Goal: Task Accomplishment & Management: Complete application form

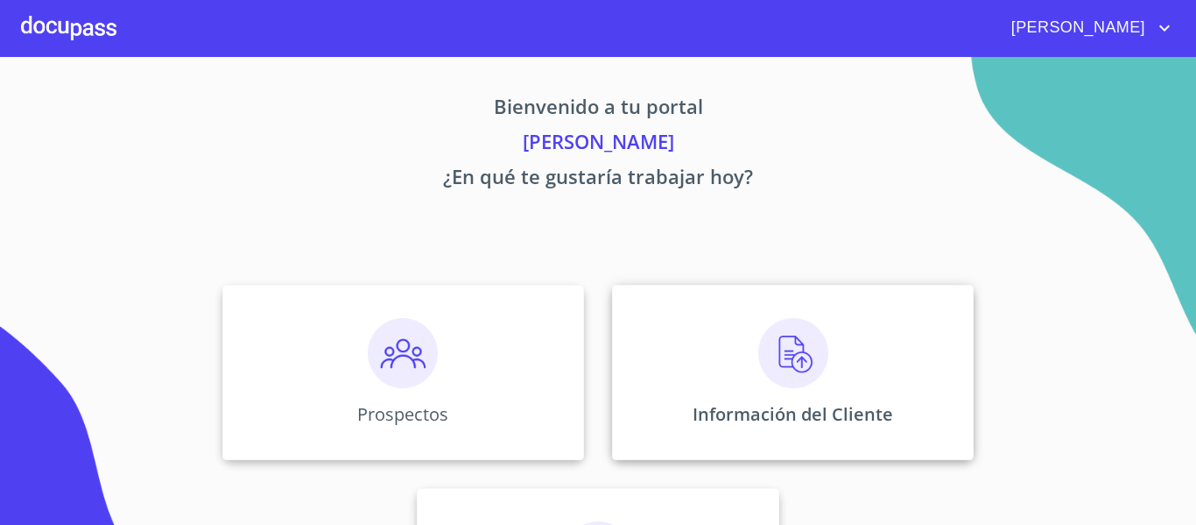
click at [948, 338] on div "Información del Cliente" at bounding box center [793, 372] width 362 height 175
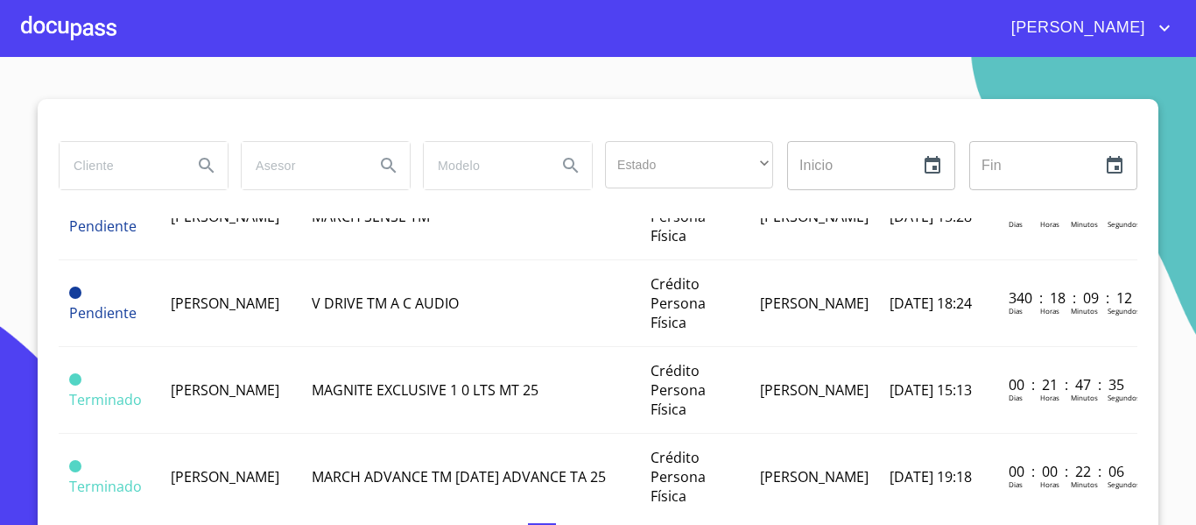
scroll to position [438, 0]
click at [67, 14] on div at bounding box center [68, 28] width 95 height 56
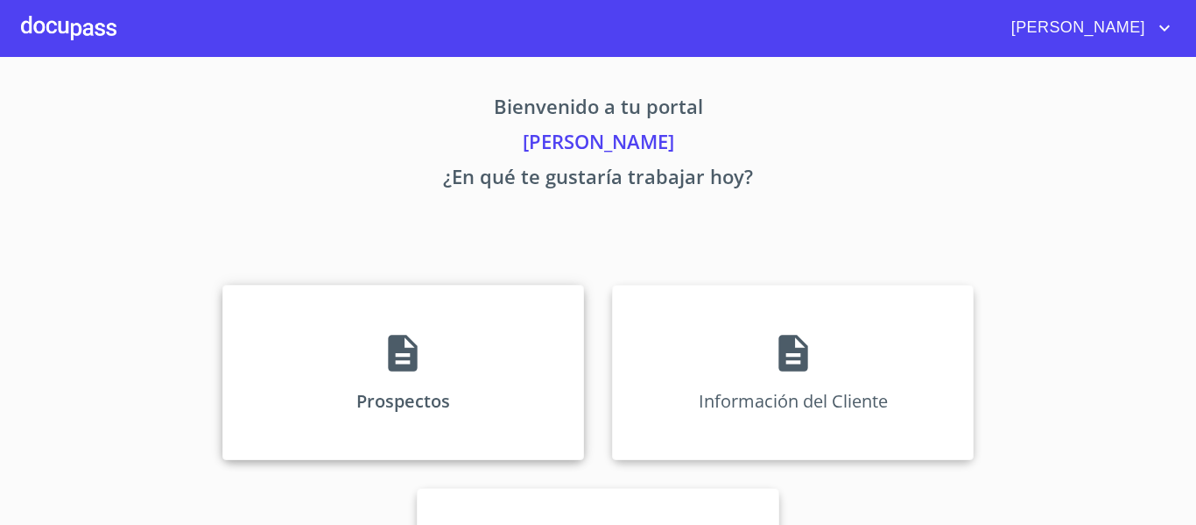
click at [314, 358] on div "Prospectos" at bounding box center [403, 372] width 362 height 175
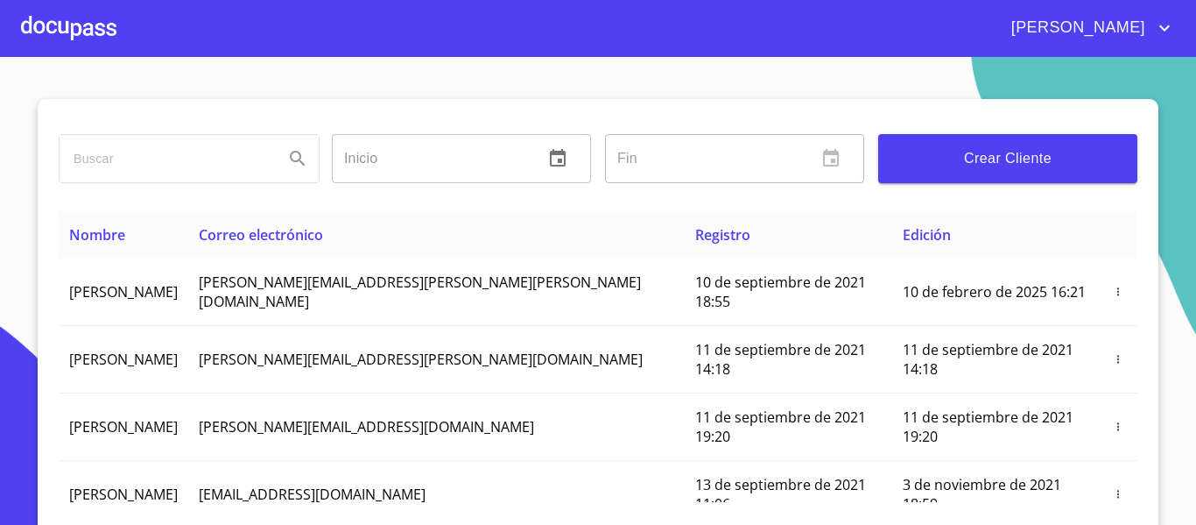
click at [1024, 158] on span "Crear Cliente" at bounding box center [1007, 158] width 231 height 25
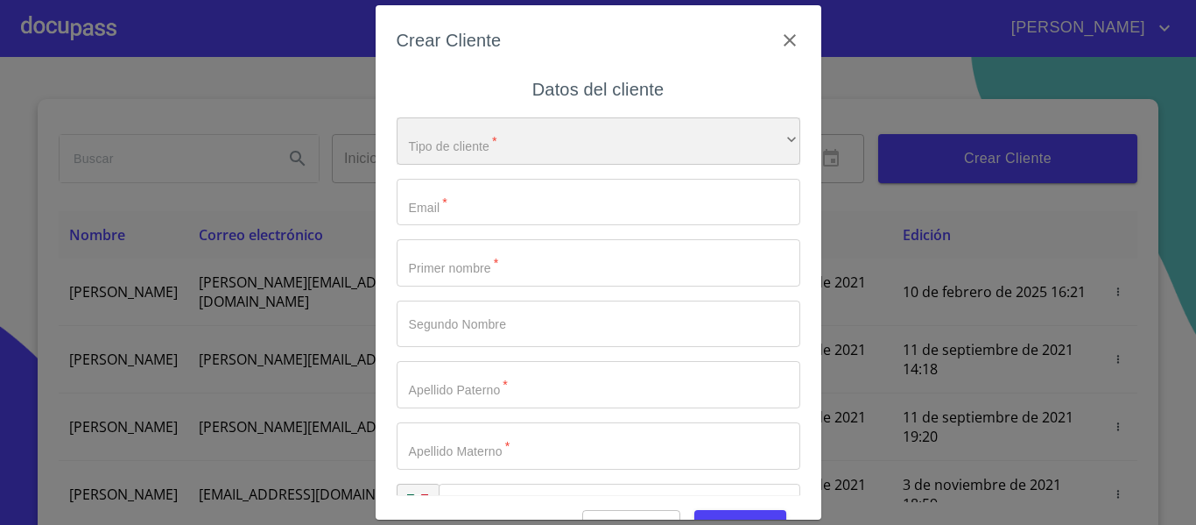
click at [624, 138] on div "​" at bounding box center [599, 140] width 404 height 47
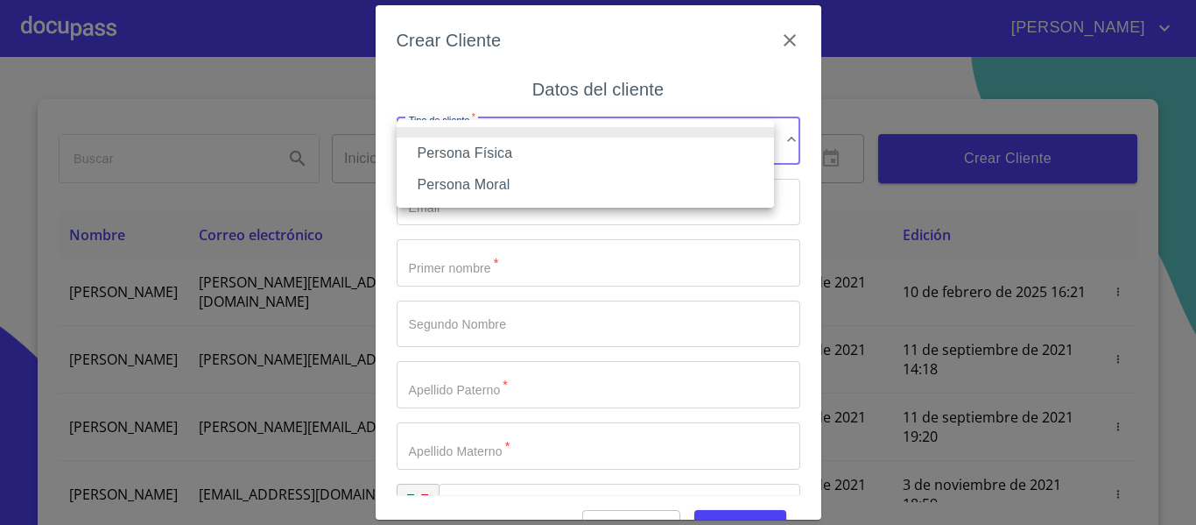
click at [485, 140] on li "Persona Física" at bounding box center [585, 154] width 377 height 32
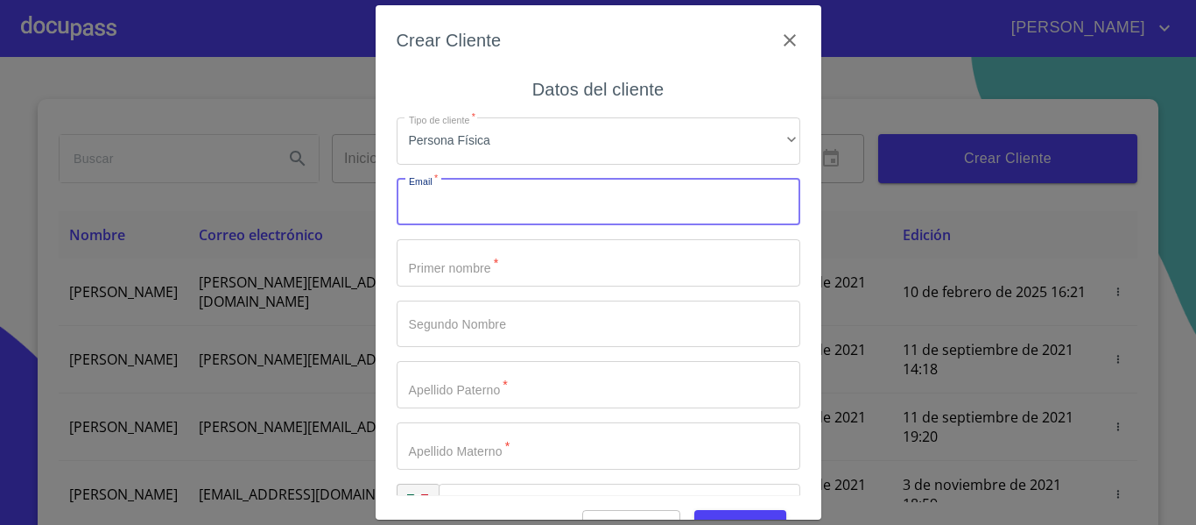
click at [484, 209] on input "Tipo de cliente   *" at bounding box center [599, 202] width 404 height 47
paste input "666760"
type input "666760"
drag, startPoint x: 484, startPoint y: 209, endPoint x: 388, endPoint y: 209, distance: 96.3
click at [388, 209] on div "Crear Cliente Datos del cliente Tipo de cliente   * Persona Física ​ Email   * …" at bounding box center [599, 262] width 446 height 514
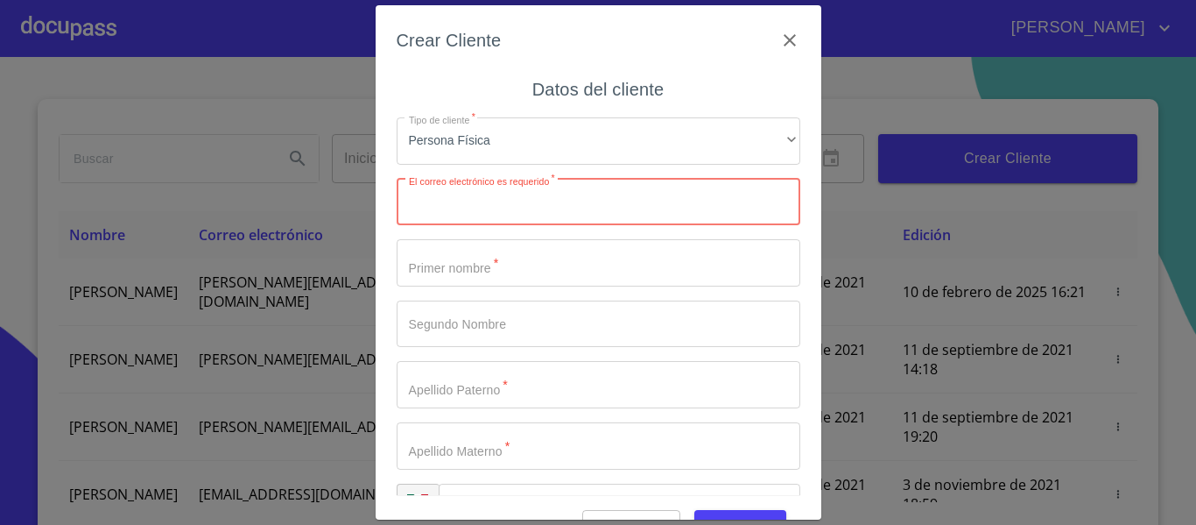
click at [546, 209] on input "Tipo de cliente   *" at bounding box center [599, 202] width 404 height 47
paste input "[EMAIL_ADDRESS][DOMAIN_NAME]"
type input "[EMAIL_ADDRESS][DOMAIN_NAME]"
click at [563, 249] on input "Tipo de cliente   *" at bounding box center [599, 262] width 404 height 47
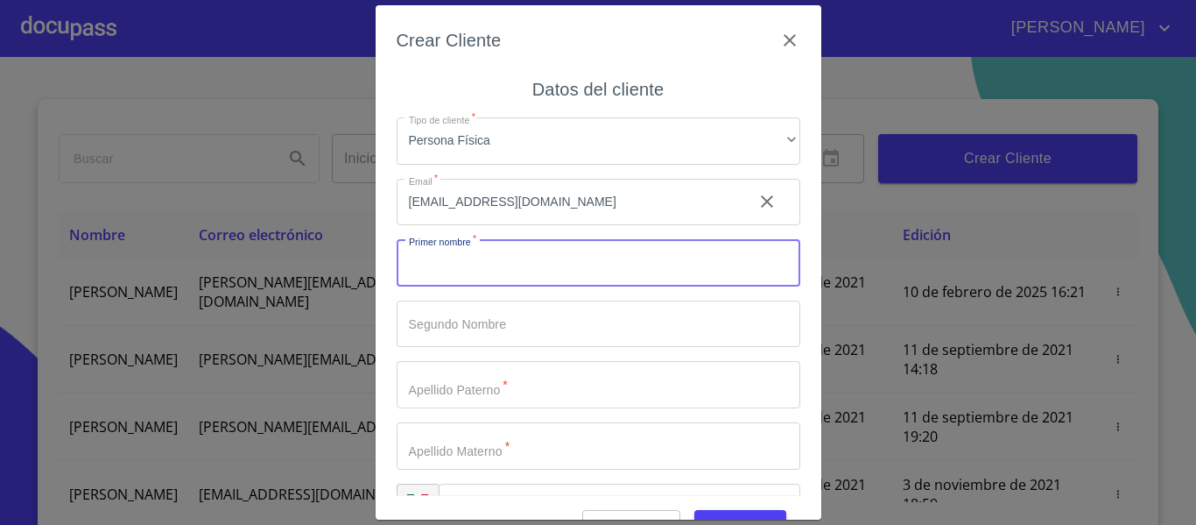
type input "c"
type input "[PERSON_NAME]"
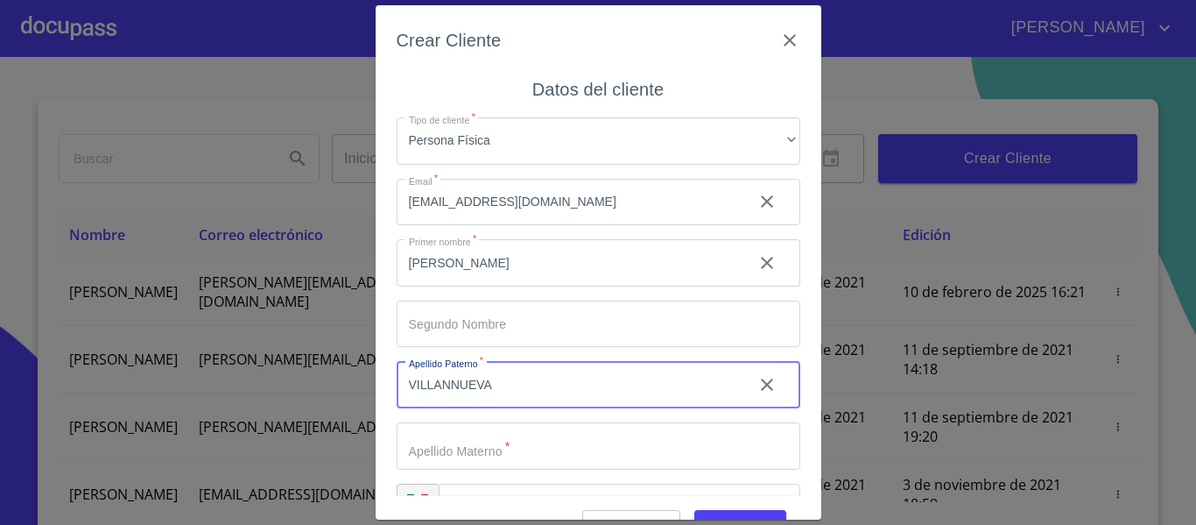
type input "VILLANNUEVA"
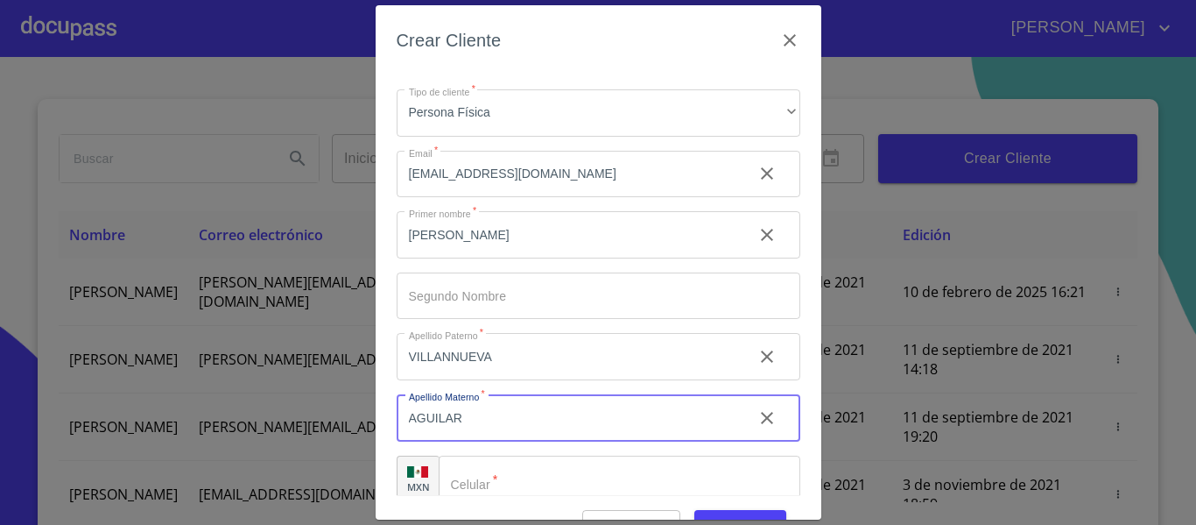
scroll to position [50, 0]
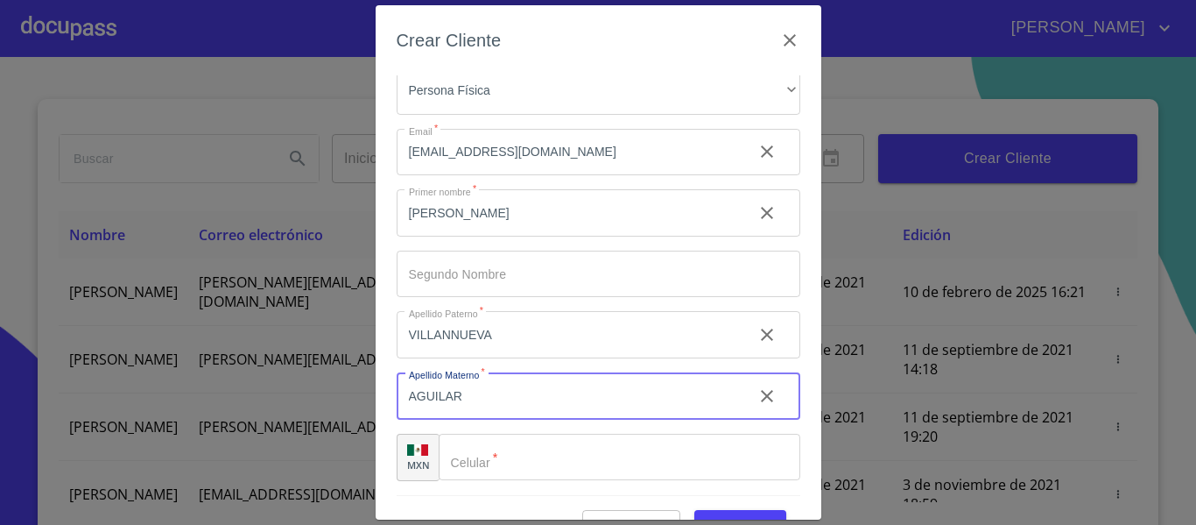
type input "AGUILAR"
click at [547, 469] on input "Tipo de cliente   *" at bounding box center [620, 457] width 362 height 47
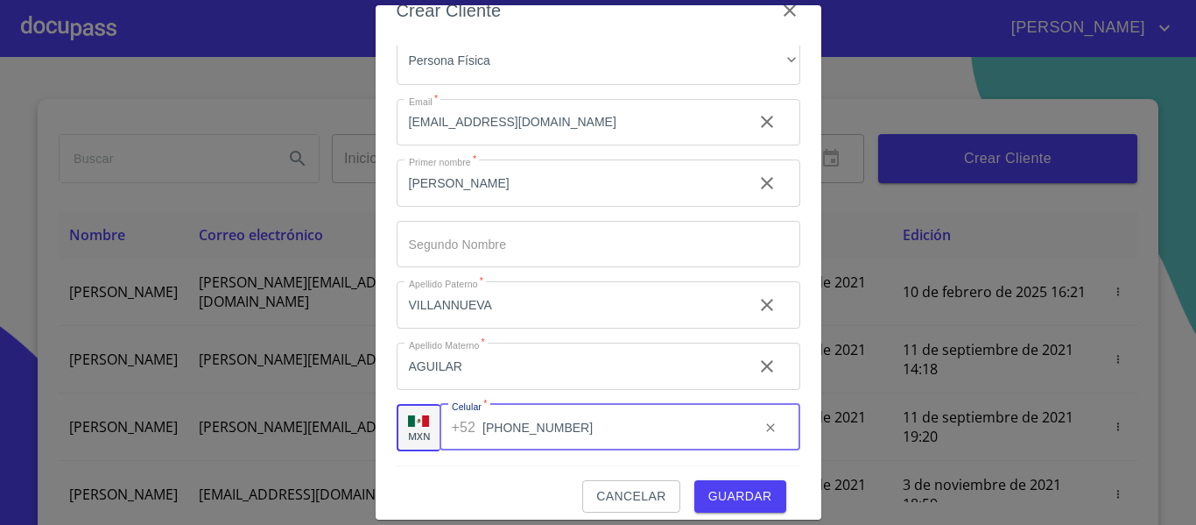
scroll to position [44, 0]
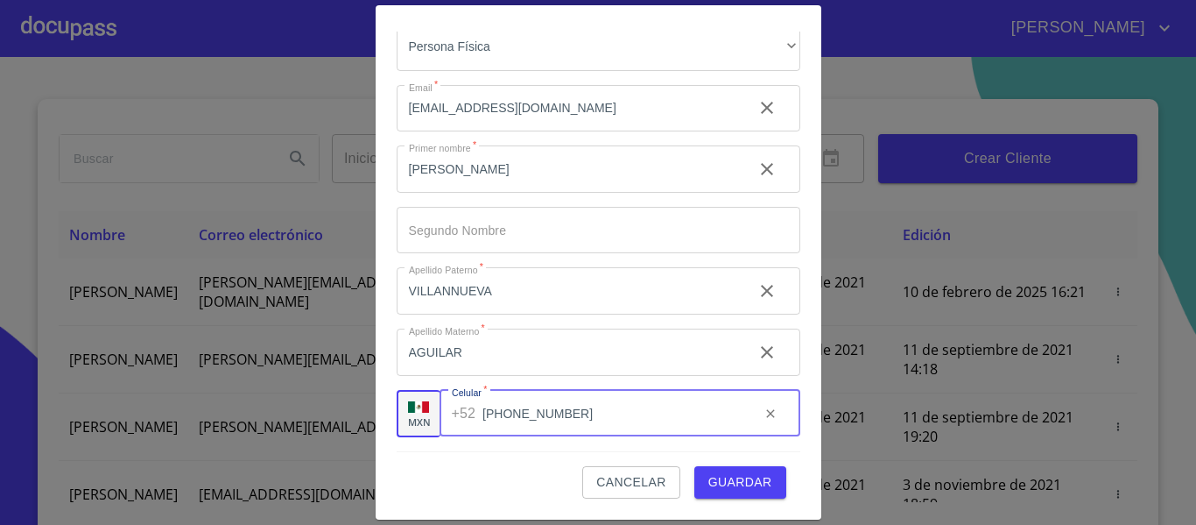
type input "[PHONE_NUMBER]"
click at [720, 480] on span "Guardar" at bounding box center [741, 482] width 64 height 22
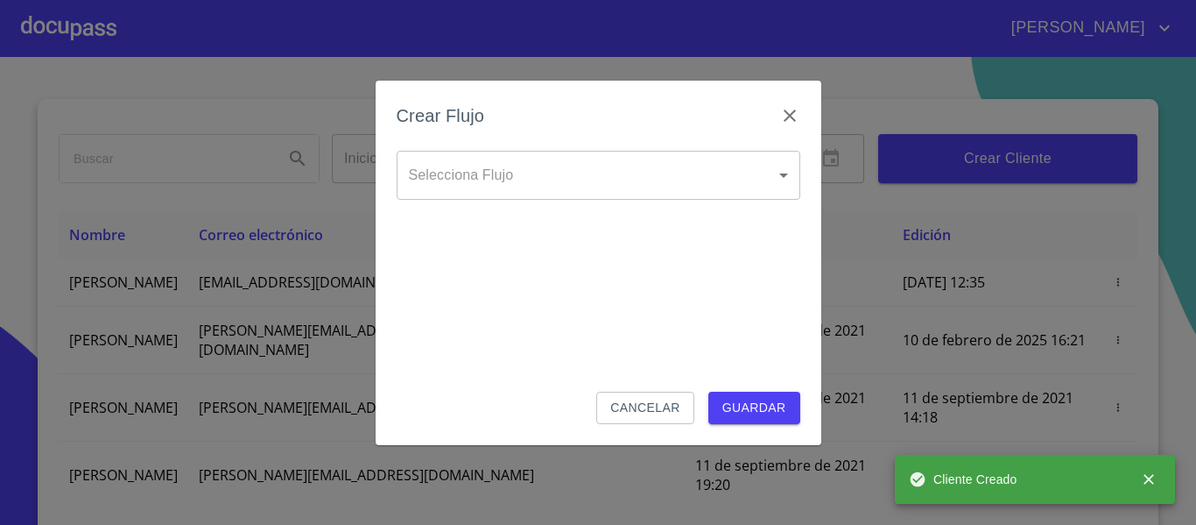
click at [601, 164] on body "[PERSON_NAME] ​ Fin ​ Crear Cliente Nombre Correo electrónico Registro Edición …" at bounding box center [598, 262] width 1196 height 525
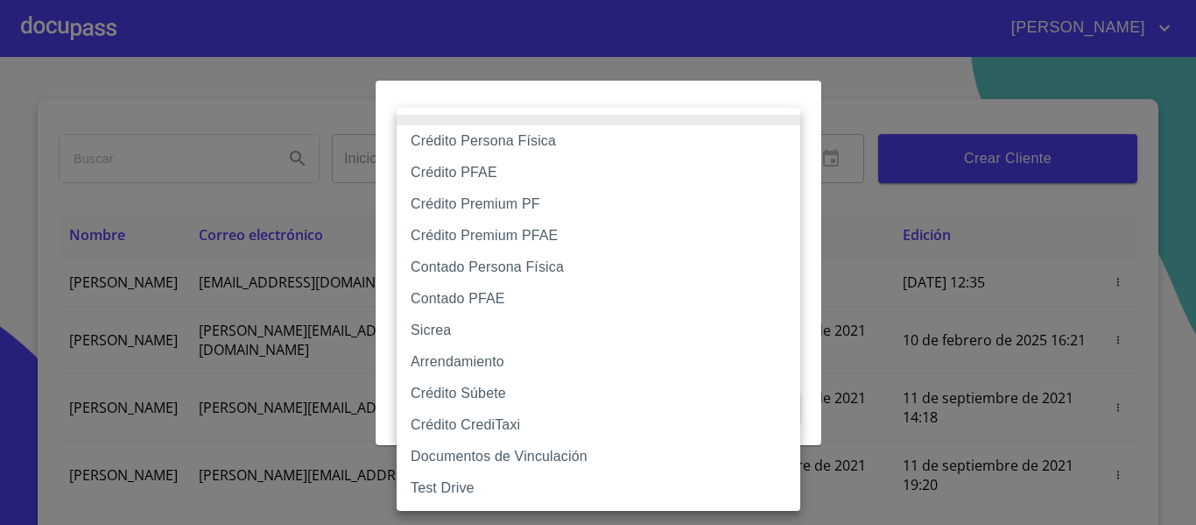
click at [527, 143] on li "Crédito Persona Física" at bounding box center [599, 141] width 404 height 32
type input "6009fb3c7d1714eb8809aa97"
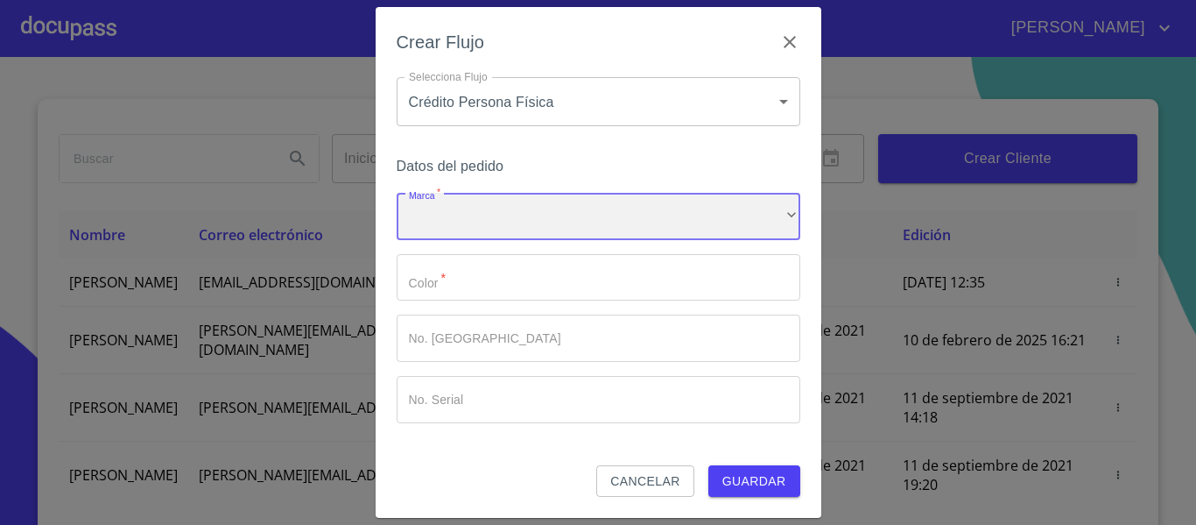
click at [501, 203] on div "​" at bounding box center [599, 216] width 404 height 47
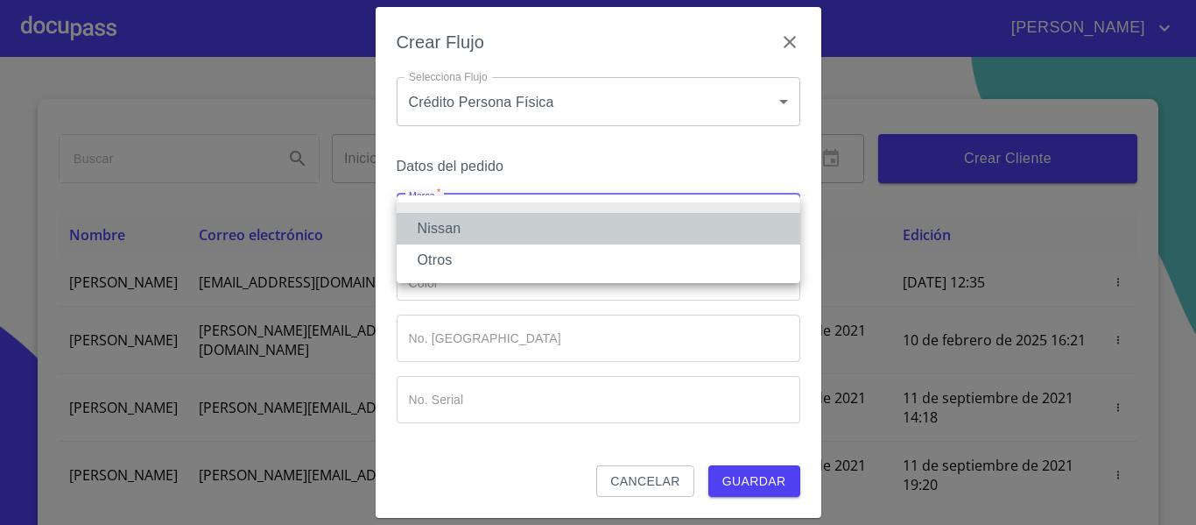
click at [453, 229] on li "Nissan" at bounding box center [599, 229] width 404 height 32
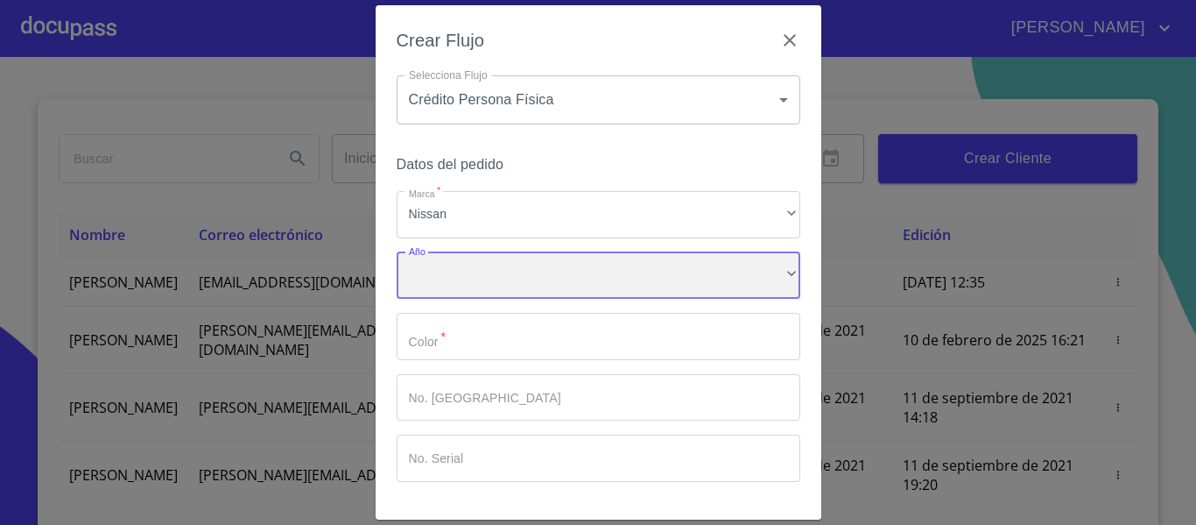
click at [426, 291] on div "​" at bounding box center [599, 275] width 404 height 47
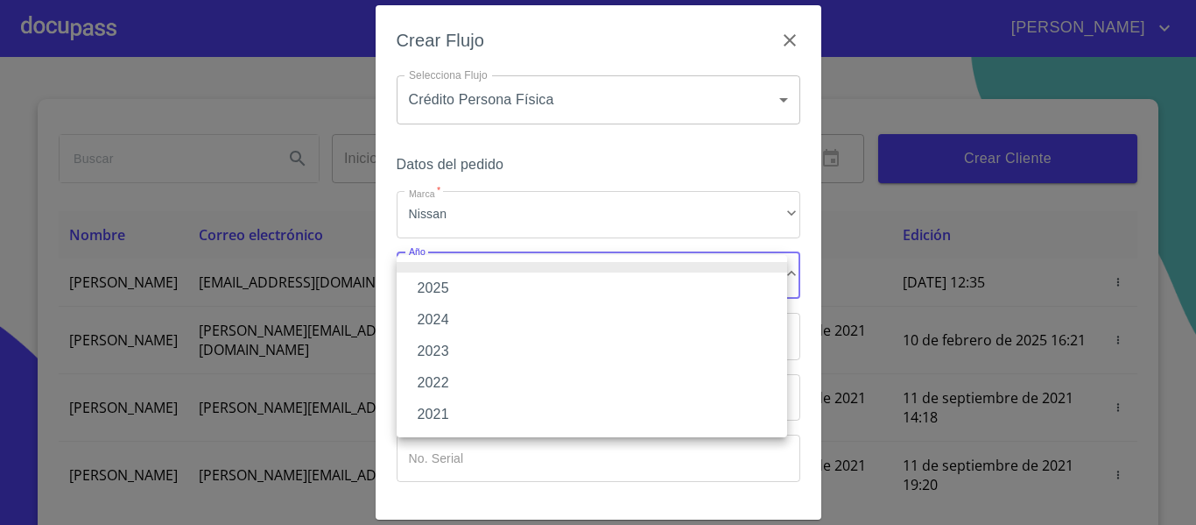
click at [426, 291] on li "2025" at bounding box center [592, 288] width 391 height 32
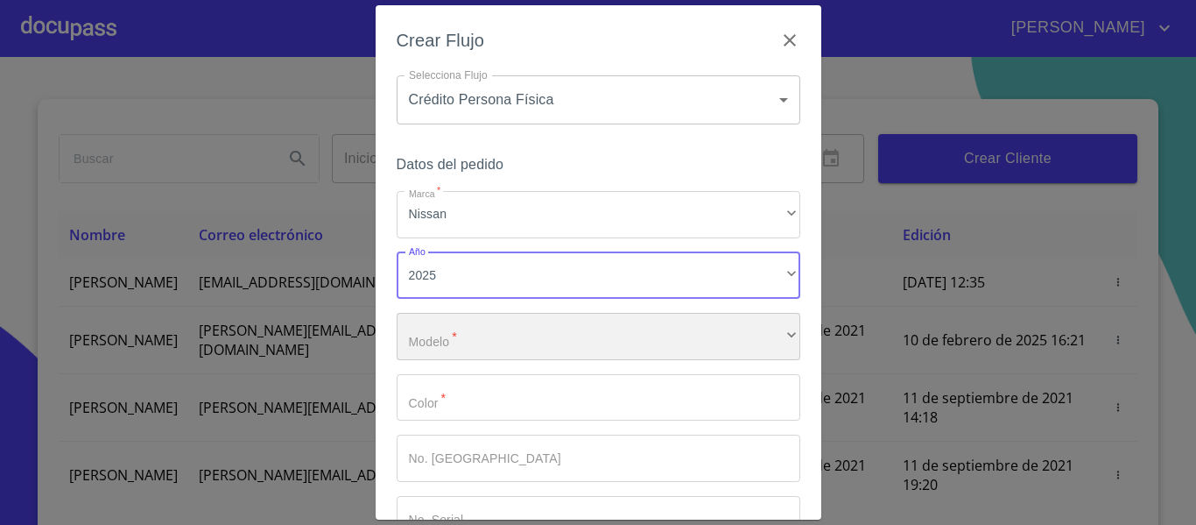
click at [429, 324] on div "​" at bounding box center [599, 336] width 404 height 47
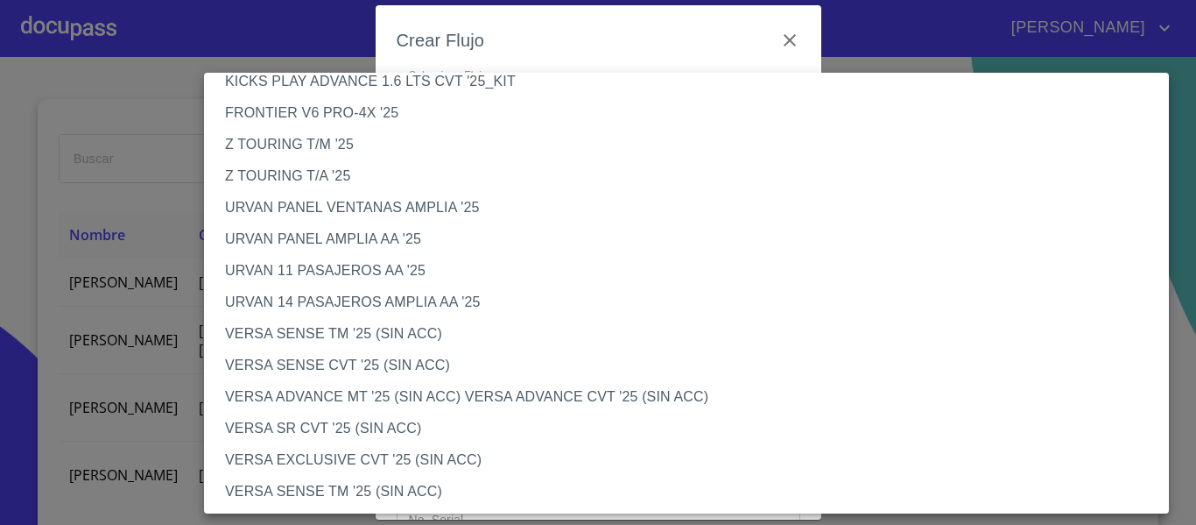
scroll to position [438, 0]
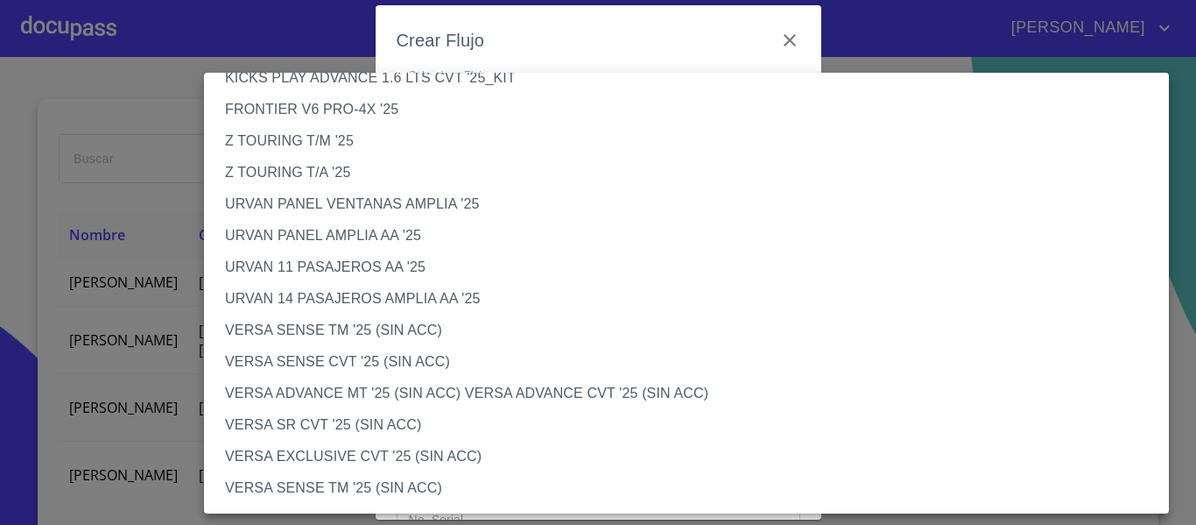
click at [401, 386] on li "VERSA ADVANCE MT '25 (SIN ACC) VERSA ADVANCE CVT '25 (SIN ACC)" at bounding box center [693, 393] width 978 height 32
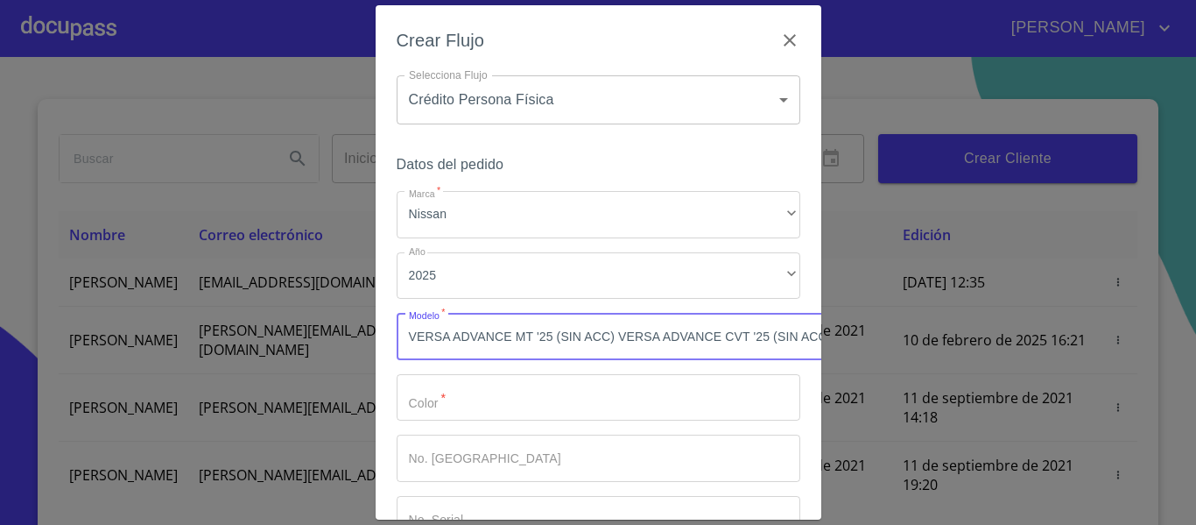
click at [566, 405] on input "Marca   *" at bounding box center [599, 397] width 404 height 47
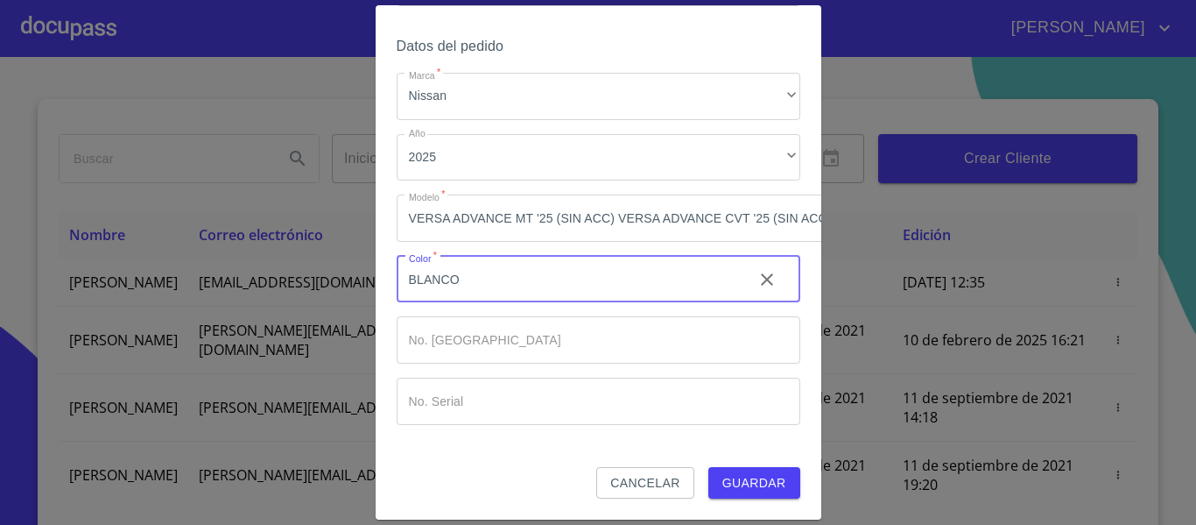
scroll to position [131, 0]
type input "BLANCO"
click at [723, 472] on span "Guardar" at bounding box center [755, 483] width 64 height 22
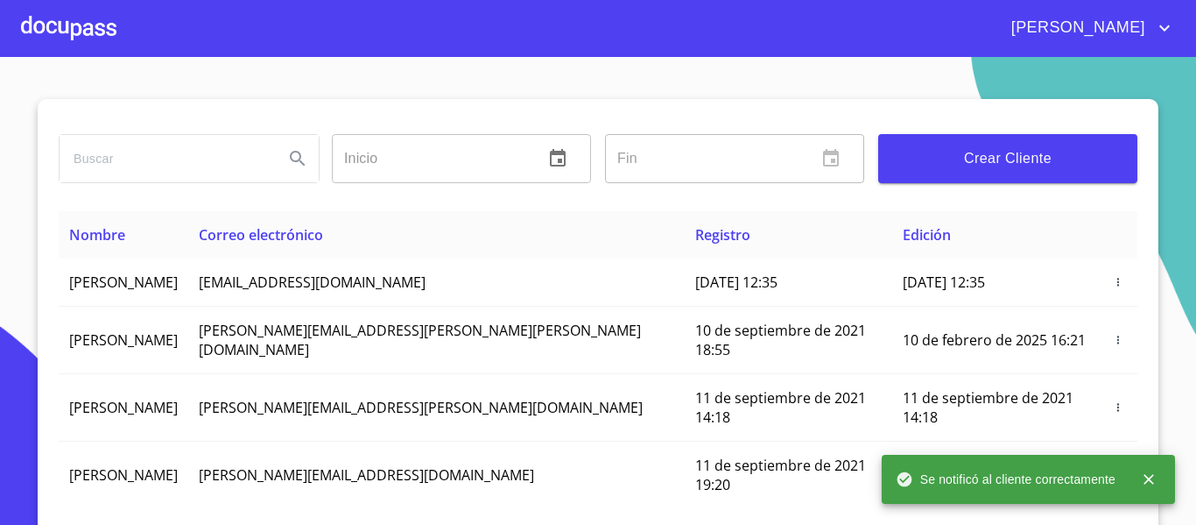
click at [95, 37] on div at bounding box center [68, 28] width 95 height 56
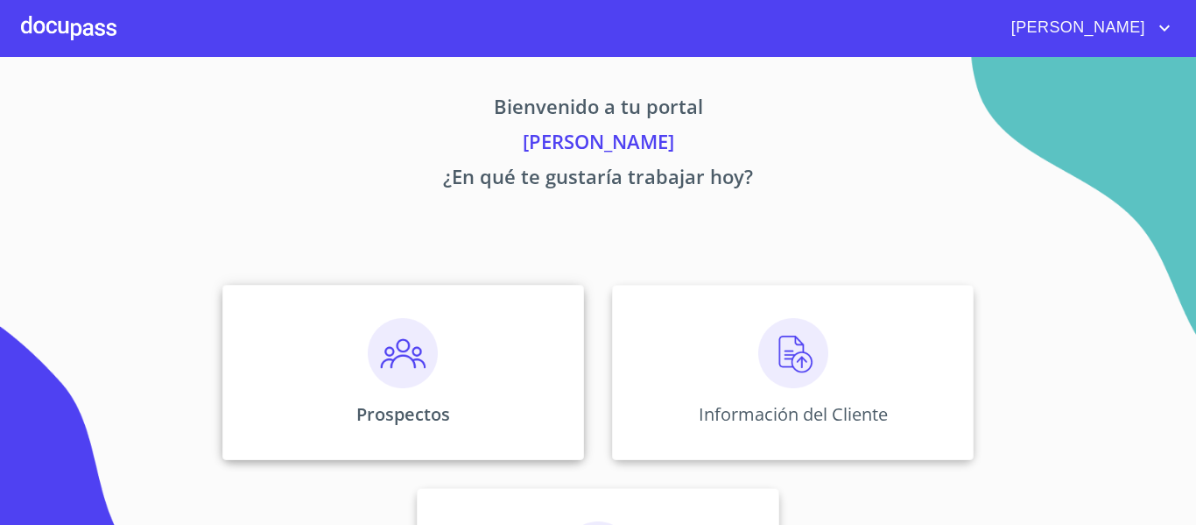
click at [247, 409] on div "Prospectos" at bounding box center [403, 372] width 362 height 175
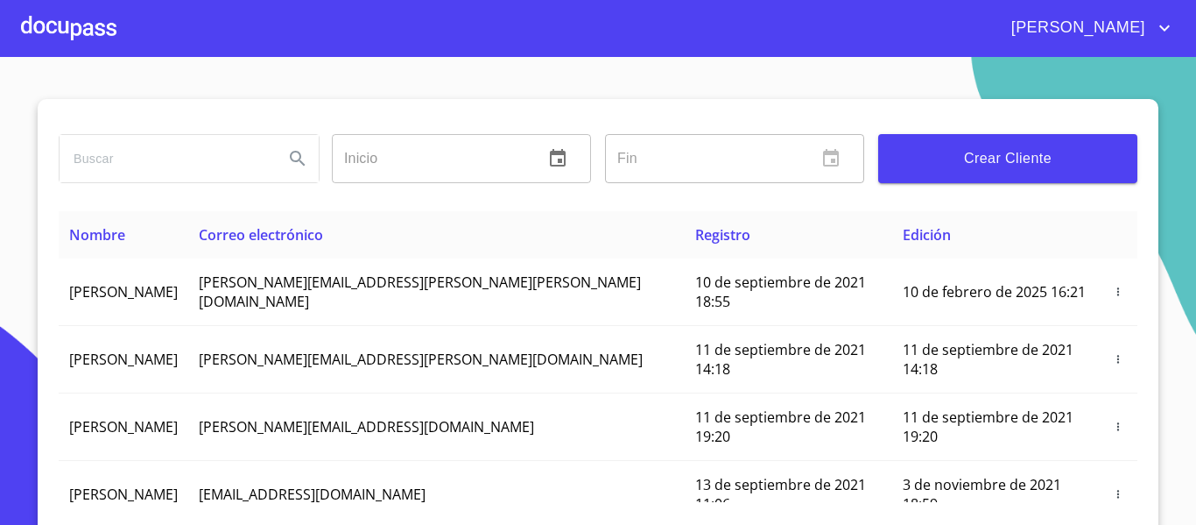
click at [57, 45] on div at bounding box center [68, 28] width 95 height 56
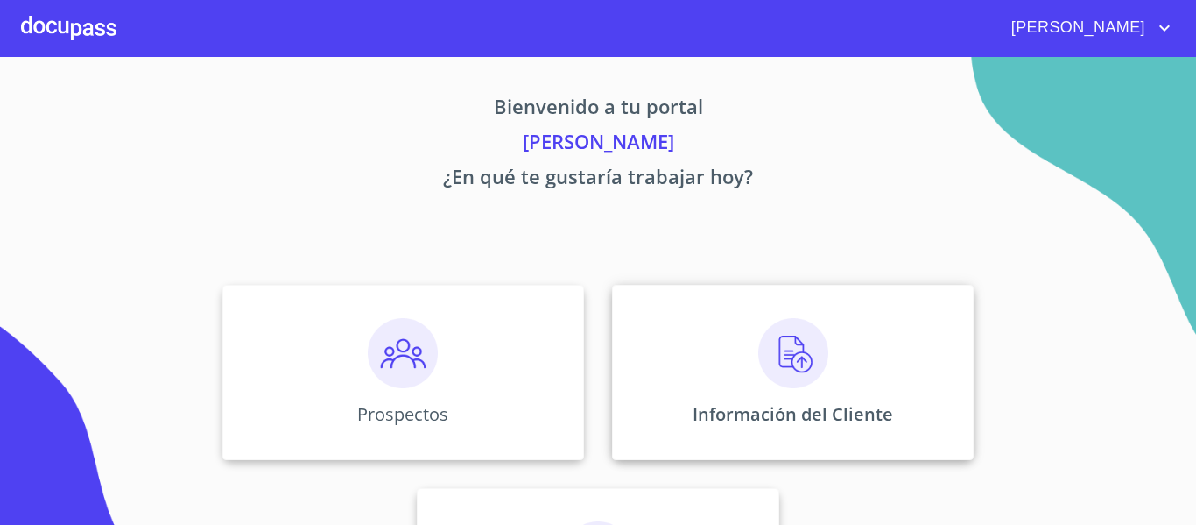
click at [836, 331] on div "Información del Cliente" at bounding box center [793, 372] width 362 height 175
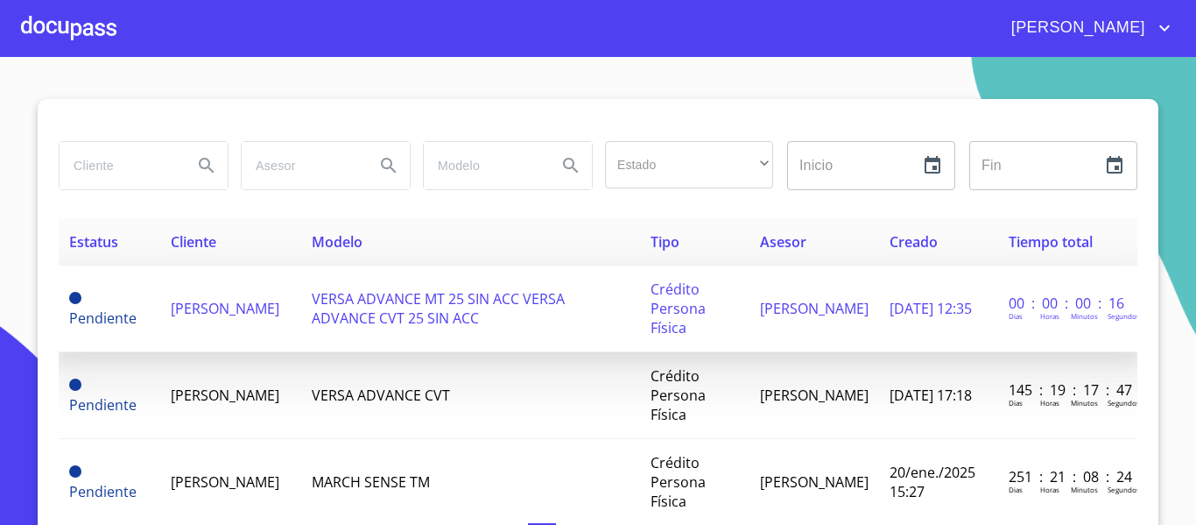
click at [348, 276] on td "VERSA ADVANCE MT 25 SIN ACC VERSA ADVANCE CVT 25 SIN ACC" at bounding box center [470, 308] width 339 height 87
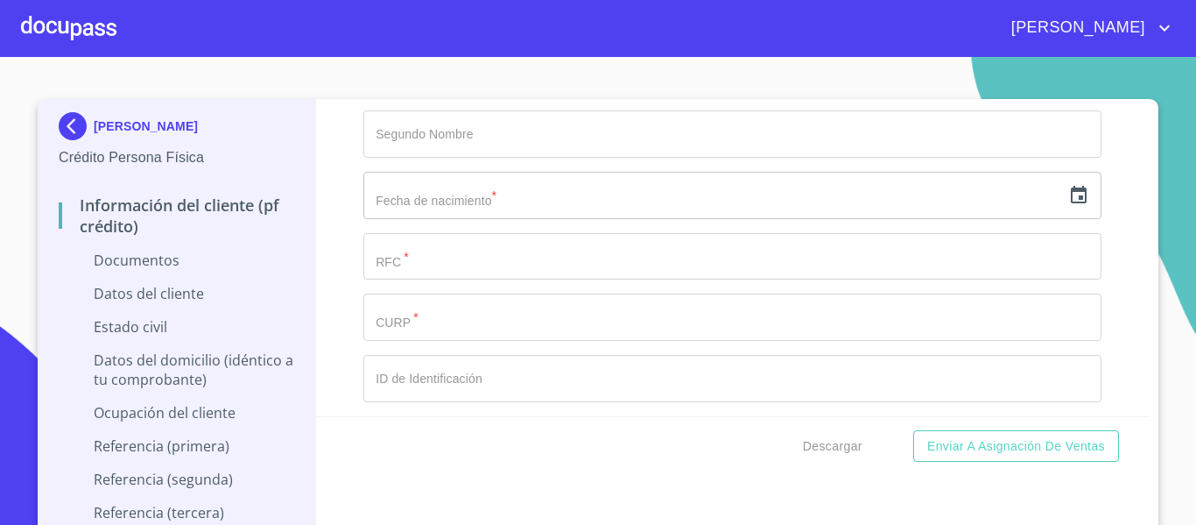
scroll to position [2277, 0]
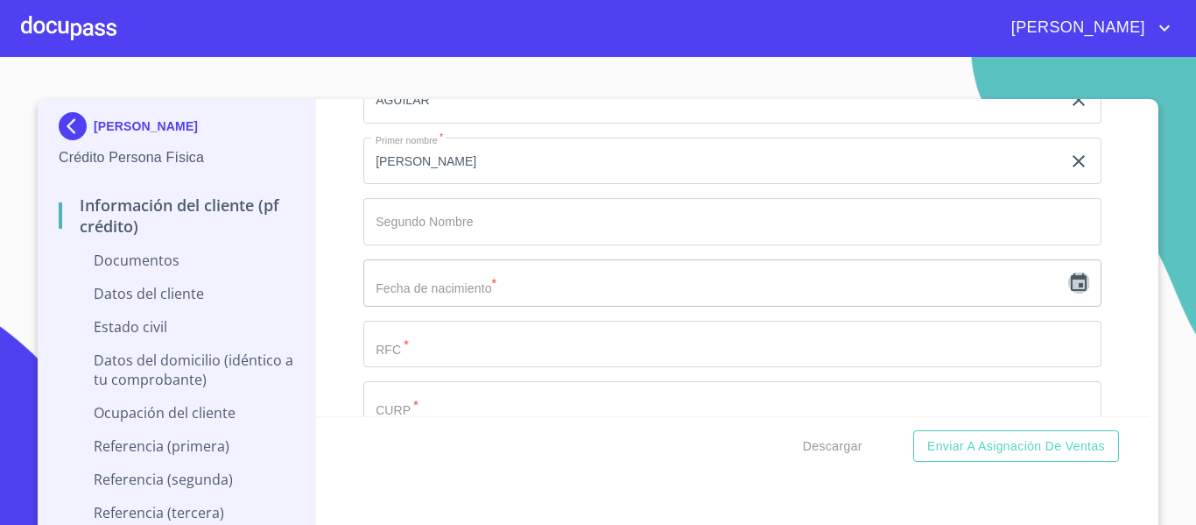
click at [1071, 283] on icon "button" at bounding box center [1079, 282] width 16 height 18
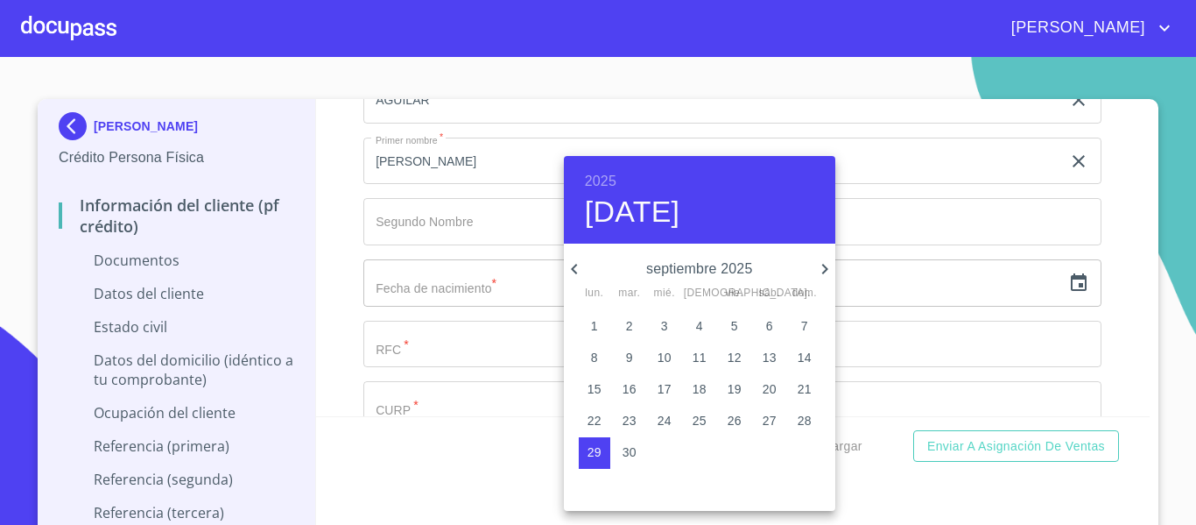
click at [582, 177] on div "2025 [DATE]" at bounding box center [700, 200] width 272 height 88
click at [617, 188] on div "2025 [DATE]" at bounding box center [700, 200] width 272 height 88
click at [613, 180] on h6 "2025" at bounding box center [601, 181] width 32 height 25
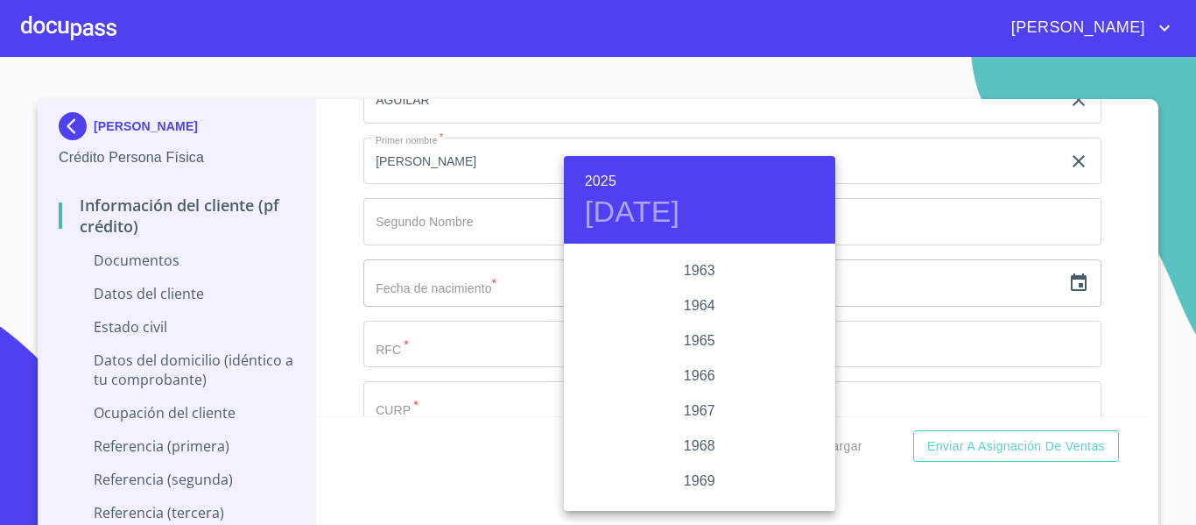
scroll to position [1296, 0]
click at [695, 300] on div "1963" at bounding box center [700, 298] width 272 height 35
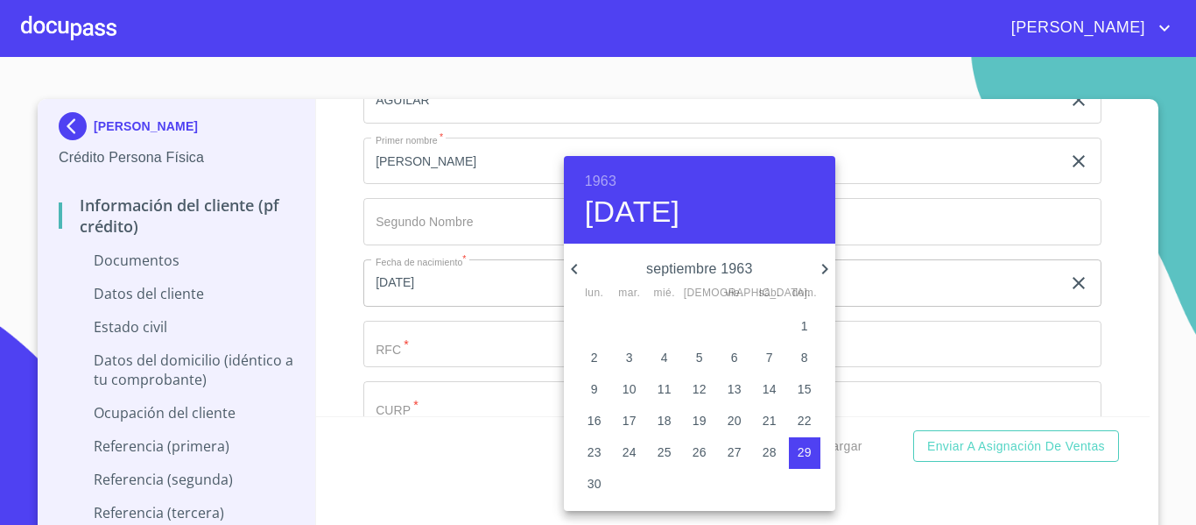
click at [822, 265] on icon "button" at bounding box center [825, 268] width 21 height 21
click at [823, 267] on icon "button" at bounding box center [825, 268] width 21 height 21
click at [589, 387] on p "11" at bounding box center [595, 389] width 14 height 18
click at [593, 354] on p "4" at bounding box center [594, 358] width 7 height 18
type input "4 de nov. de 1963"
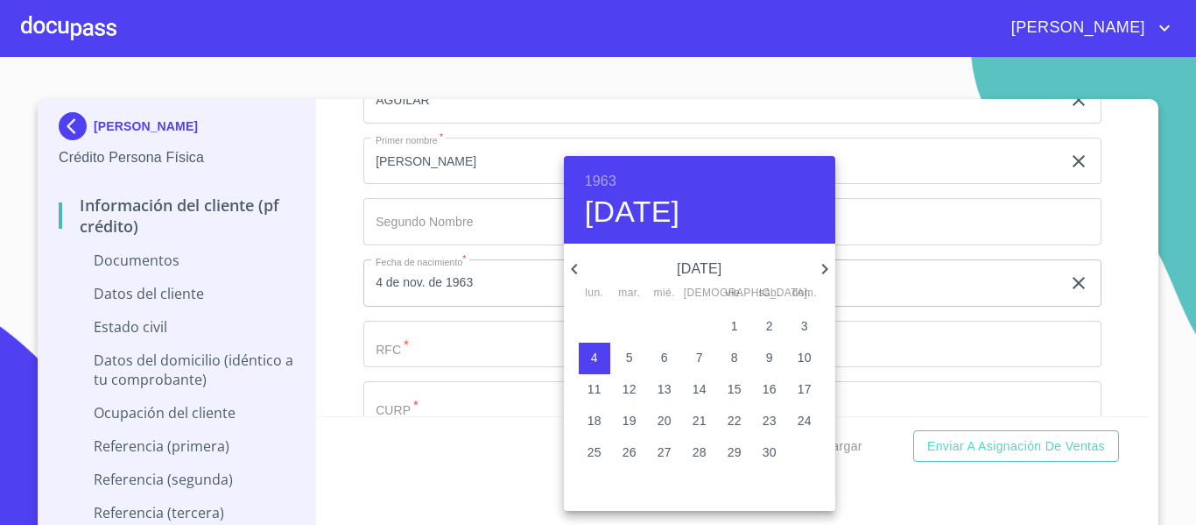
click at [329, 309] on div at bounding box center [598, 262] width 1196 height 525
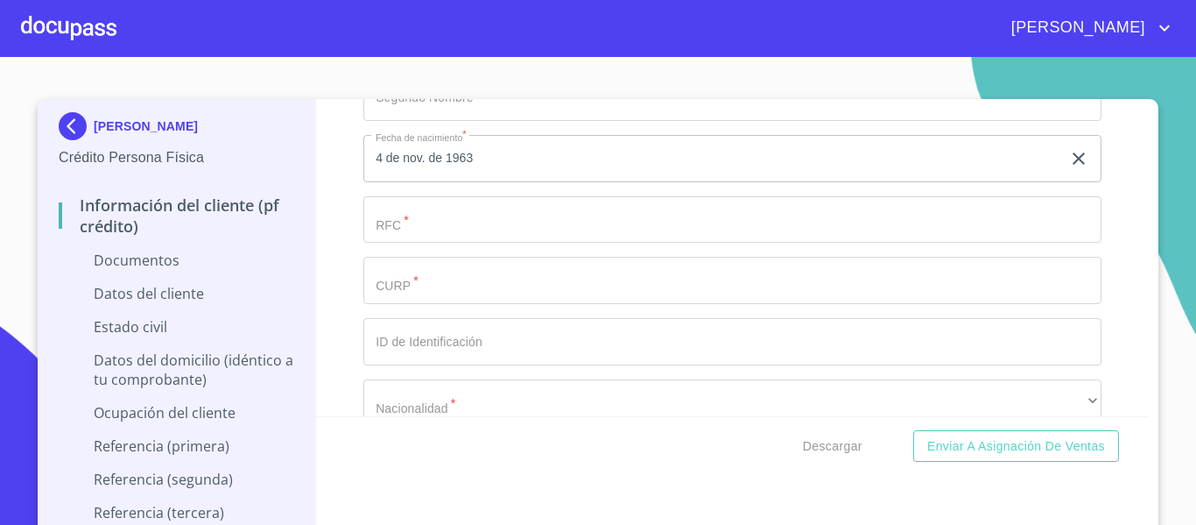
scroll to position [2452, 0]
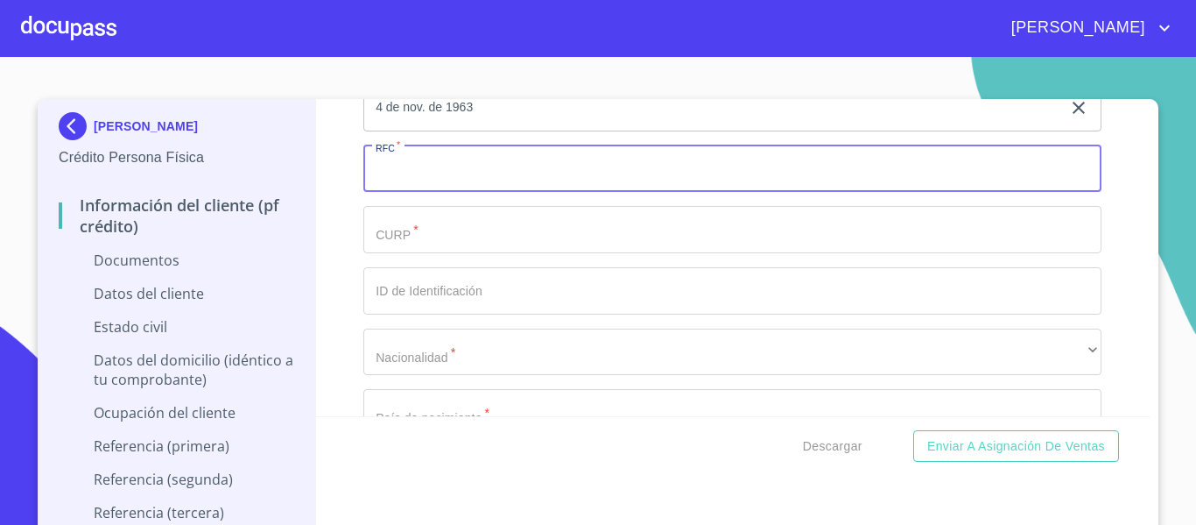
click at [449, 171] on input "Documento de identificación.   *" at bounding box center [732, 168] width 738 height 47
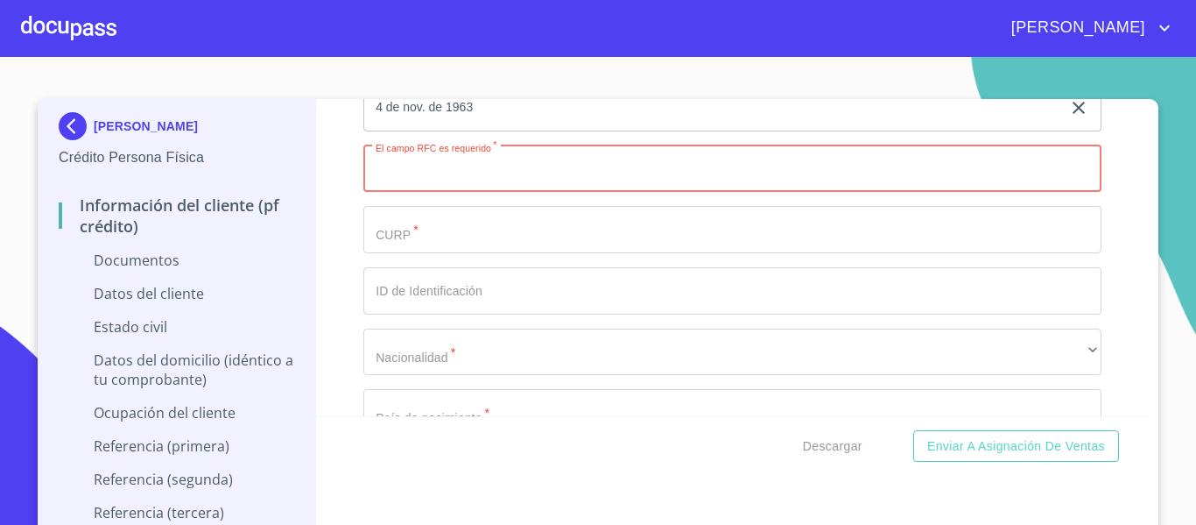
paste input "AUVC631104"
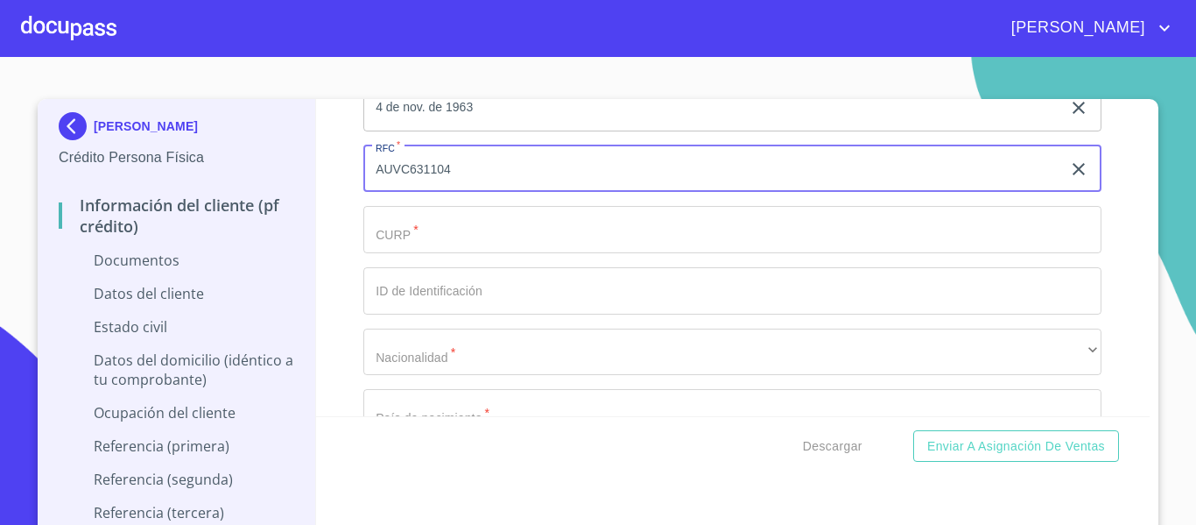
paste input "636"
type input "AUVC631104636"
click at [483, 235] on input "Documento de identificación.   *" at bounding box center [732, 229] width 738 height 47
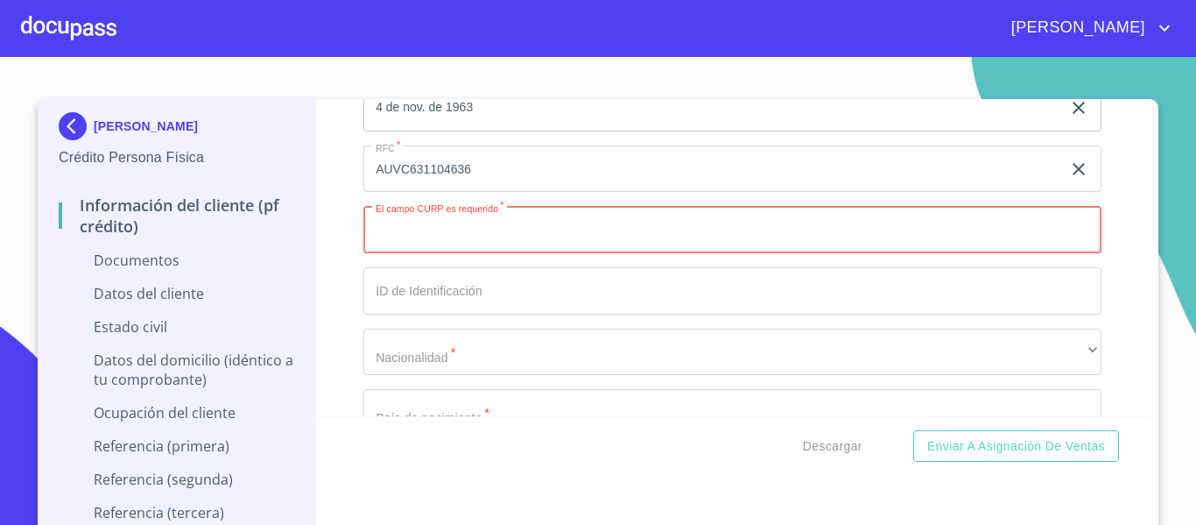
paste input "AUVC631104HJCGLR00"
type input "AUVC631104HJCGLR00"
click at [511, 296] on input "Documento de identificación.   *" at bounding box center [732, 290] width 738 height 47
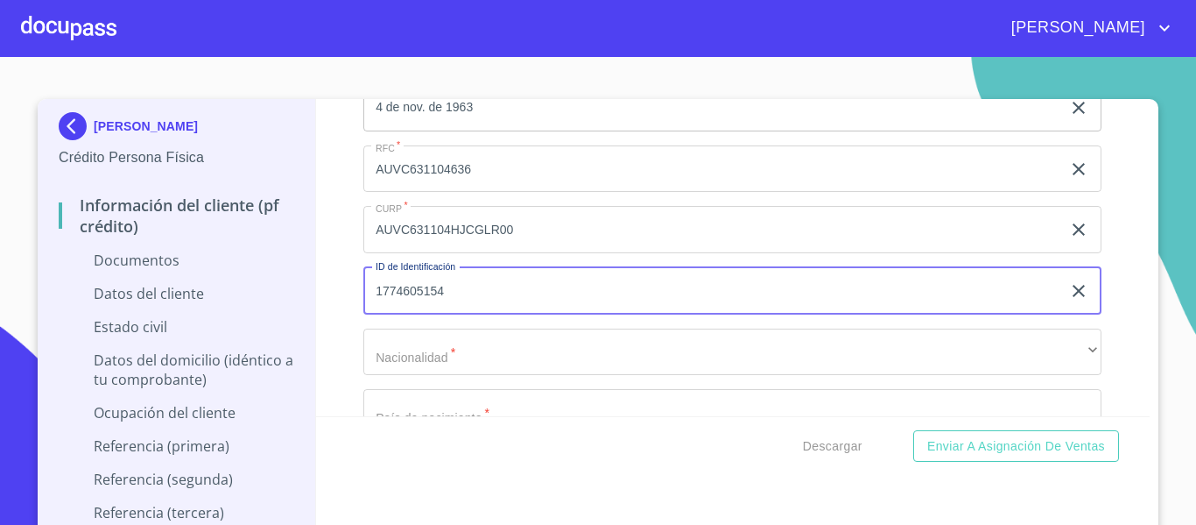
type input "1774605154"
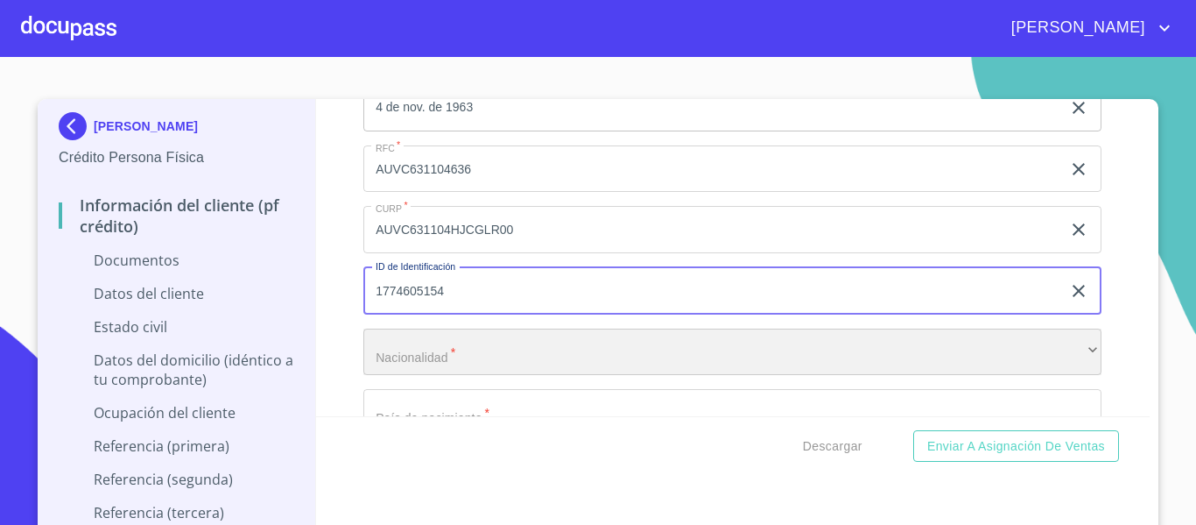
click at [434, 349] on div "​" at bounding box center [732, 351] width 738 height 47
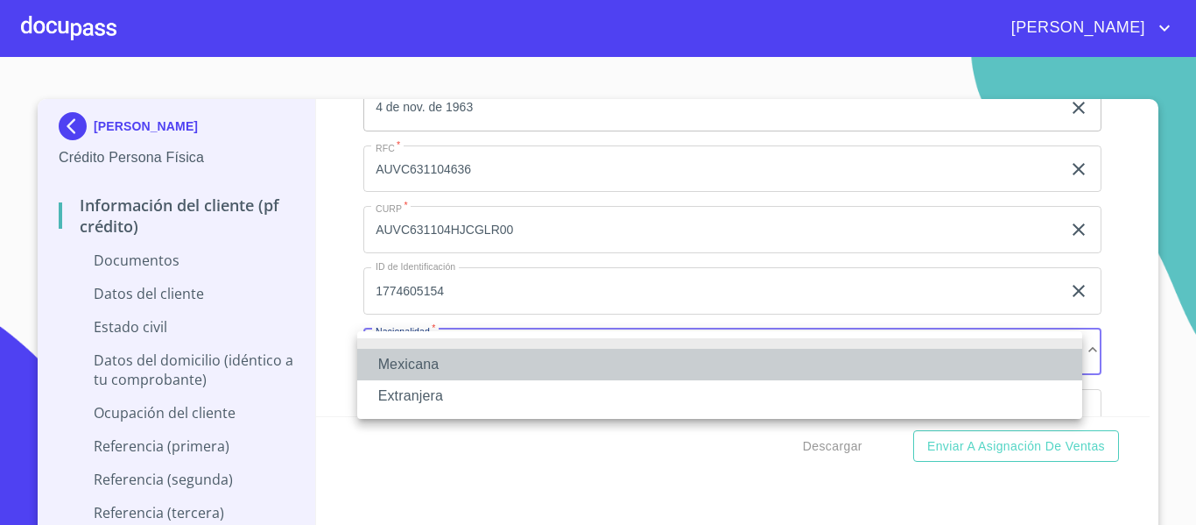
click at [421, 364] on li "Mexicana" at bounding box center [719, 365] width 725 height 32
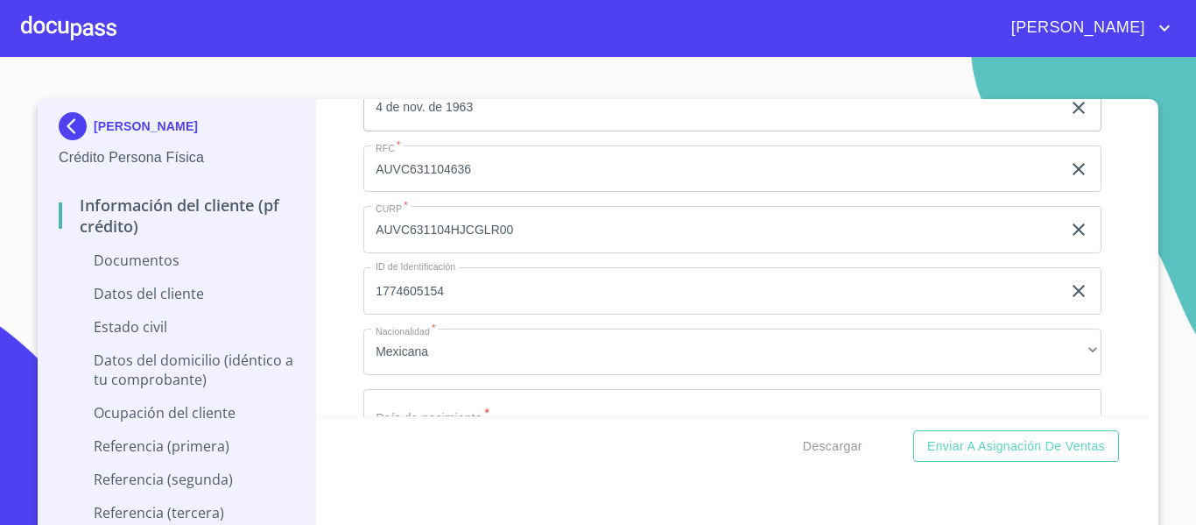
click at [328, 328] on div "Información del cliente (PF crédito) Documentos Documento de identificación.   …" at bounding box center [733, 257] width 835 height 317
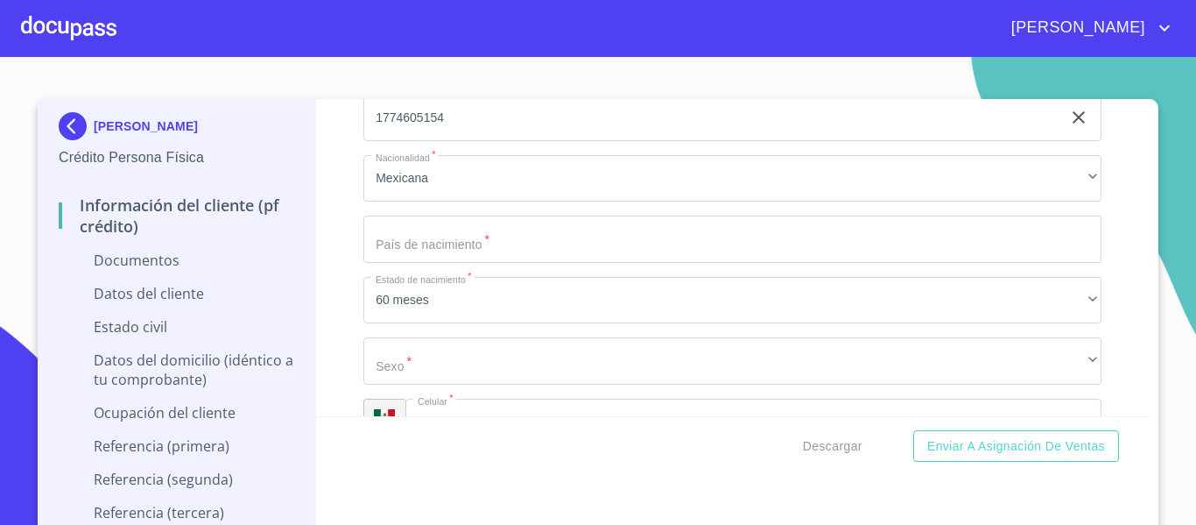
scroll to position [2628, 0]
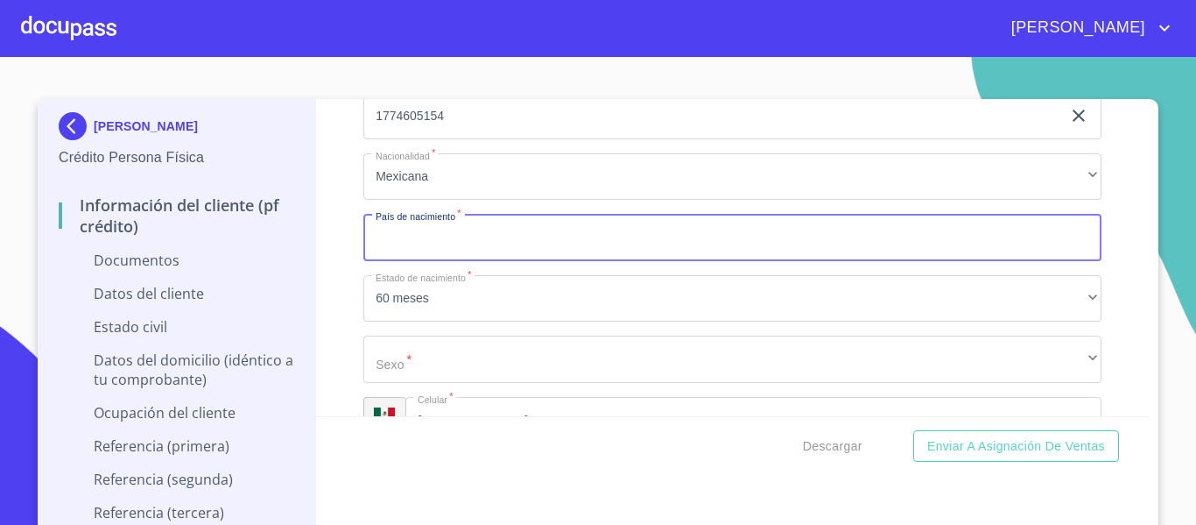
click at [396, 220] on input "Documento de identificación.   *" at bounding box center [732, 237] width 738 height 47
type input "[GEOGRAPHIC_DATA]"
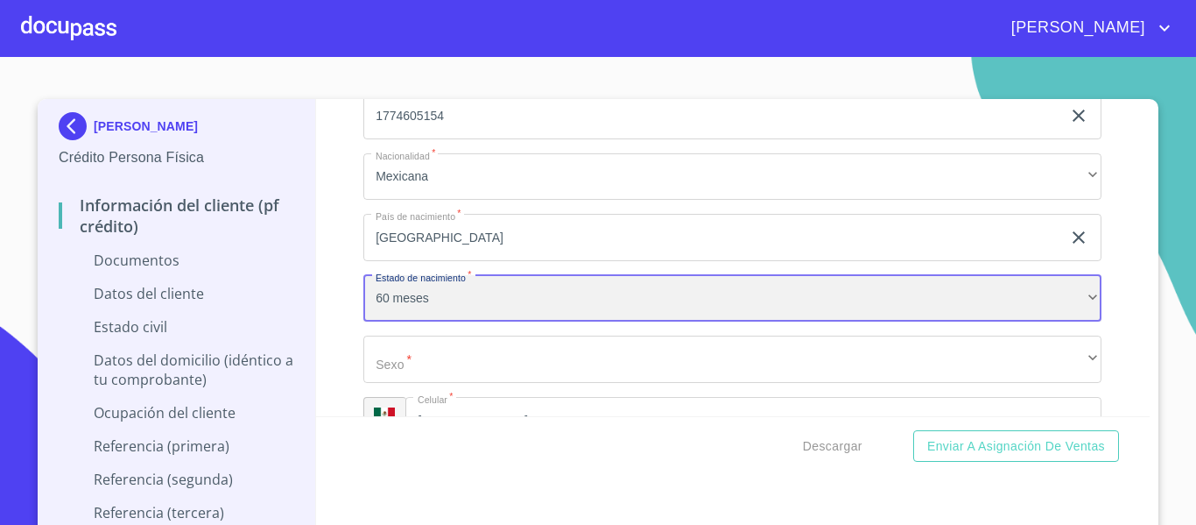
click at [406, 285] on div "60 meses" at bounding box center [732, 298] width 738 height 47
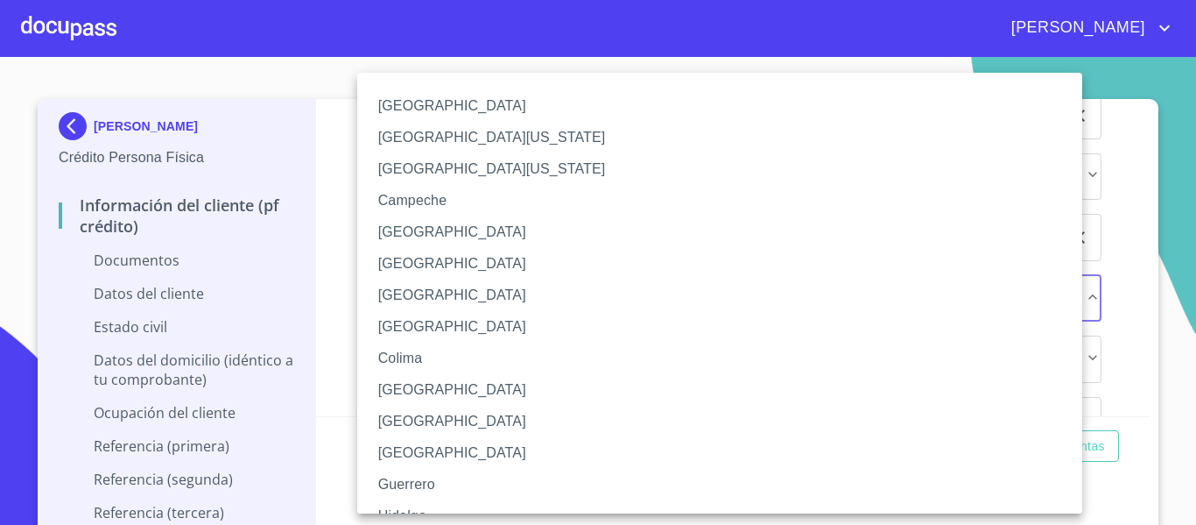
scroll to position [88, 0]
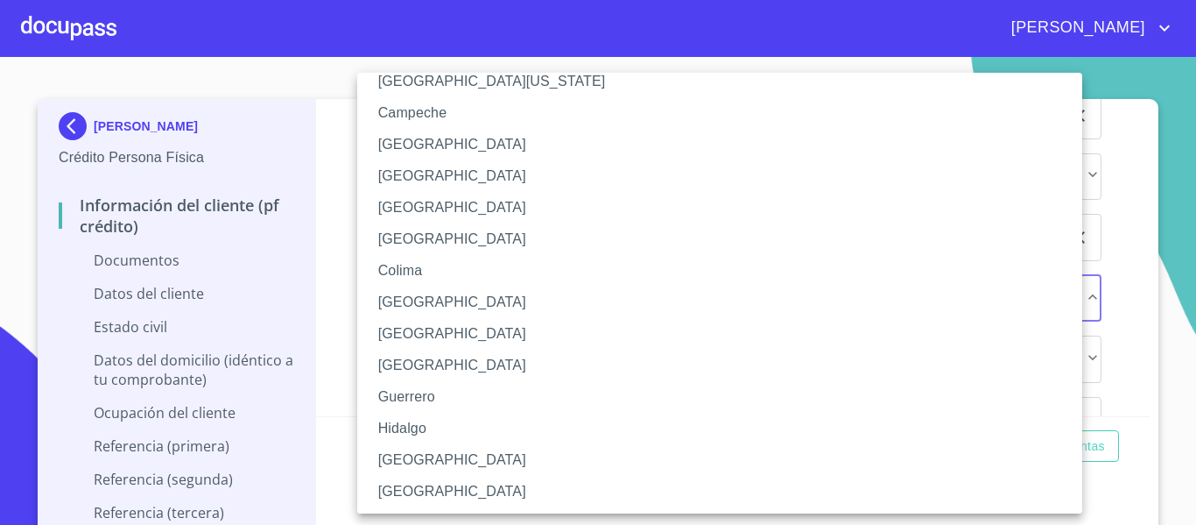
click at [408, 445] on li "[GEOGRAPHIC_DATA]" at bounding box center [726, 460] width 738 height 32
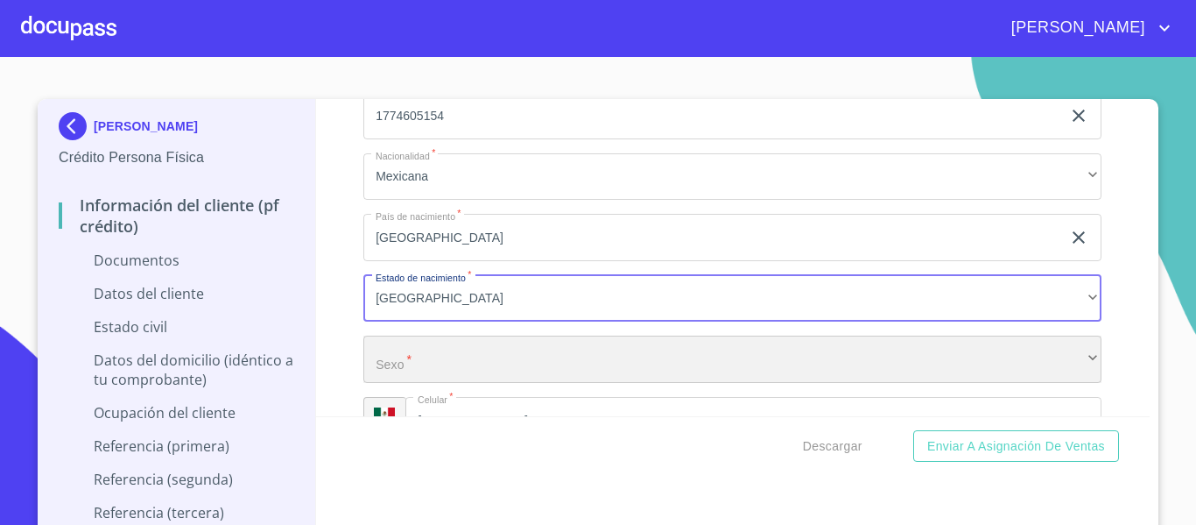
click at [382, 374] on div "​" at bounding box center [732, 358] width 738 height 47
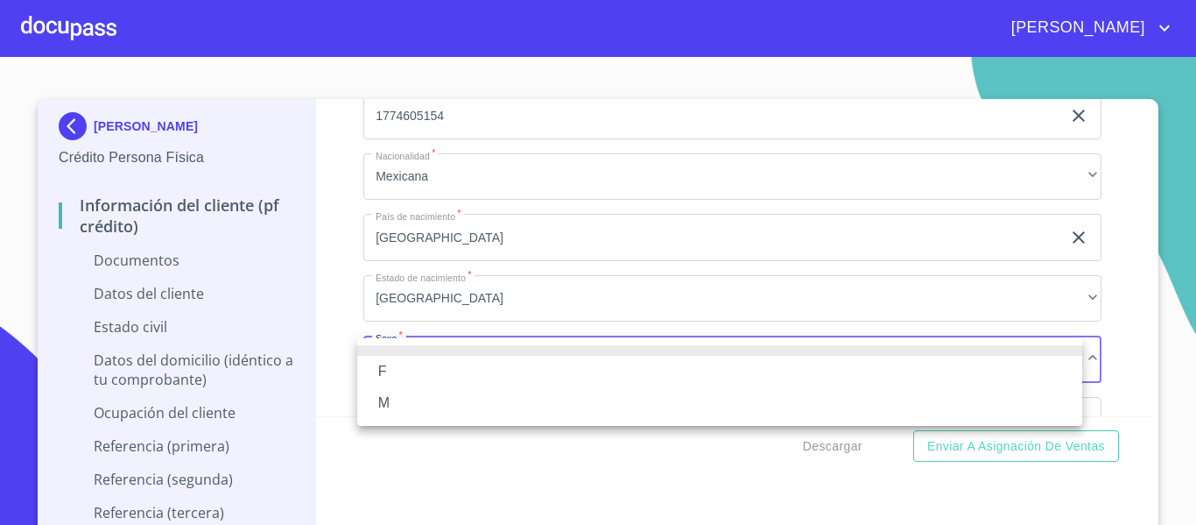
click at [382, 403] on li "M" at bounding box center [719, 403] width 725 height 32
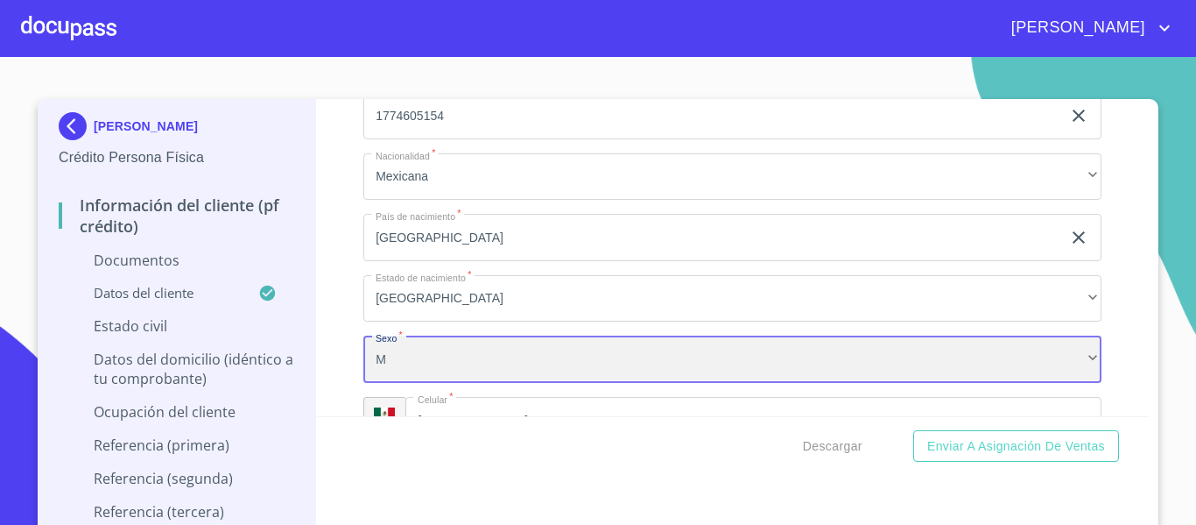
scroll to position [2803, 0]
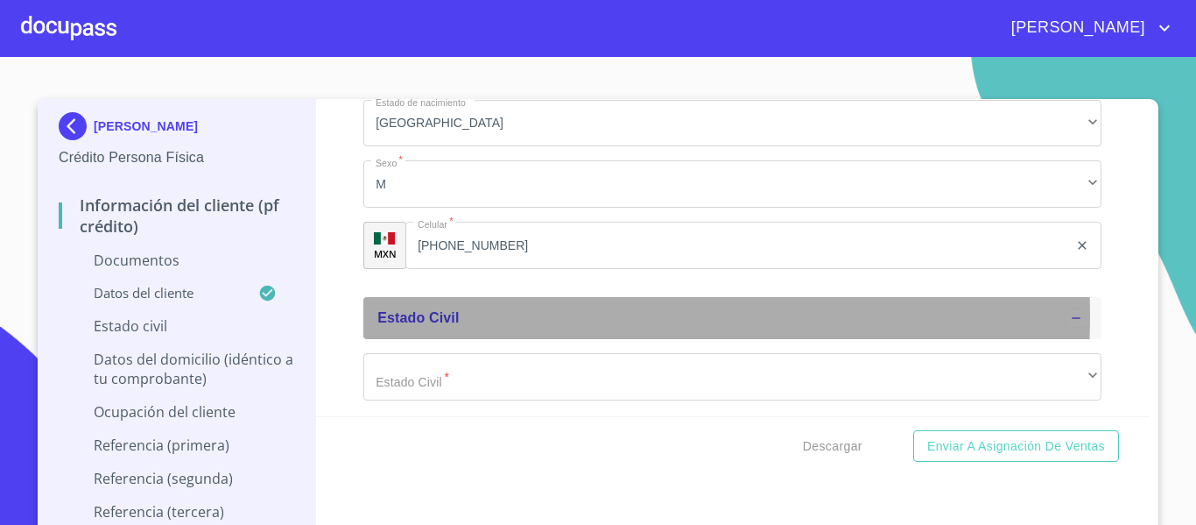
click at [413, 314] on span "Estado Civil" at bounding box center [417, 317] width 81 height 15
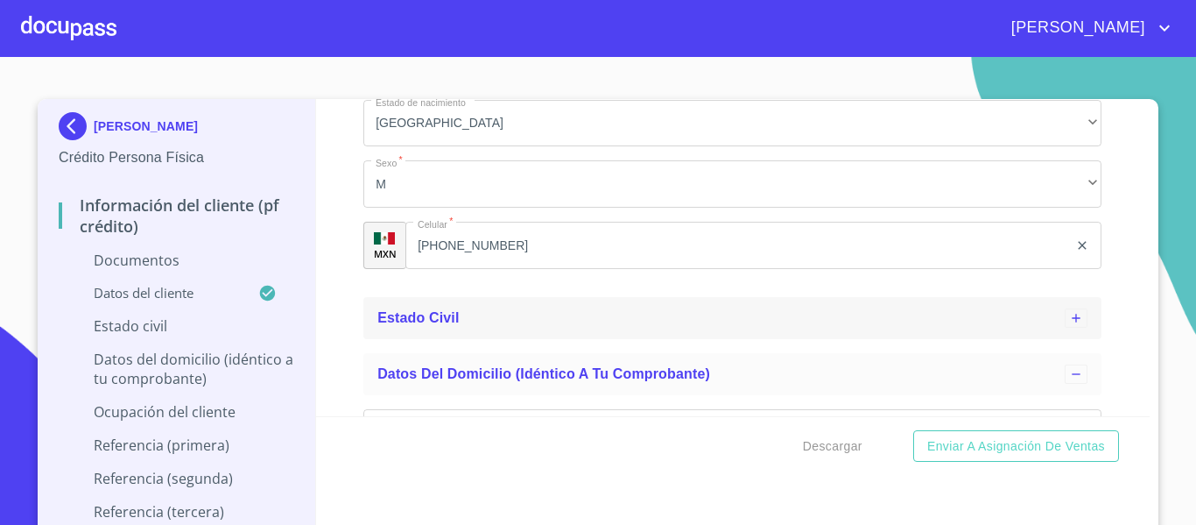
click at [413, 314] on span "Estado Civil" at bounding box center [417, 317] width 81 height 15
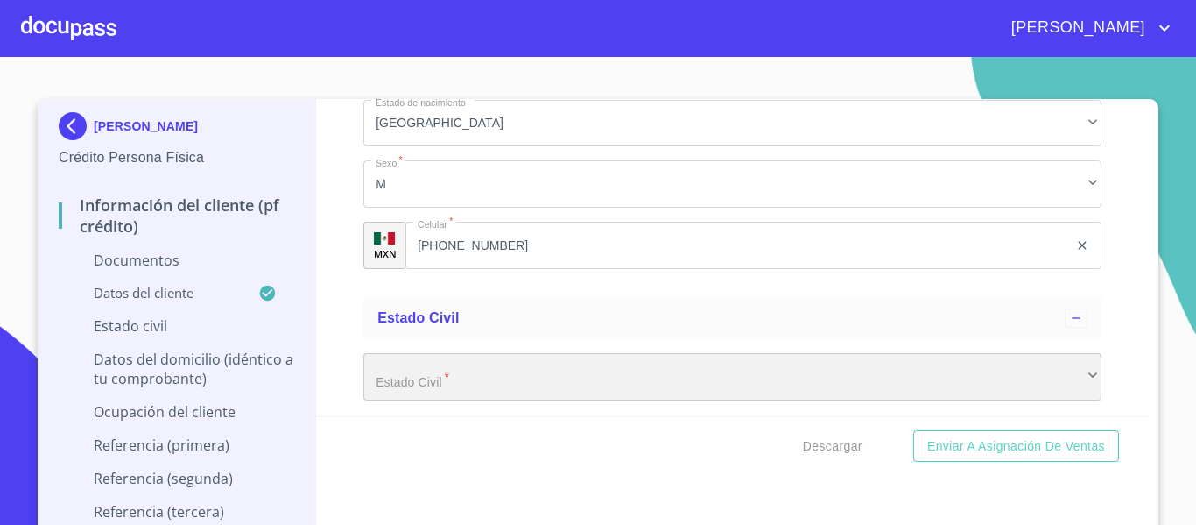
click at [414, 384] on div "​" at bounding box center [732, 376] width 738 height 47
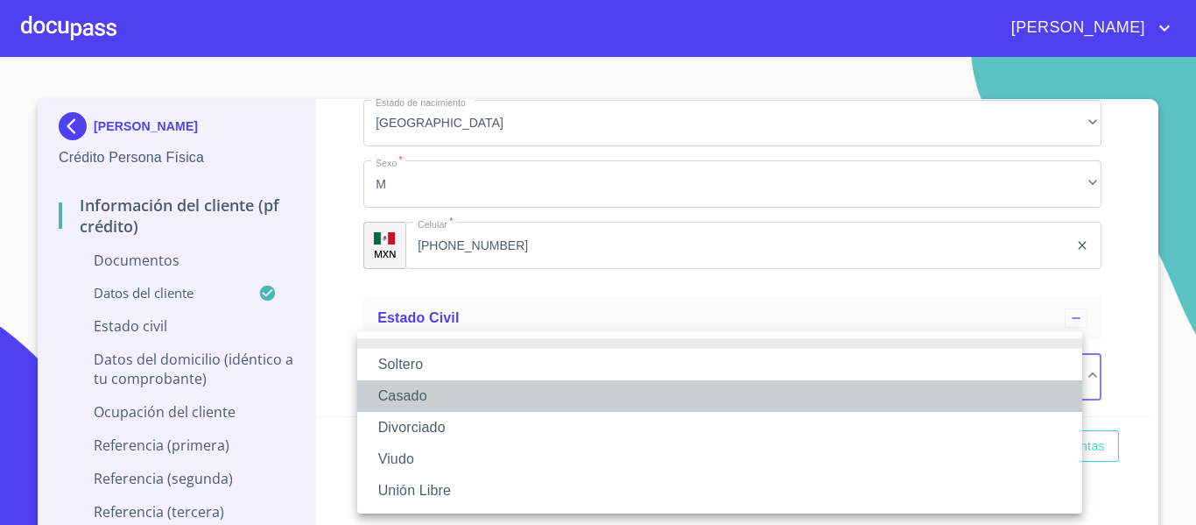
click at [413, 397] on li "Casado" at bounding box center [719, 396] width 725 height 32
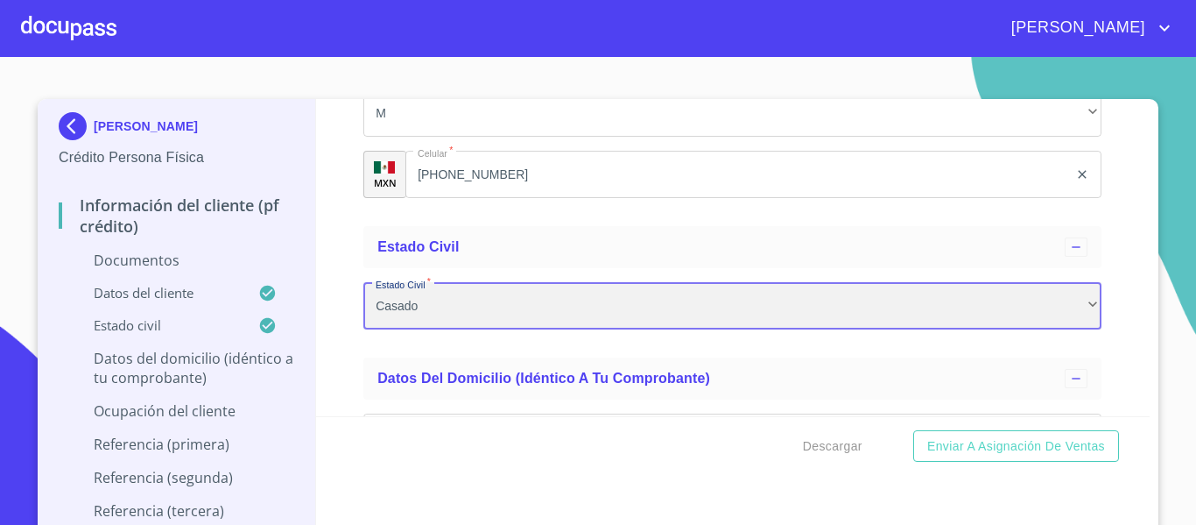
scroll to position [2978, 0]
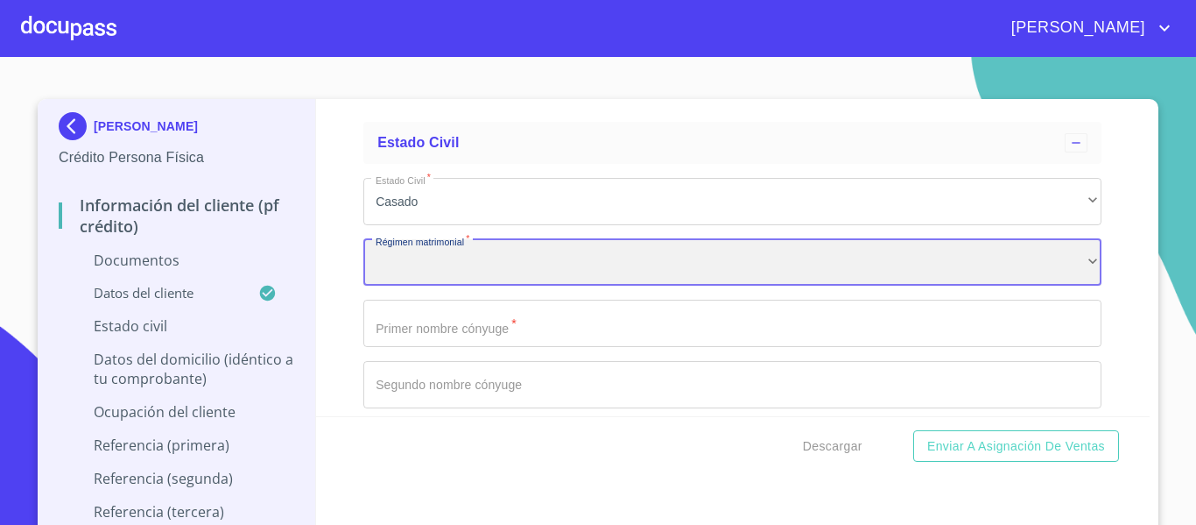
click at [438, 258] on div "​" at bounding box center [732, 262] width 738 height 47
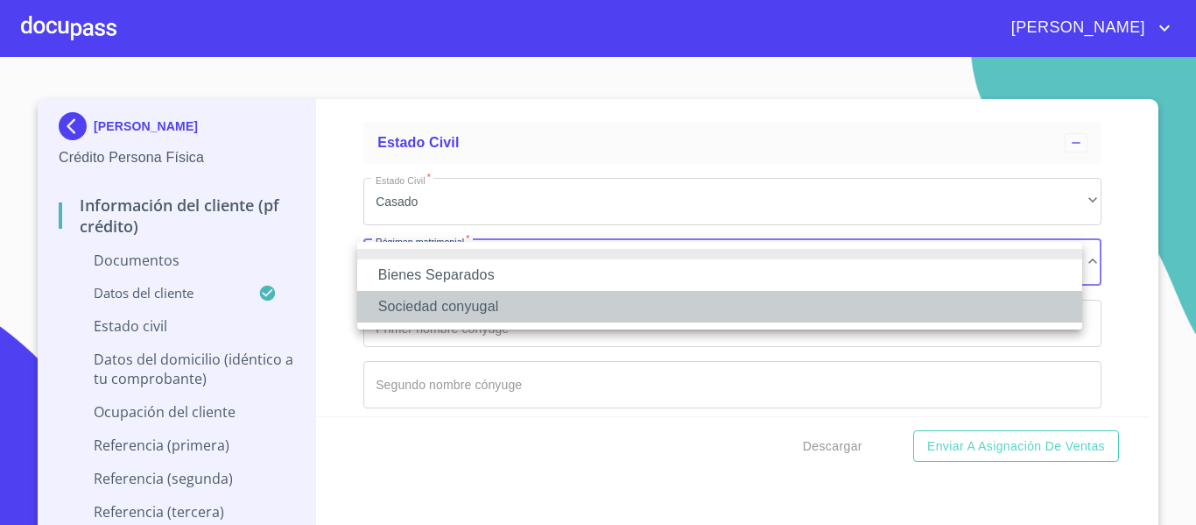
click at [584, 315] on li "Sociedad conyugal" at bounding box center [719, 307] width 725 height 32
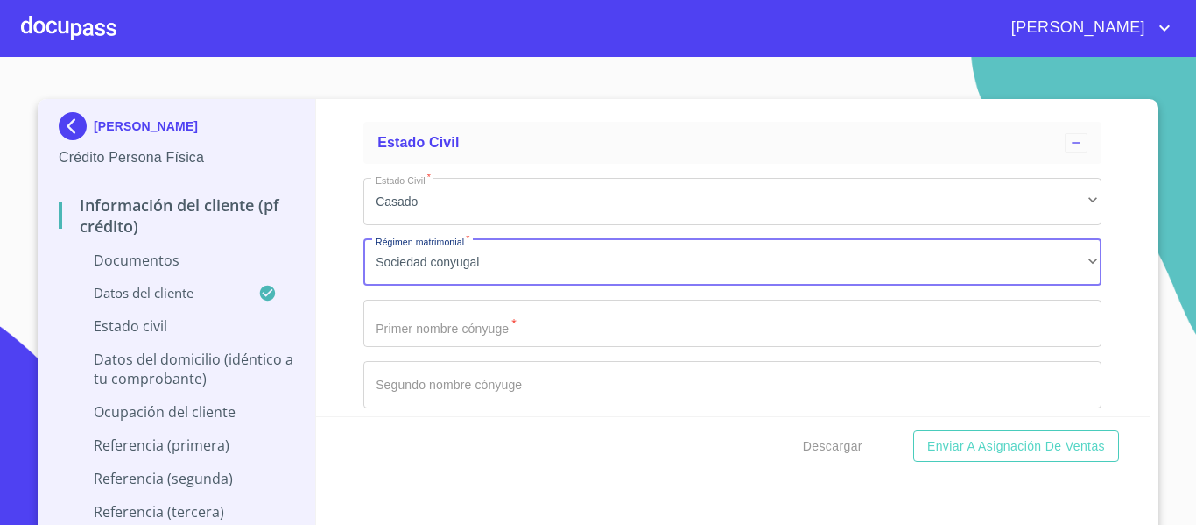
click at [585, 314] on input "Documento de identificación.   *" at bounding box center [732, 323] width 738 height 47
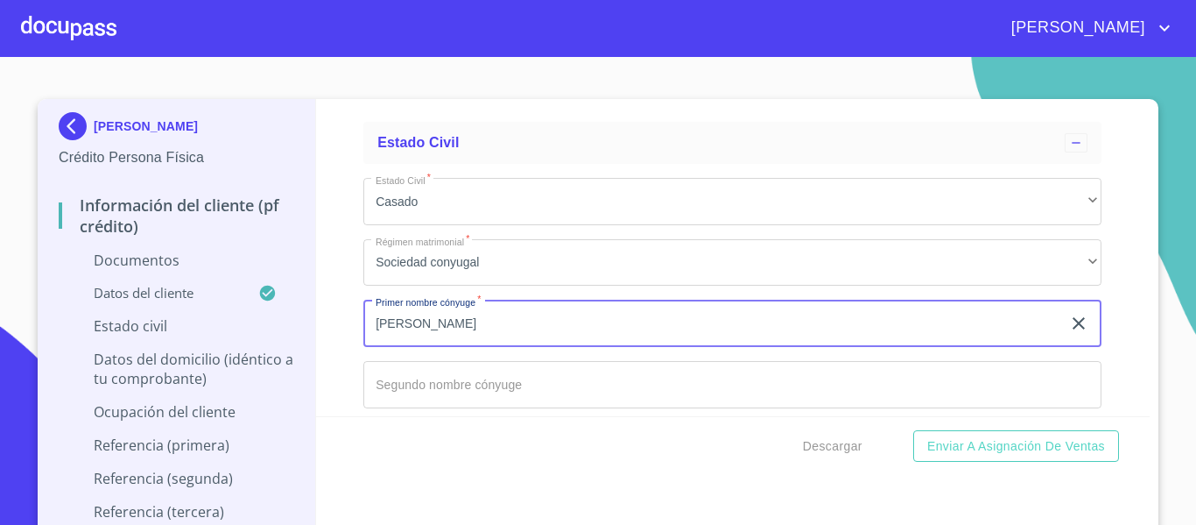
type input "[PERSON_NAME]"
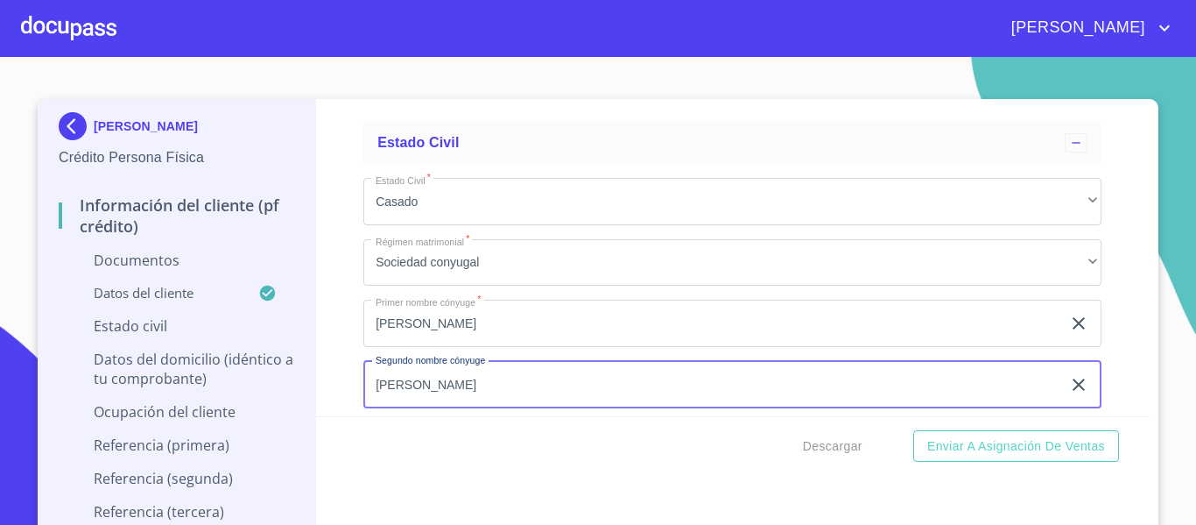
type input "[PERSON_NAME]"
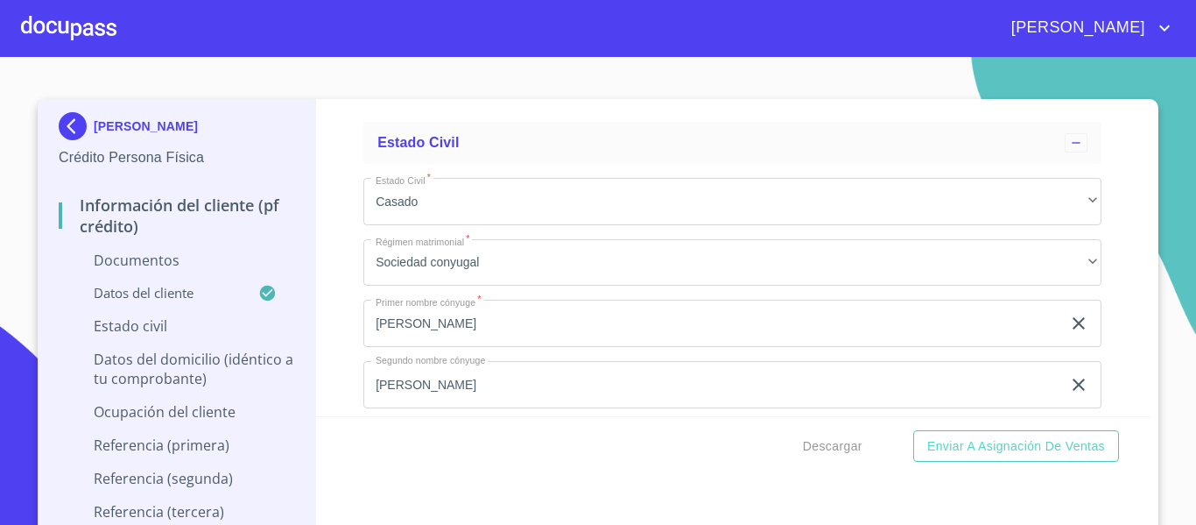
scroll to position [3166, 0]
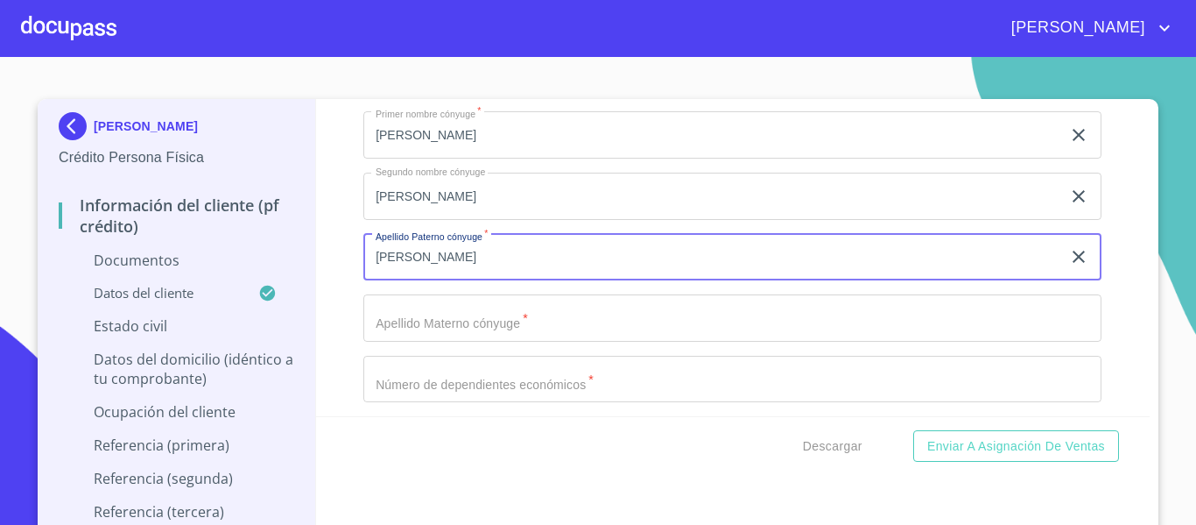
type input "[PERSON_NAME]"
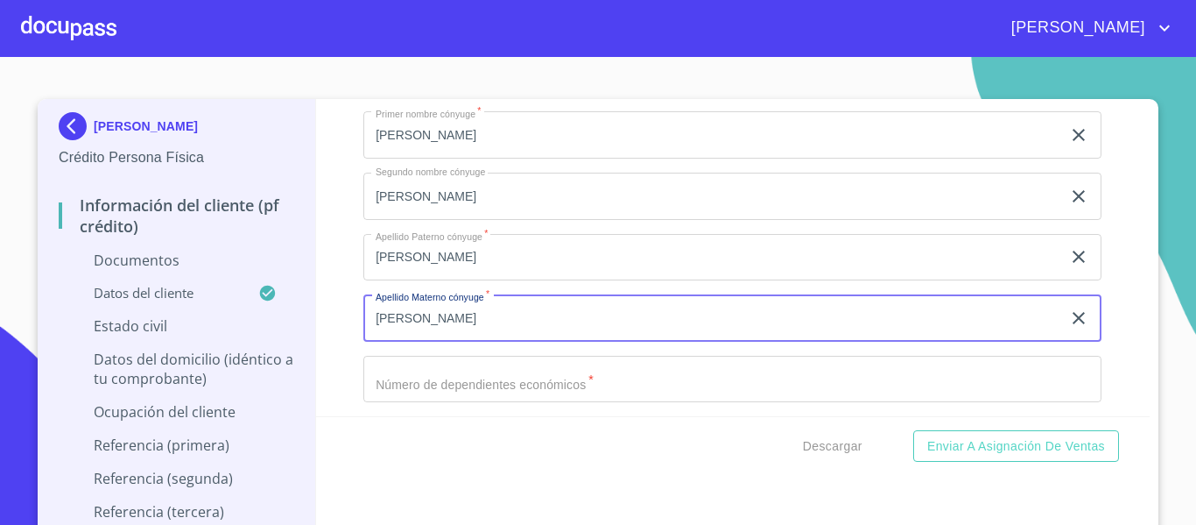
type input "[PERSON_NAME]"
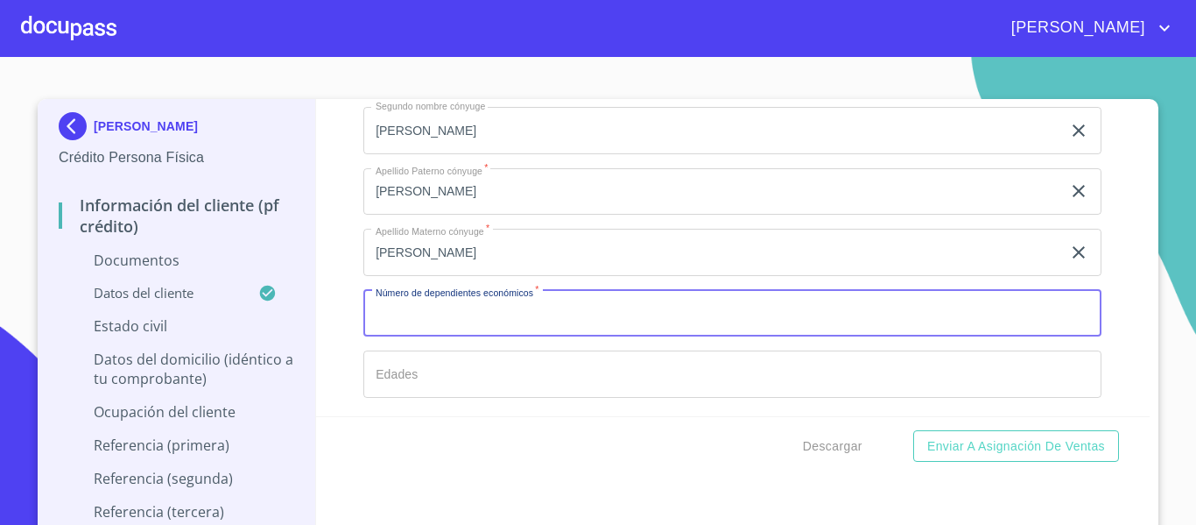
scroll to position [3341, 0]
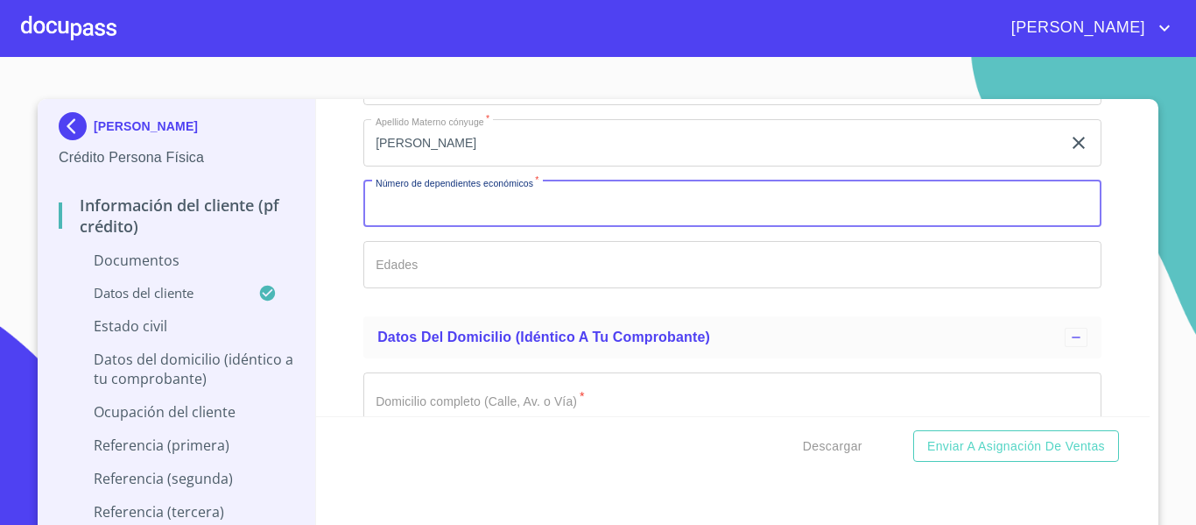
click at [415, 272] on input "Documento de identificación.   *" at bounding box center [732, 264] width 738 height 47
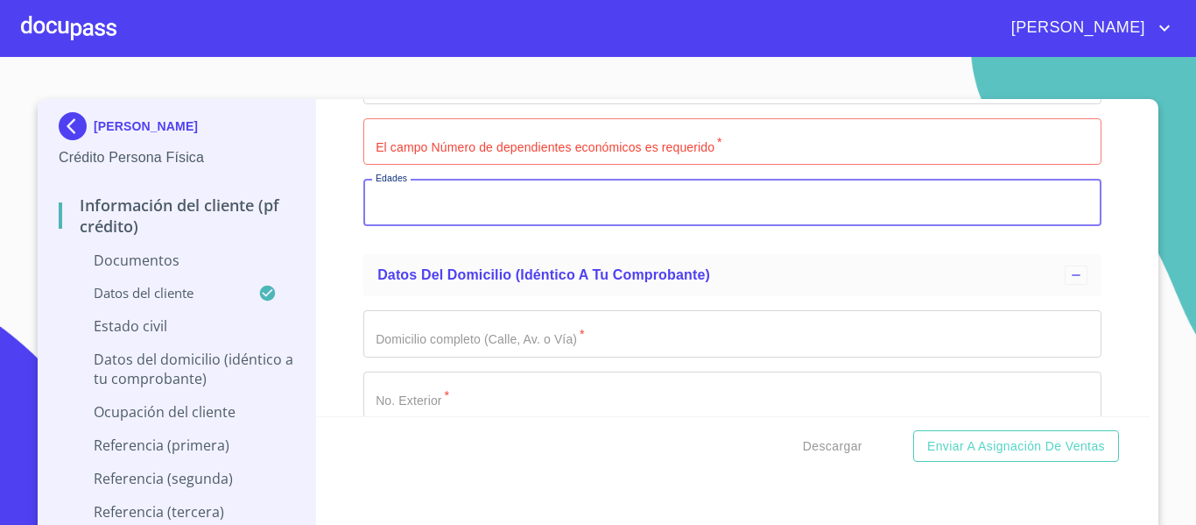
scroll to position [3429, 0]
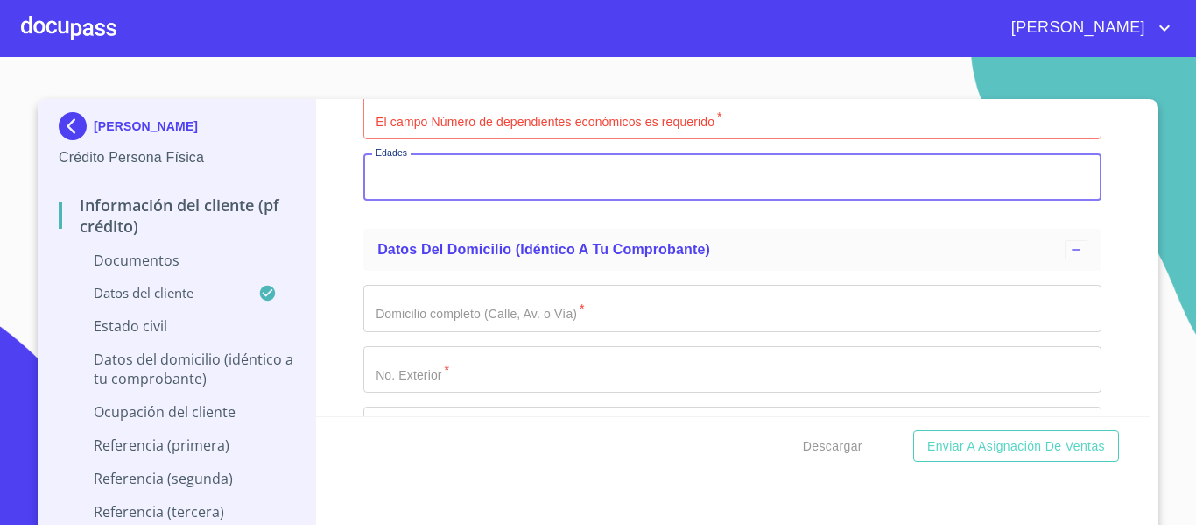
click at [408, 301] on input "Documento de identificación.   *" at bounding box center [732, 308] width 738 height 47
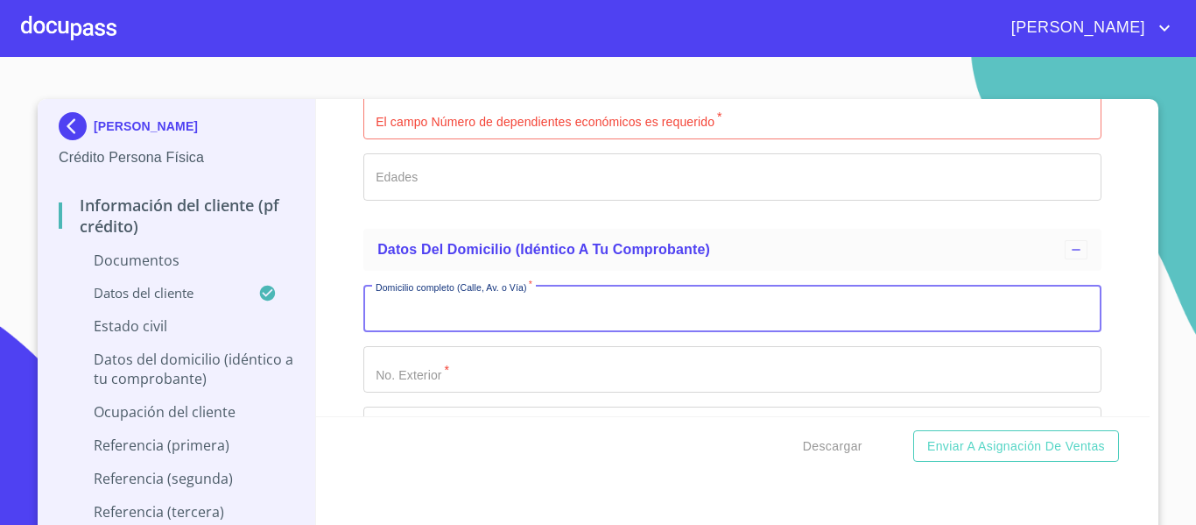
scroll to position [3341, 0]
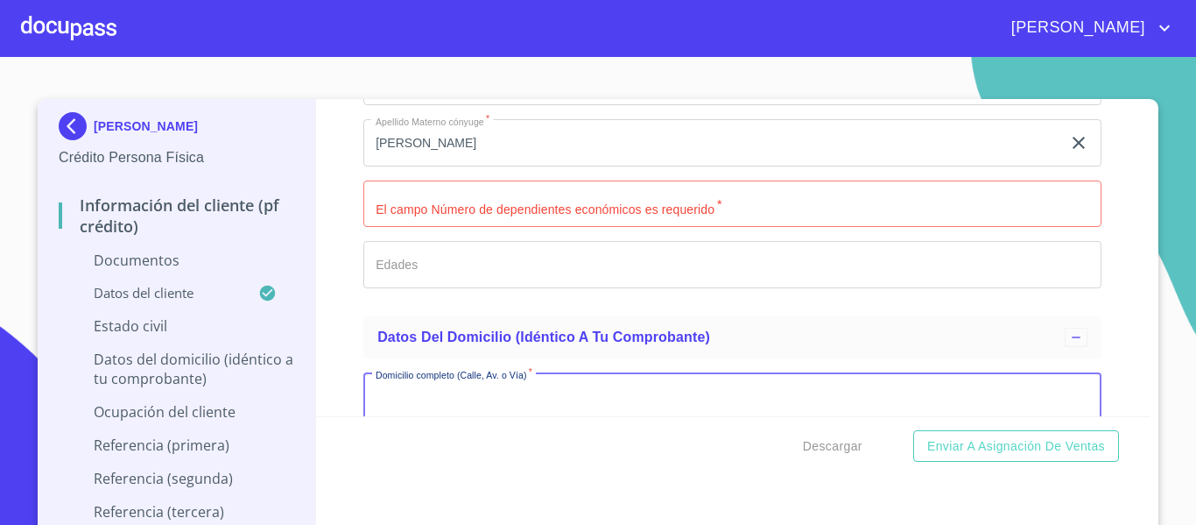
click at [463, 222] on input "Documento de identificación.   *" at bounding box center [732, 203] width 738 height 47
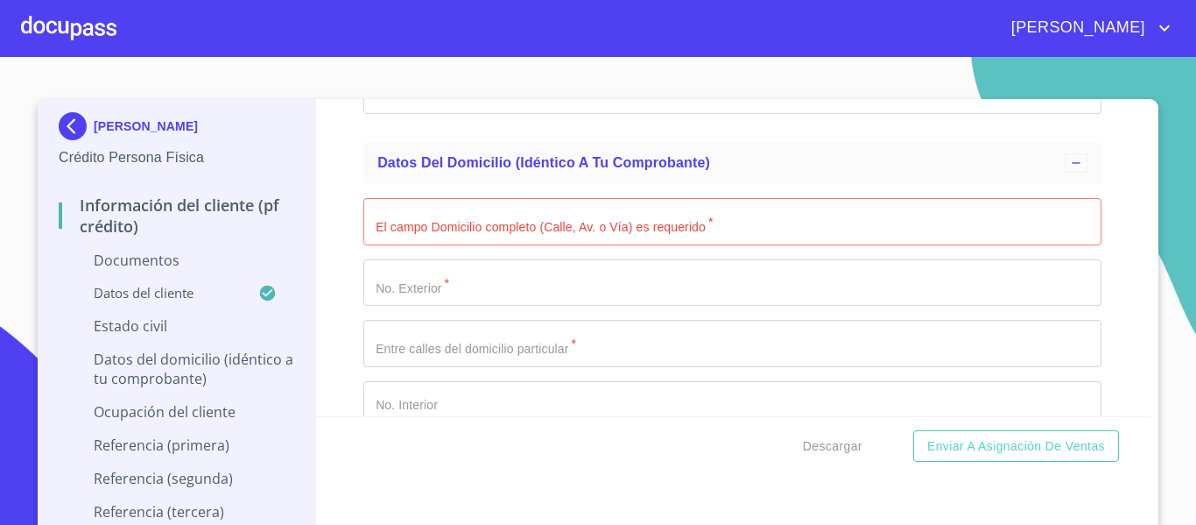
scroll to position [3517, 0]
type input "0"
click at [452, 214] on input "Documento de identificación.   *" at bounding box center [732, 220] width 738 height 47
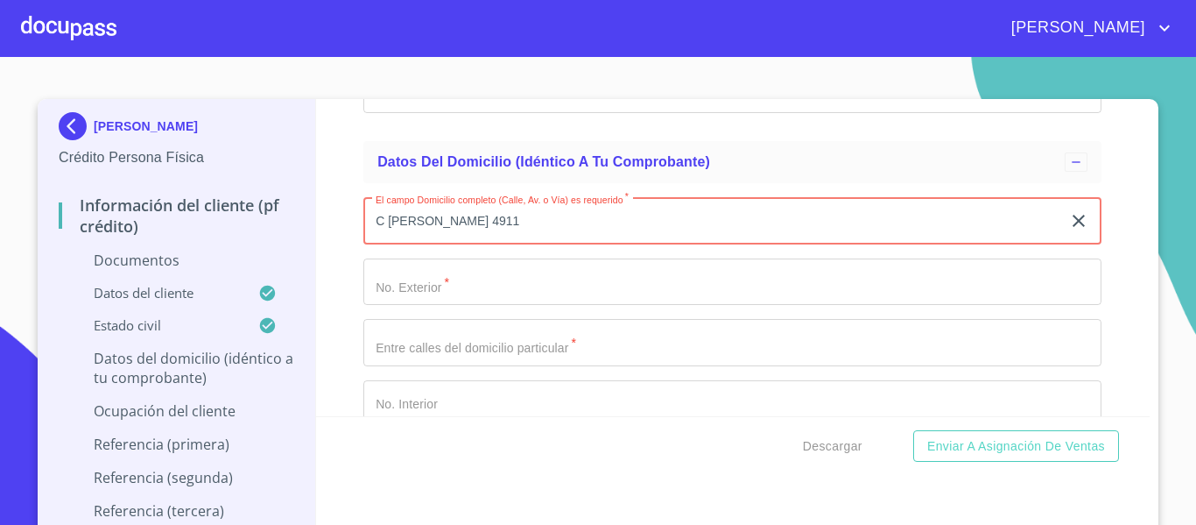
type input "C [PERSON_NAME] 4911"
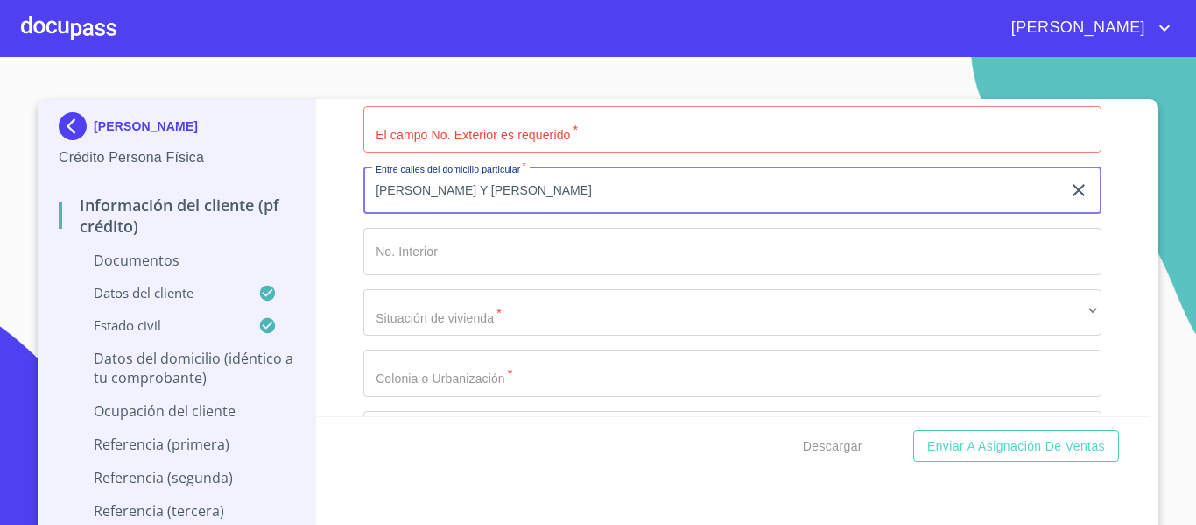
scroll to position [3692, 0]
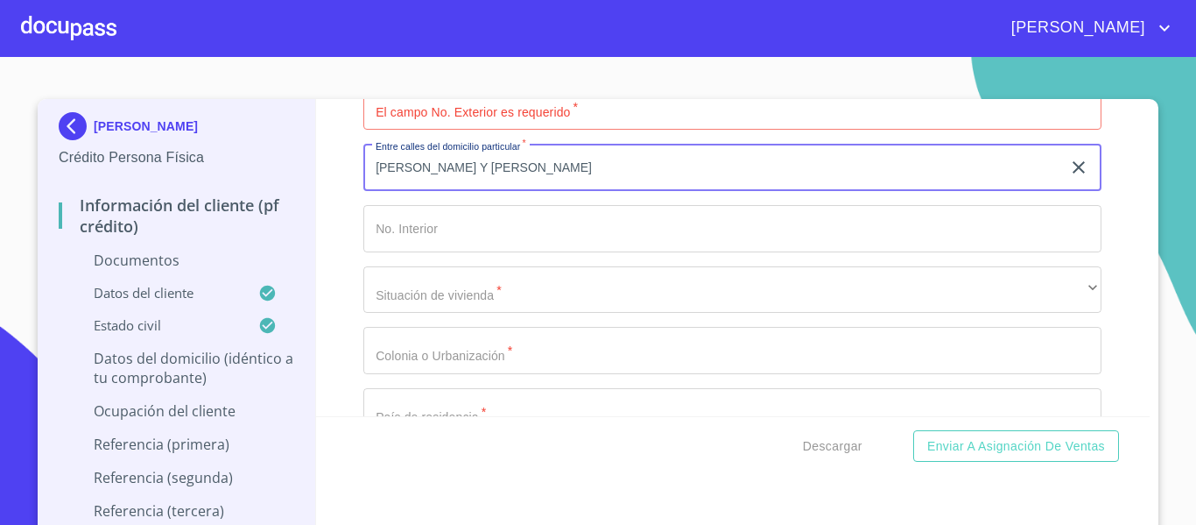
type input "[PERSON_NAME] Y [PERSON_NAME]"
click at [439, 233] on input "Documento de identificación.   *" at bounding box center [732, 228] width 738 height 47
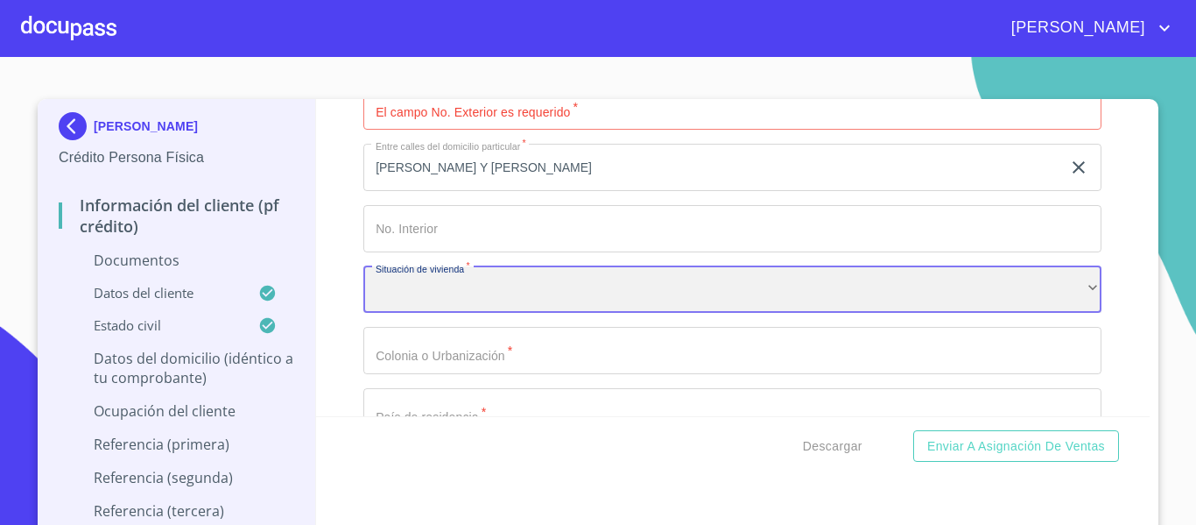
click at [448, 288] on div "​" at bounding box center [732, 289] width 738 height 47
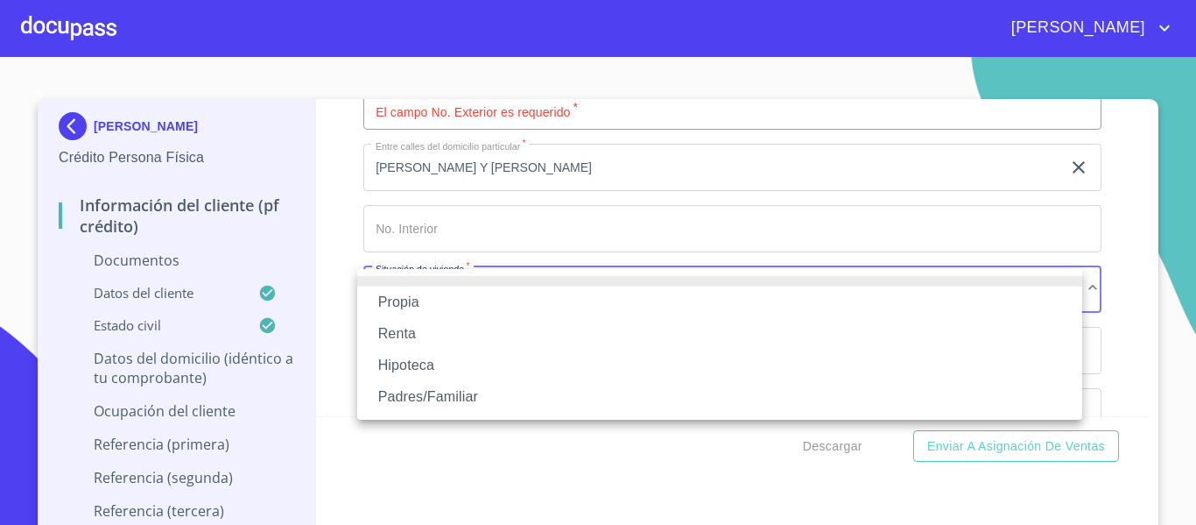
click at [448, 288] on li "Propia" at bounding box center [719, 302] width 725 height 32
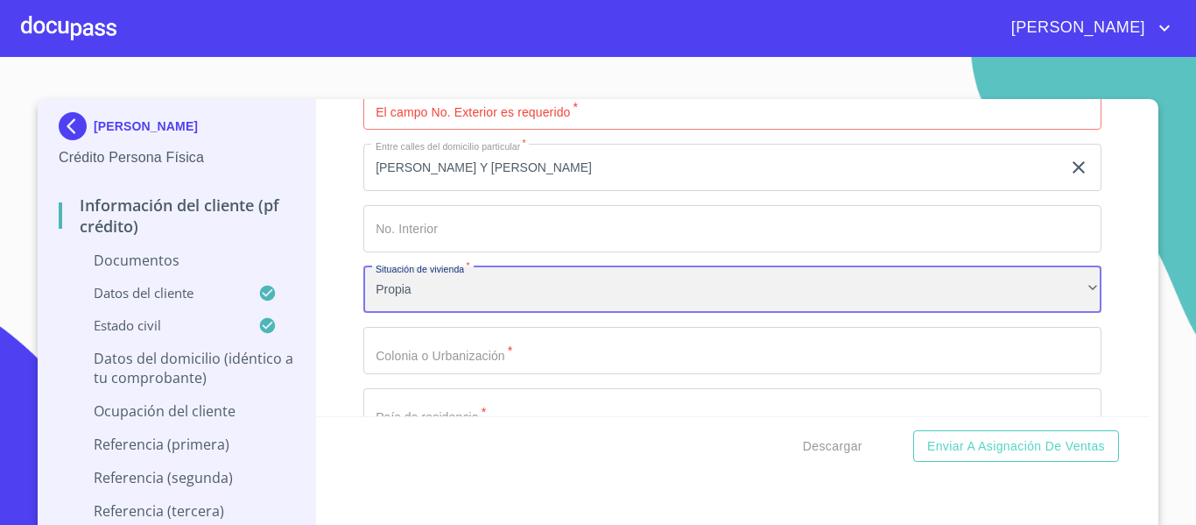
scroll to position [3779, 0]
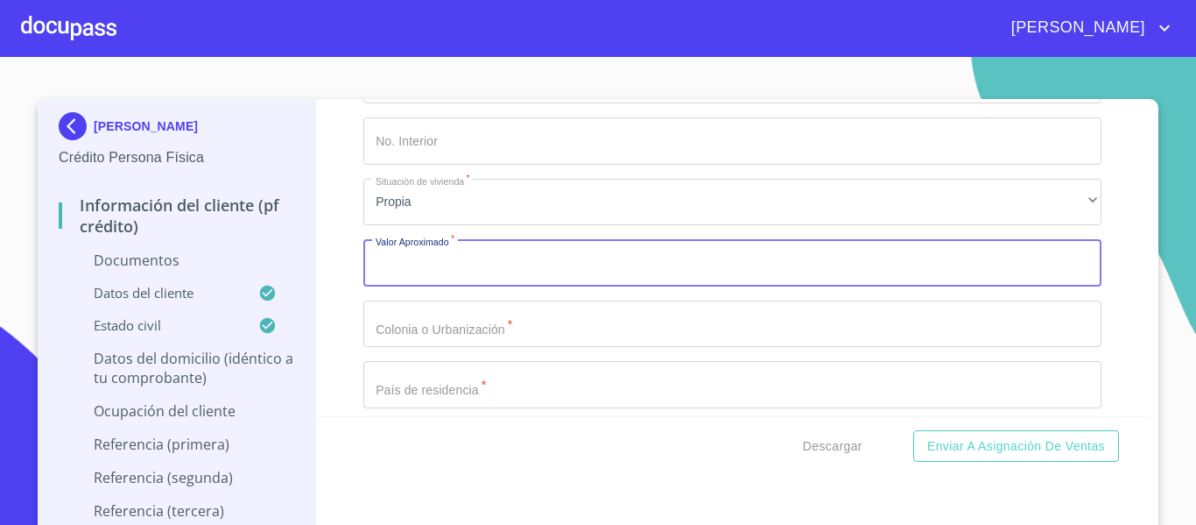
click at [454, 258] on input "Documento de identificación.   *" at bounding box center [732, 262] width 738 height 47
type input "$2,000,000"
click at [406, 311] on input "Documento de identificación.   *" at bounding box center [732, 323] width 738 height 47
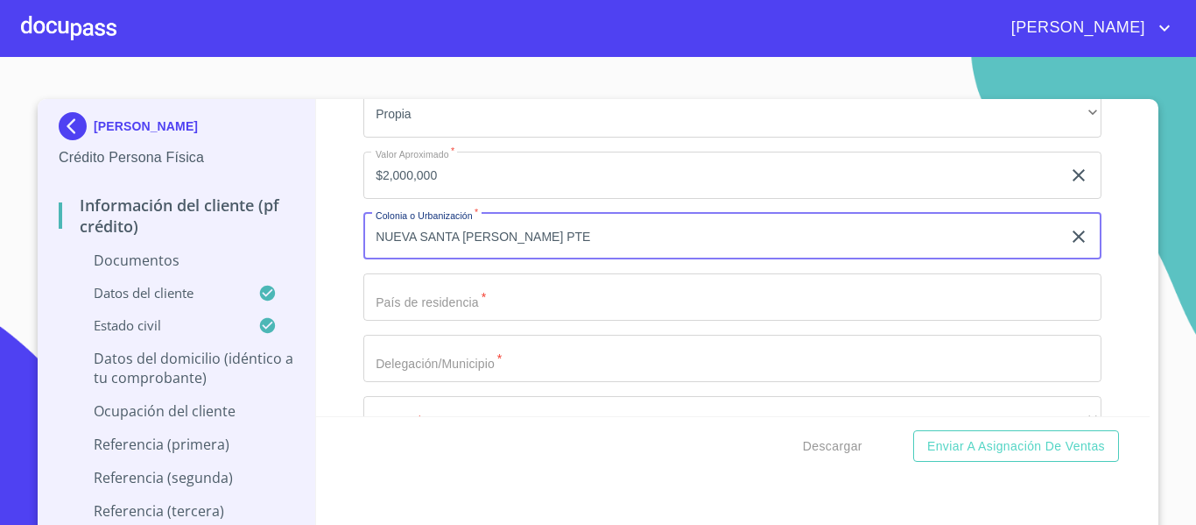
type input "NUEVA SANTA [PERSON_NAME] PTE"
click at [430, 305] on div "Domicilio completo (Calle, Av. o Vía)   * [STREET_ADDRESS][PERSON_NAME] Exteri…" at bounding box center [732, 206] width 738 height 746
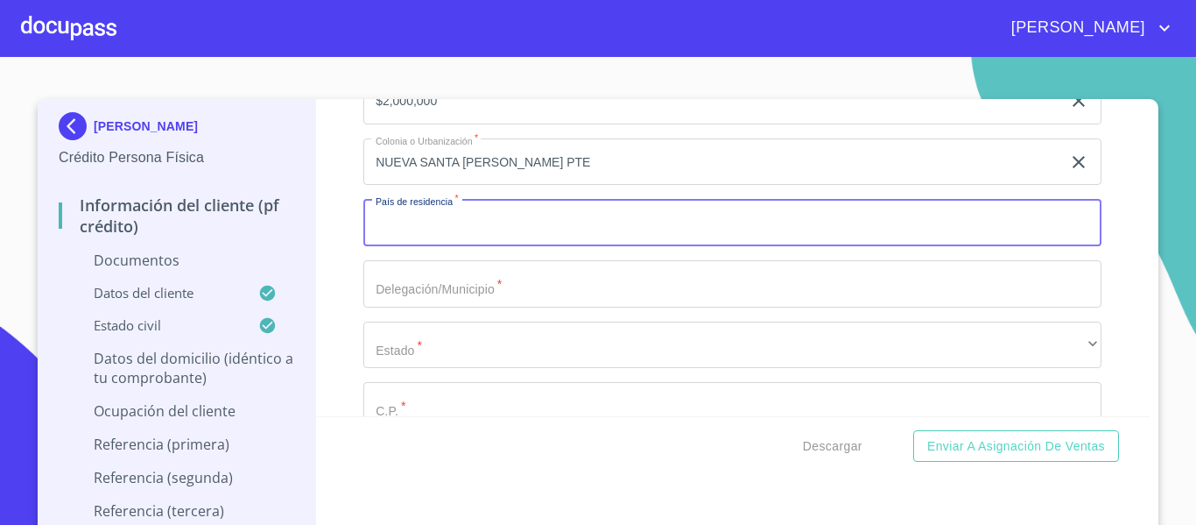
scroll to position [3954, 0]
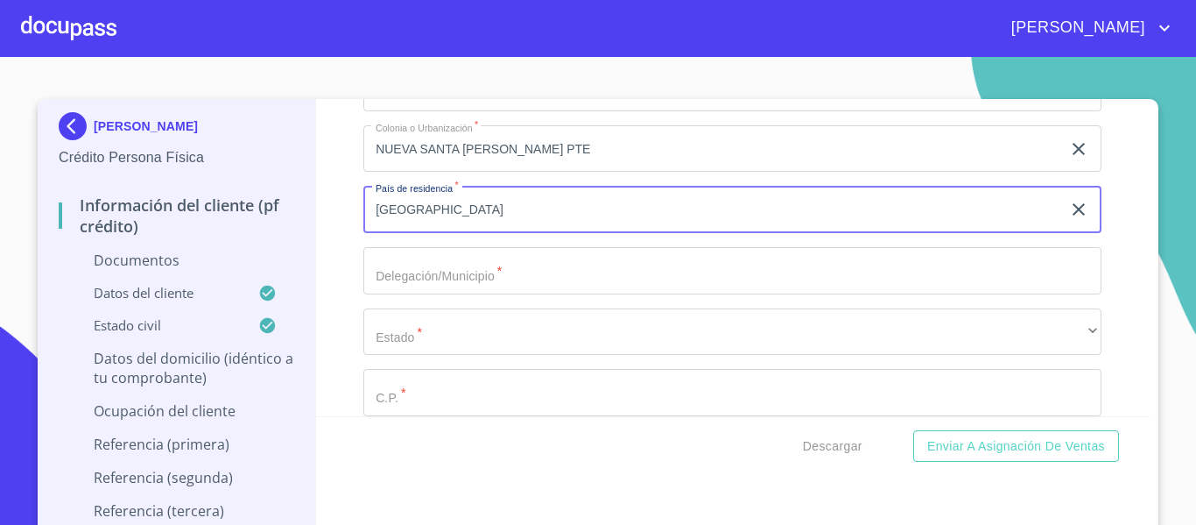
type input "[GEOGRAPHIC_DATA]"
click at [408, 266] on input "Documento de identificación.   *" at bounding box center [732, 270] width 738 height 47
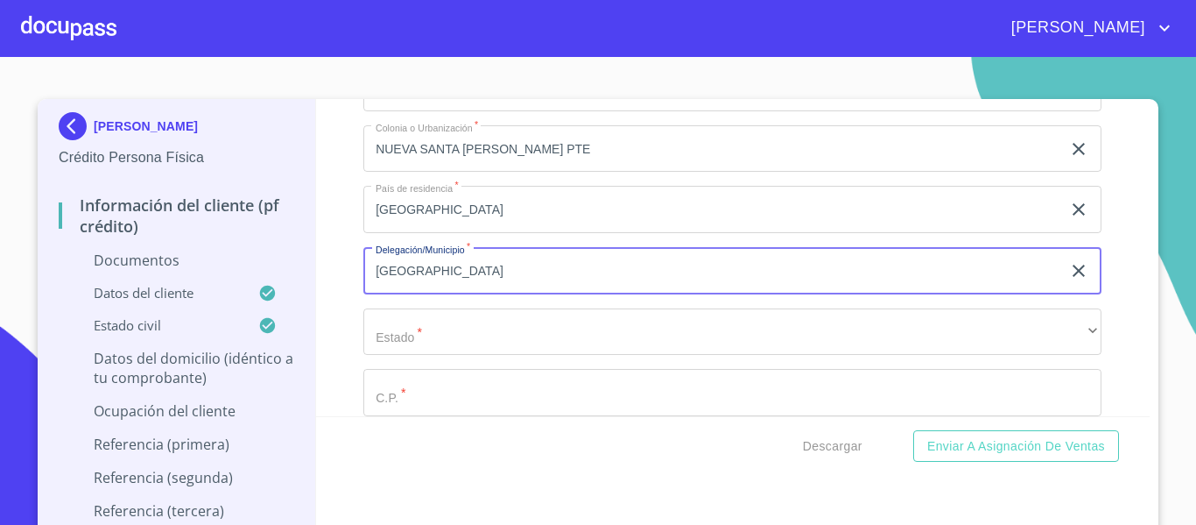
type input "[GEOGRAPHIC_DATA]"
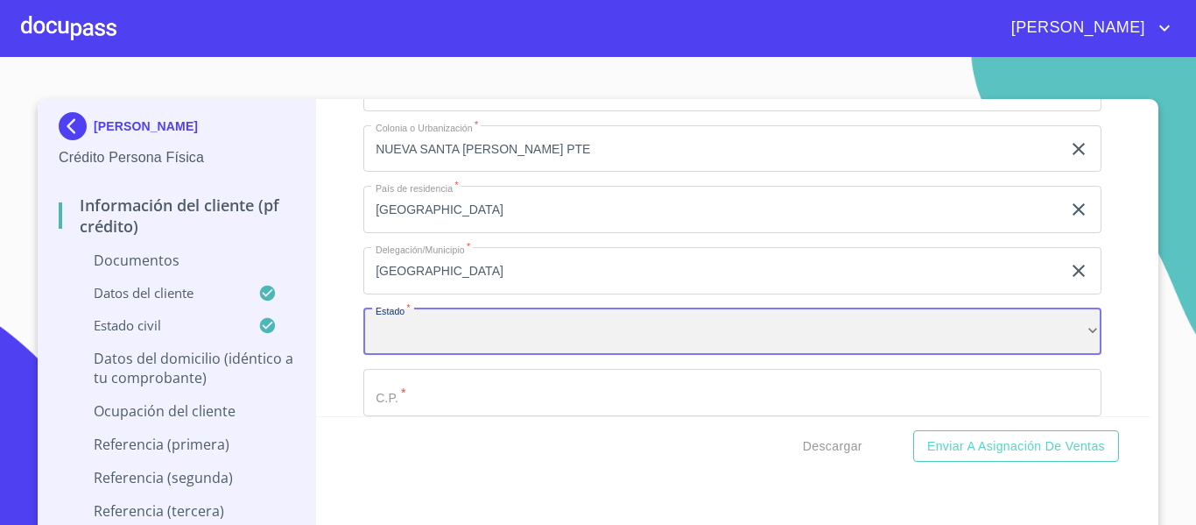
click at [444, 339] on div "​" at bounding box center [732, 331] width 738 height 47
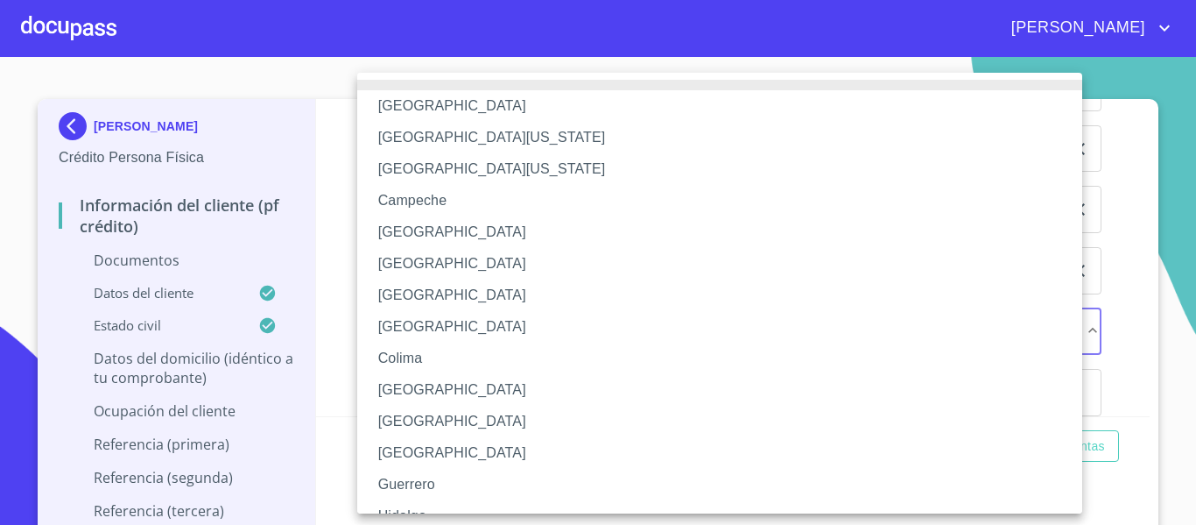
click at [333, 322] on div at bounding box center [598, 262] width 1196 height 525
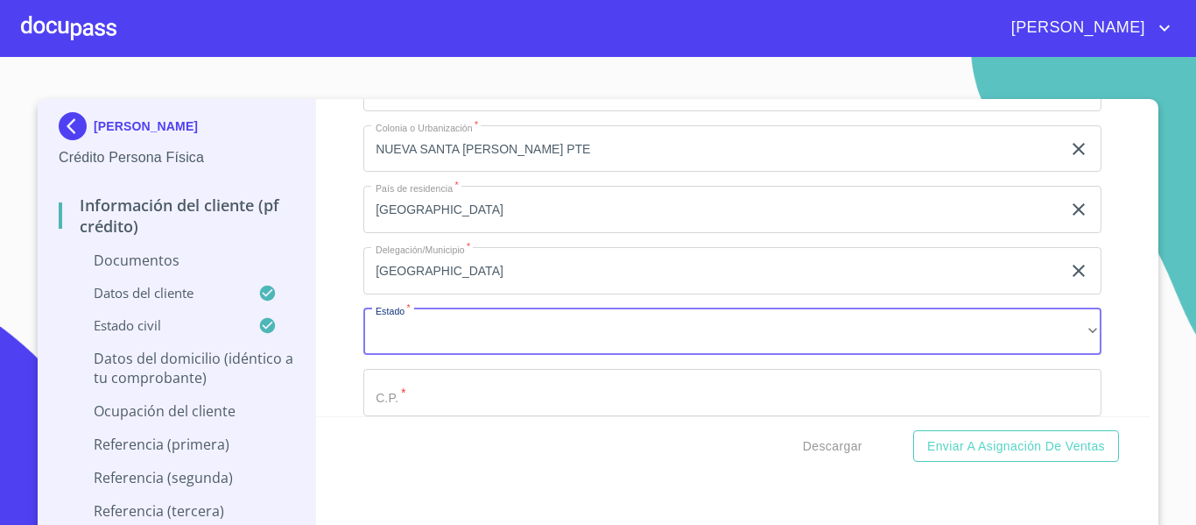
click at [467, 259] on input "[GEOGRAPHIC_DATA]" at bounding box center [712, 270] width 698 height 47
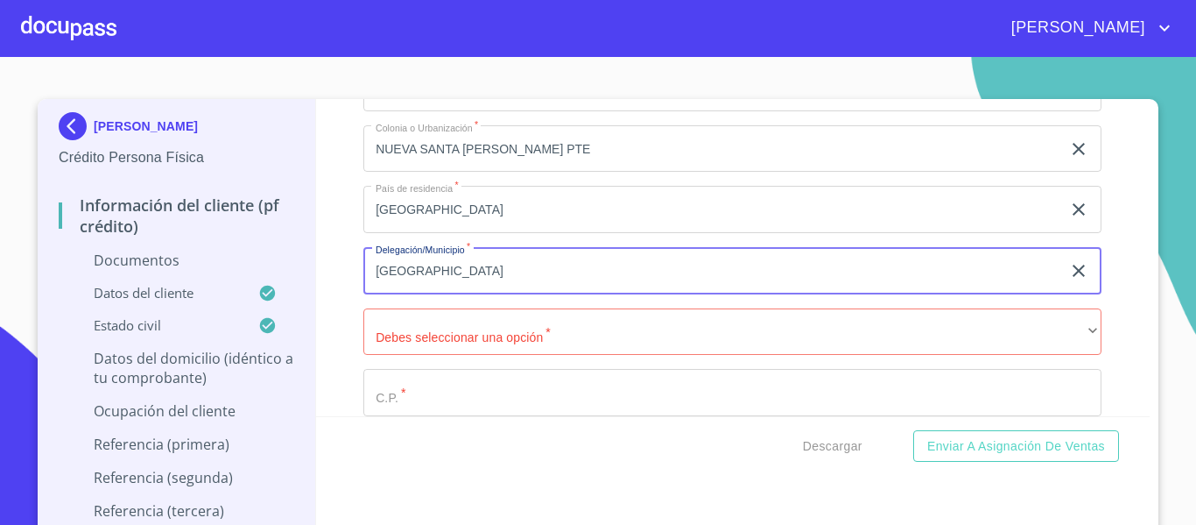
click at [467, 259] on input "[GEOGRAPHIC_DATA]" at bounding box center [712, 270] width 698 height 47
type input "SAN [PERSON_NAME] TLAQUEPAQUE"
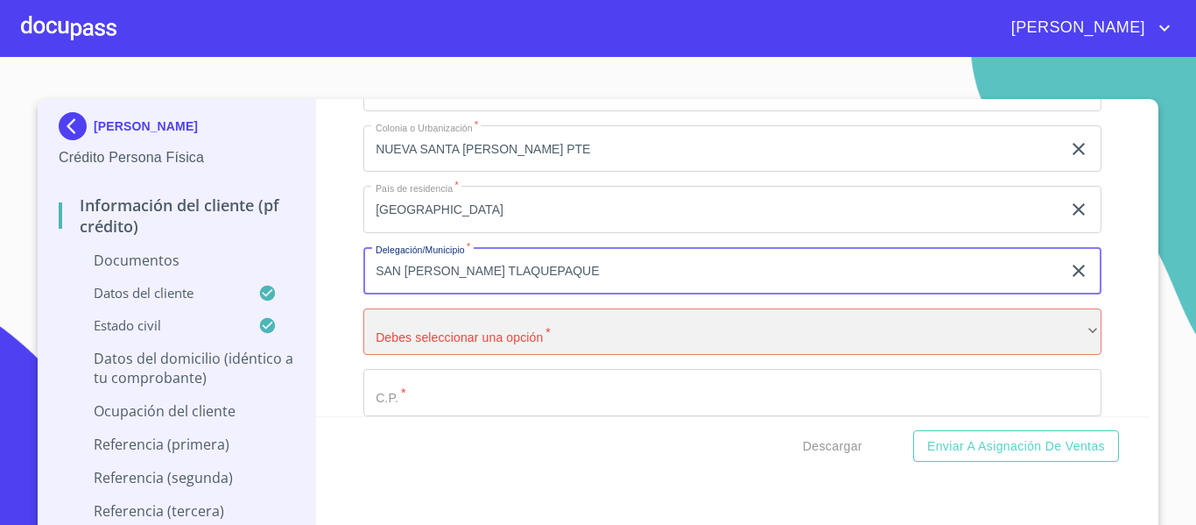
click at [478, 328] on div "​" at bounding box center [732, 331] width 738 height 47
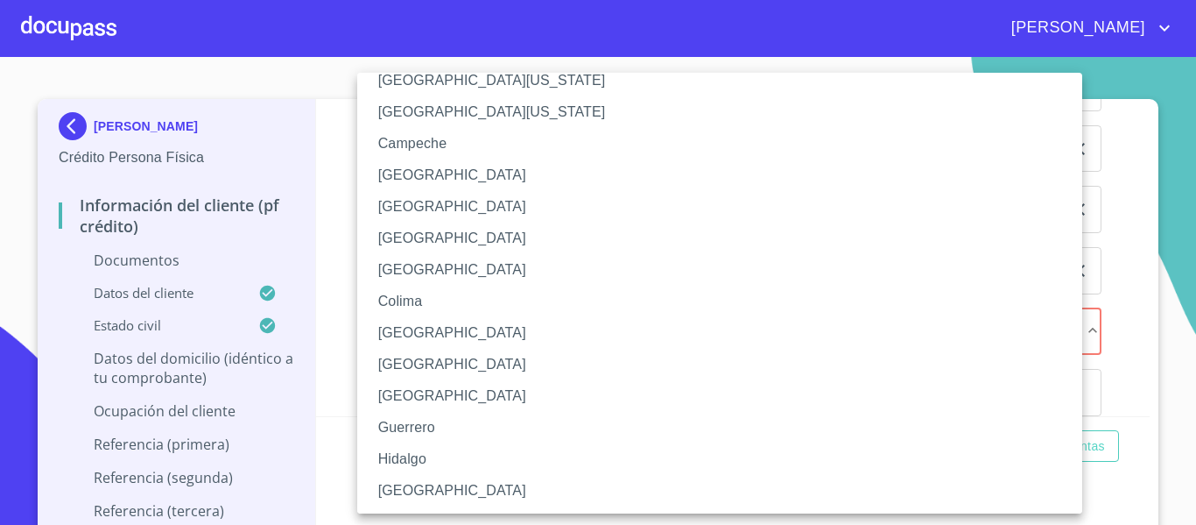
scroll to position [88, 0]
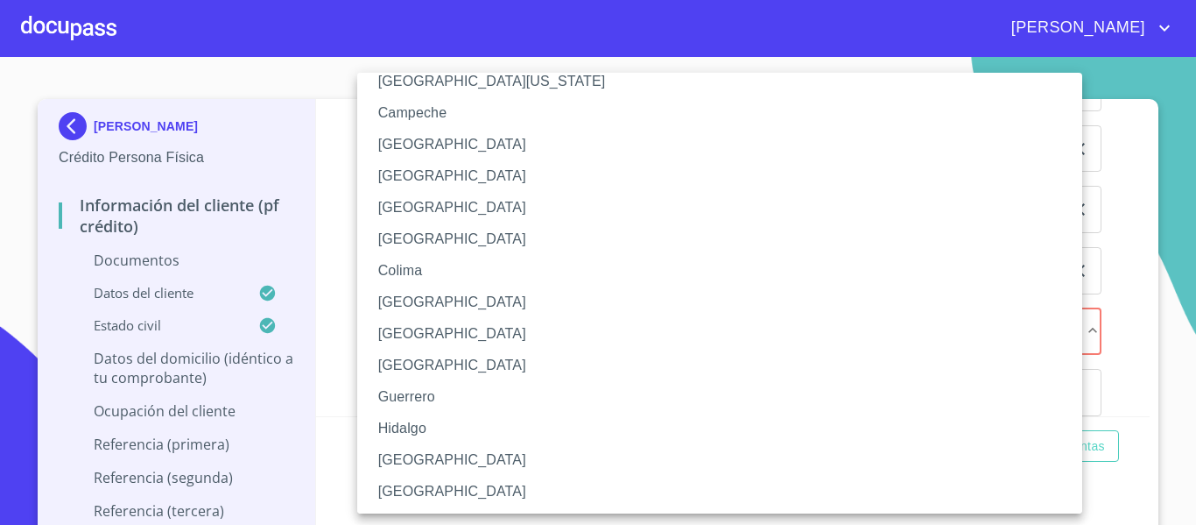
click at [437, 448] on li "[GEOGRAPHIC_DATA]" at bounding box center [726, 460] width 738 height 32
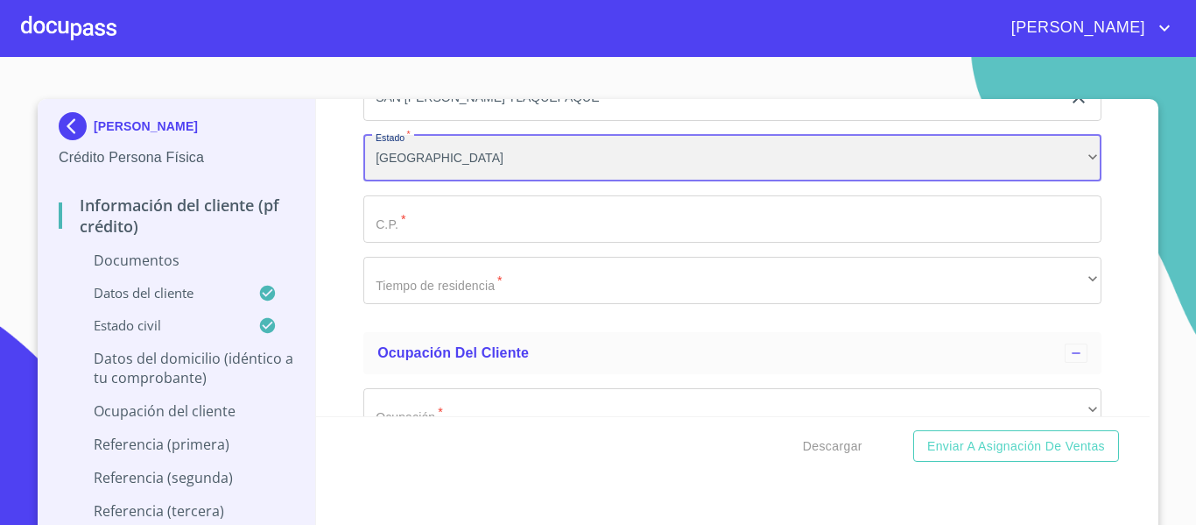
scroll to position [4130, 0]
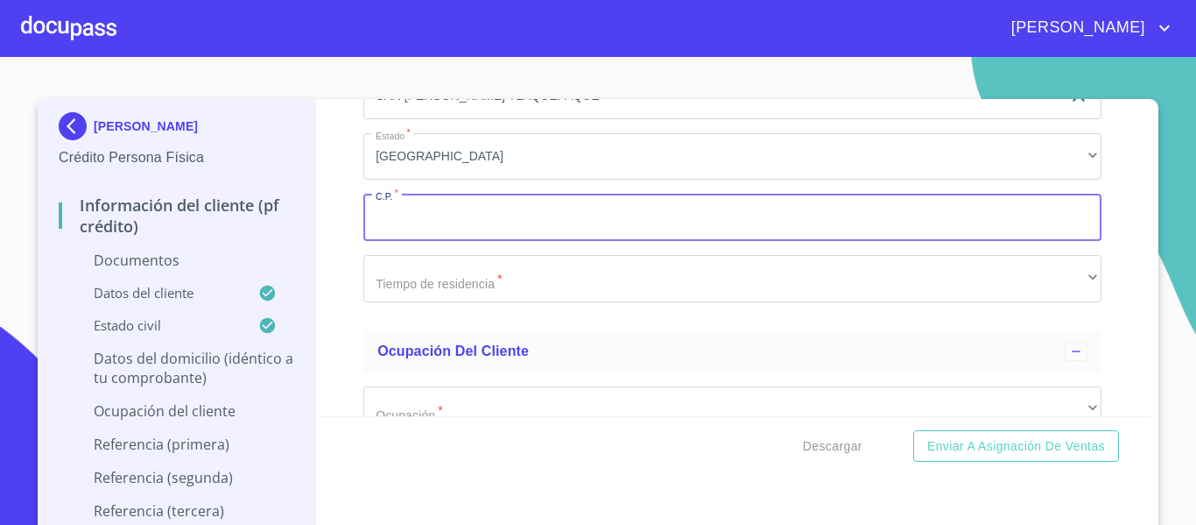
click at [389, 215] on input "Documento de identificación.   *" at bounding box center [732, 217] width 738 height 47
type input "45530"
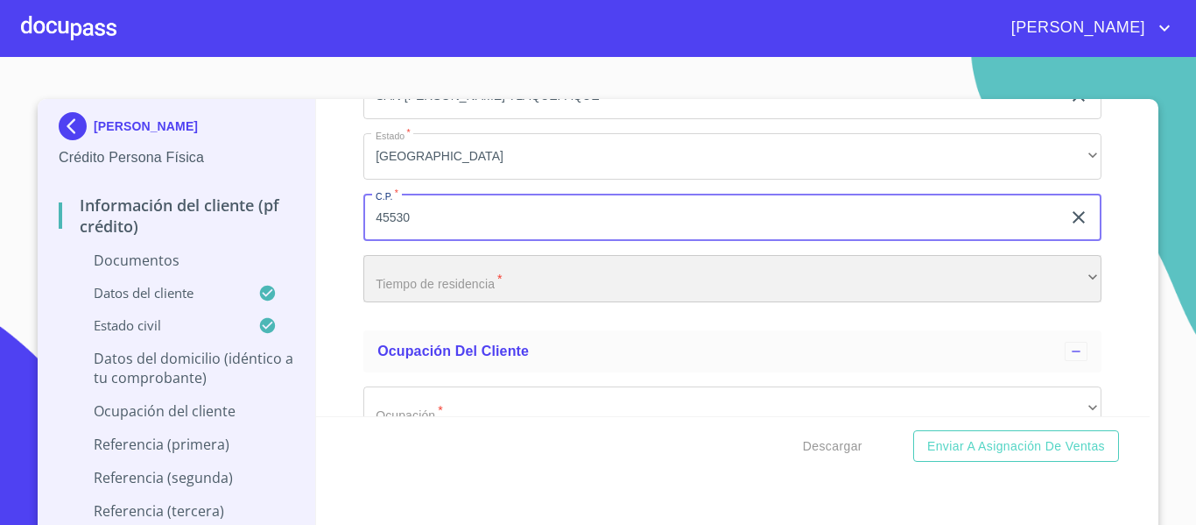
click at [397, 274] on div "​" at bounding box center [732, 278] width 738 height 47
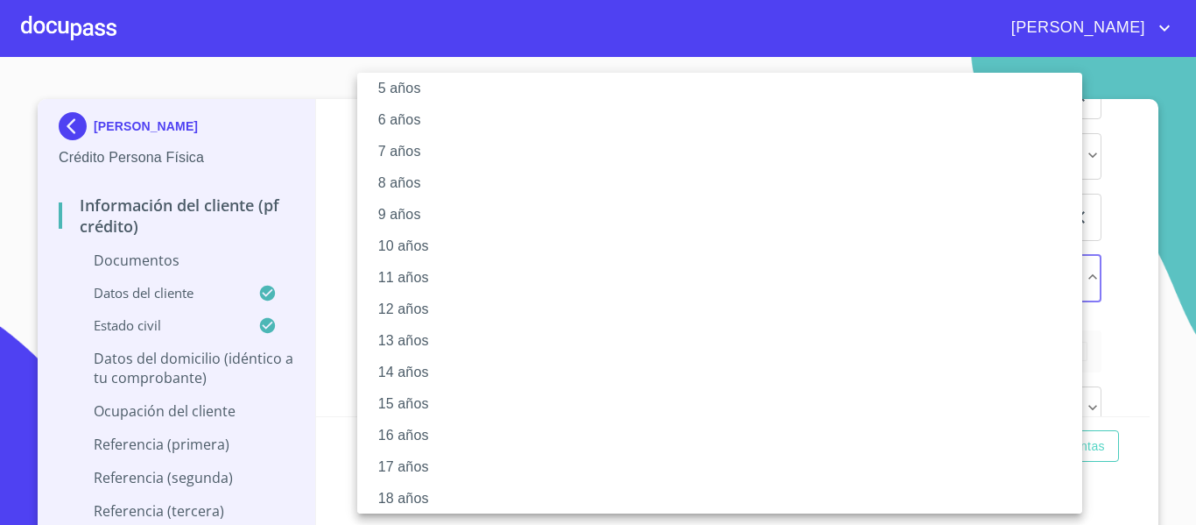
scroll to position [246, 0]
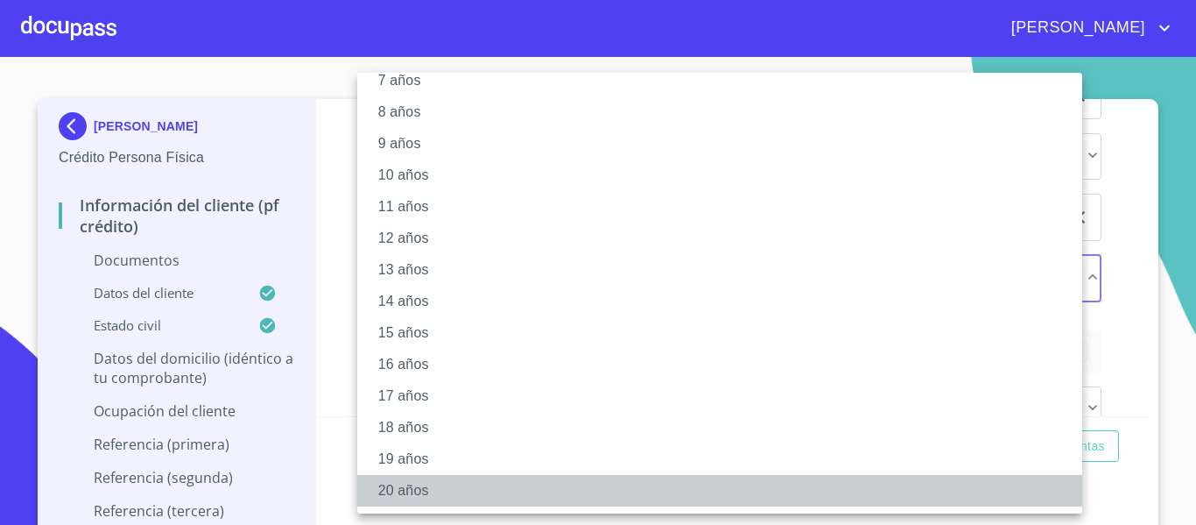
click at [420, 495] on li "20 años" at bounding box center [726, 491] width 738 height 32
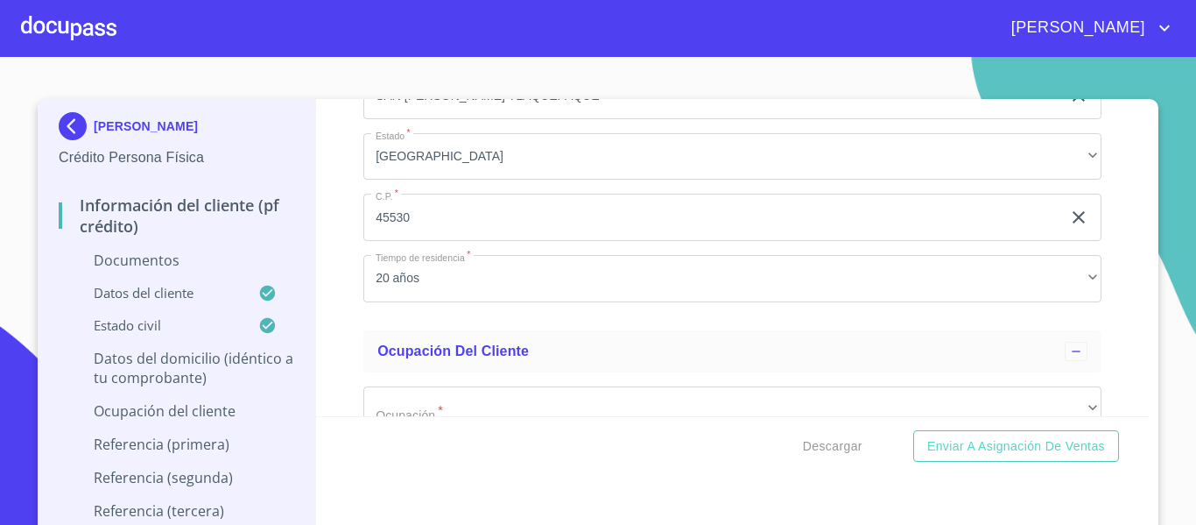
scroll to position [4305, 0]
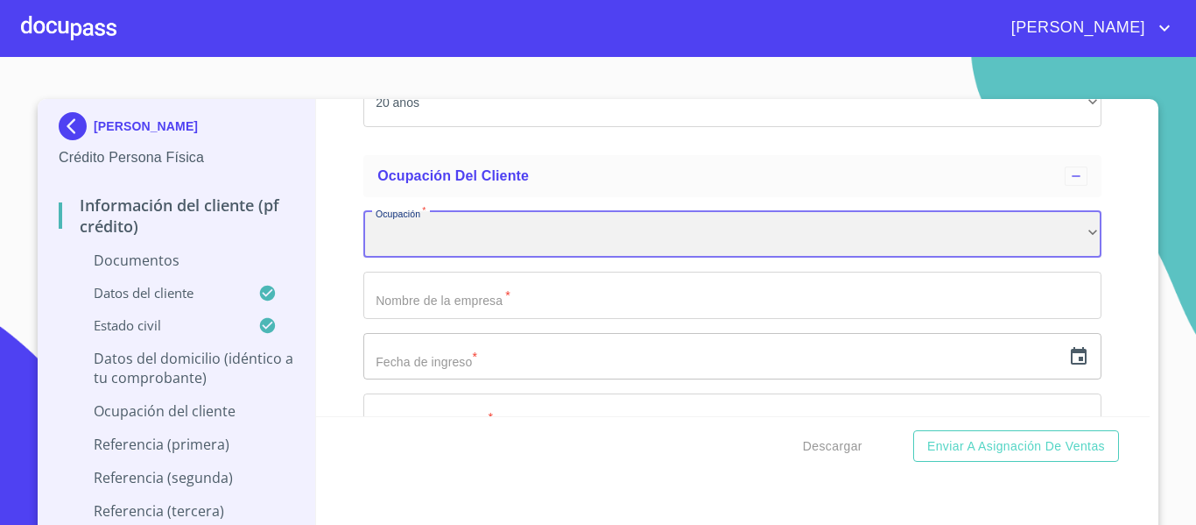
click at [435, 246] on div "​" at bounding box center [732, 234] width 738 height 47
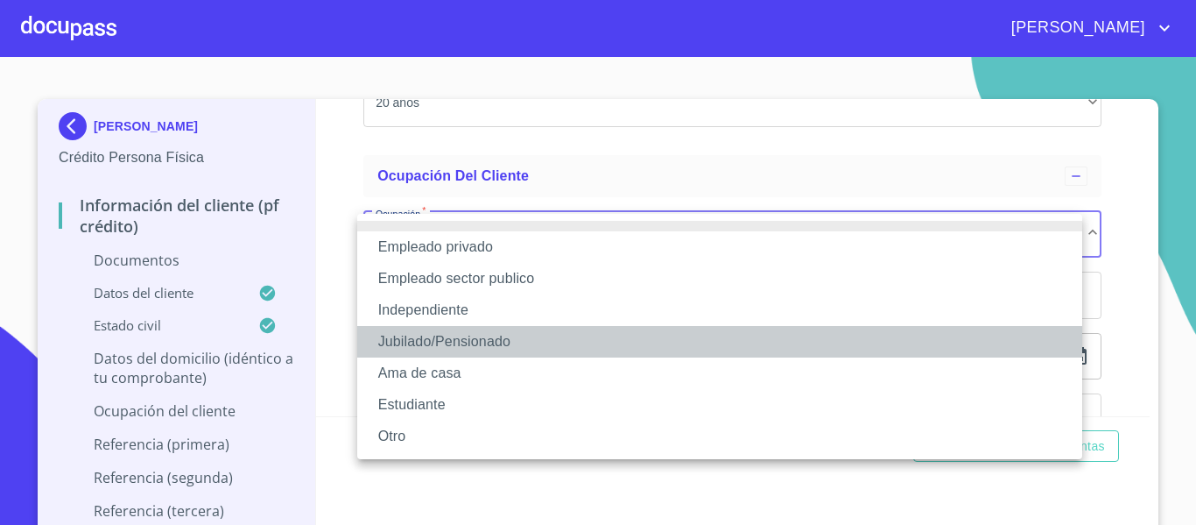
click at [525, 338] on li "Jubilado/Pensionado" at bounding box center [719, 342] width 725 height 32
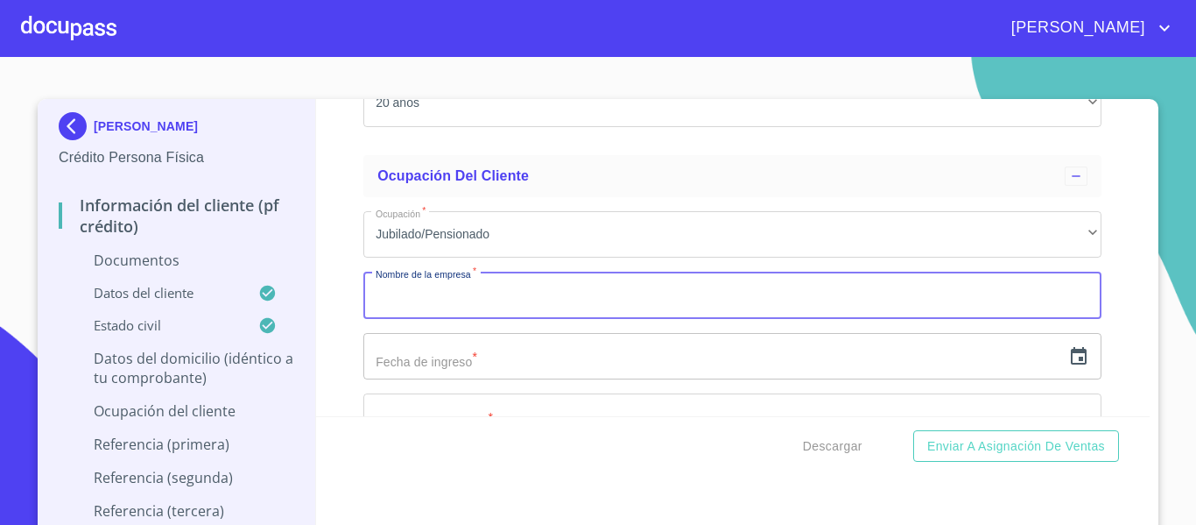
click at [432, 311] on input "Documento de identificación.   *" at bounding box center [732, 295] width 738 height 47
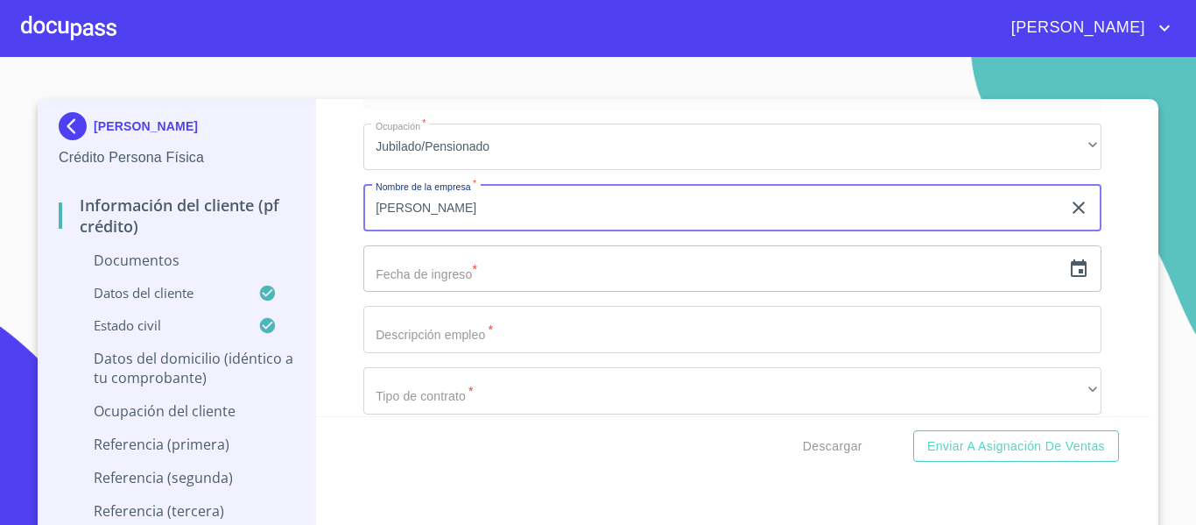
type input "[PERSON_NAME]"
click at [434, 278] on input "text" at bounding box center [712, 268] width 698 height 47
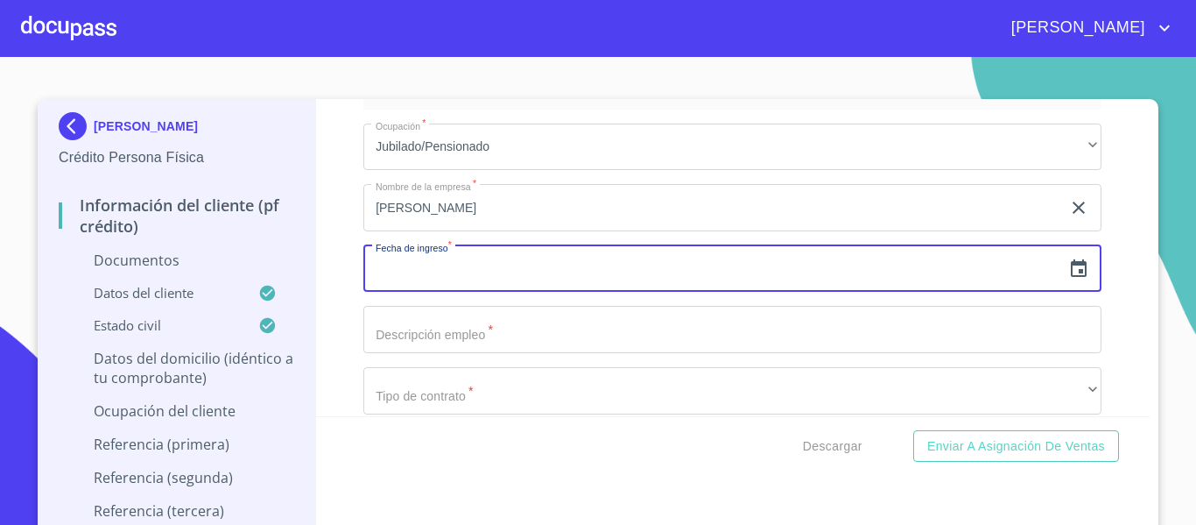
click at [1069, 272] on icon "button" at bounding box center [1079, 268] width 21 height 21
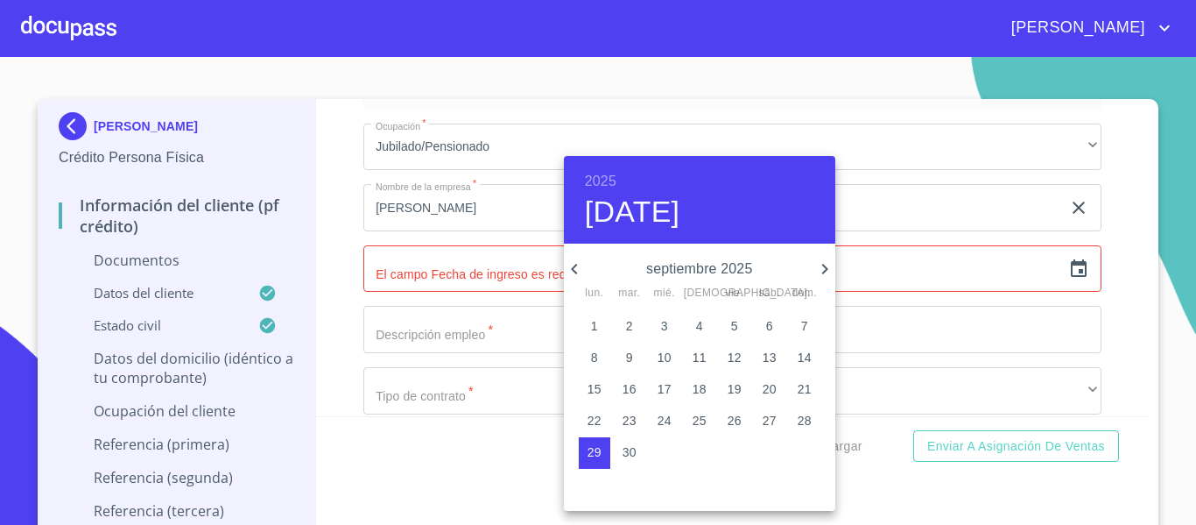
click at [610, 182] on h6 "2025" at bounding box center [601, 181] width 32 height 25
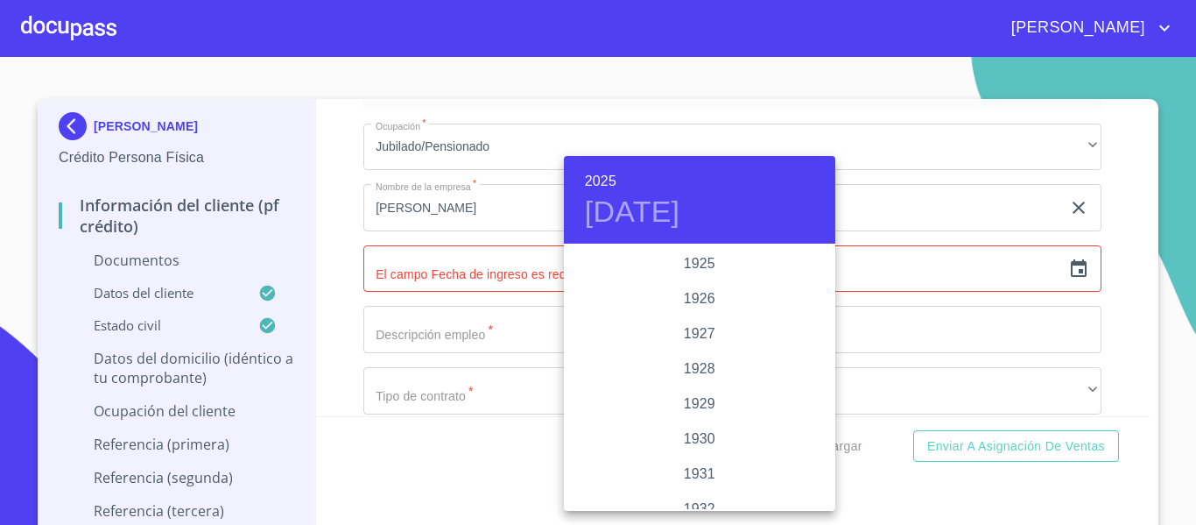
scroll to position [3398, 0]
click at [699, 333] on div "2024" at bounding box center [700, 333] width 272 height 35
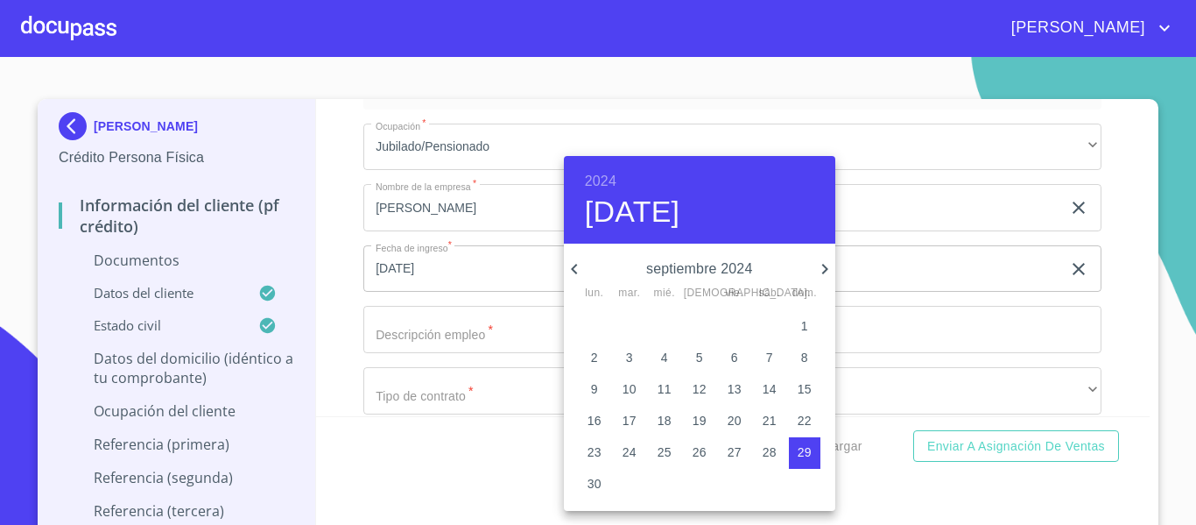
click at [579, 266] on icon "button" at bounding box center [574, 268] width 21 height 21
click at [713, 350] on span "8" at bounding box center [700, 358] width 32 height 18
type input "8 de ago. de 2024"
click at [350, 307] on div at bounding box center [598, 262] width 1196 height 525
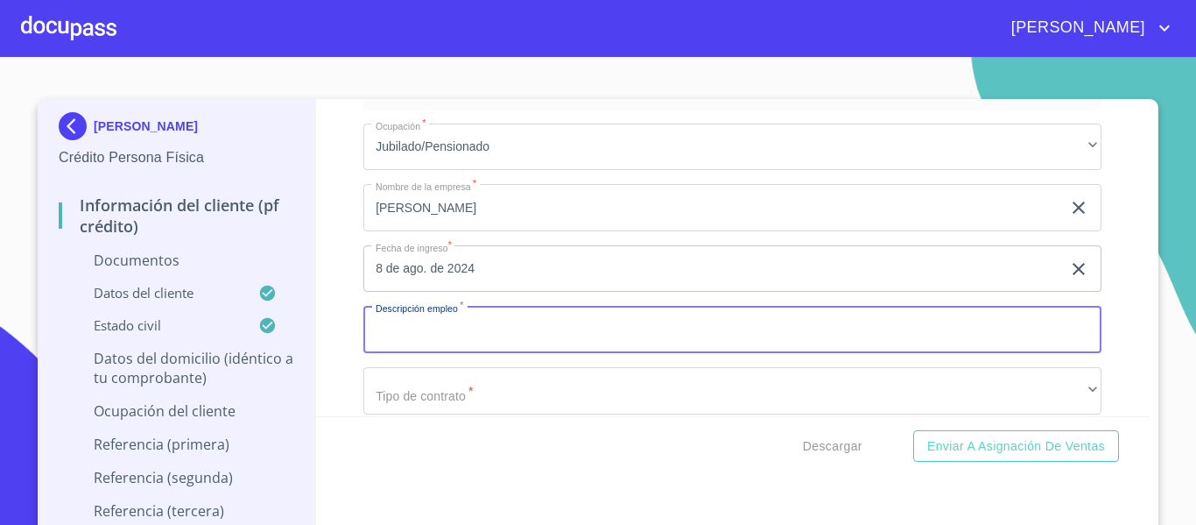
click at [426, 342] on input "Documento de identificación.   *" at bounding box center [732, 329] width 738 height 47
type input "PENCIONADO"
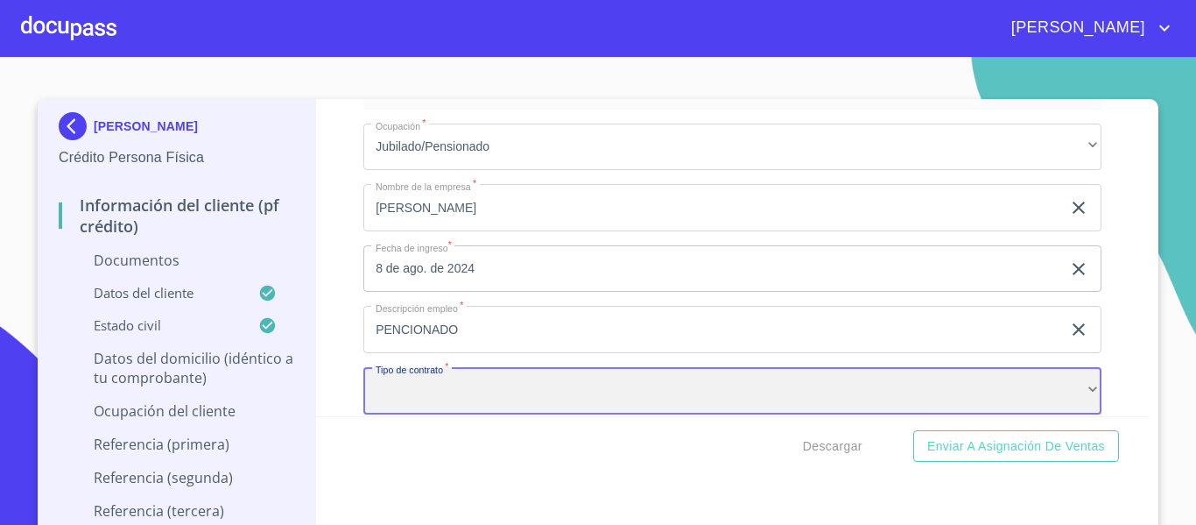
click at [441, 384] on div "​" at bounding box center [732, 390] width 738 height 47
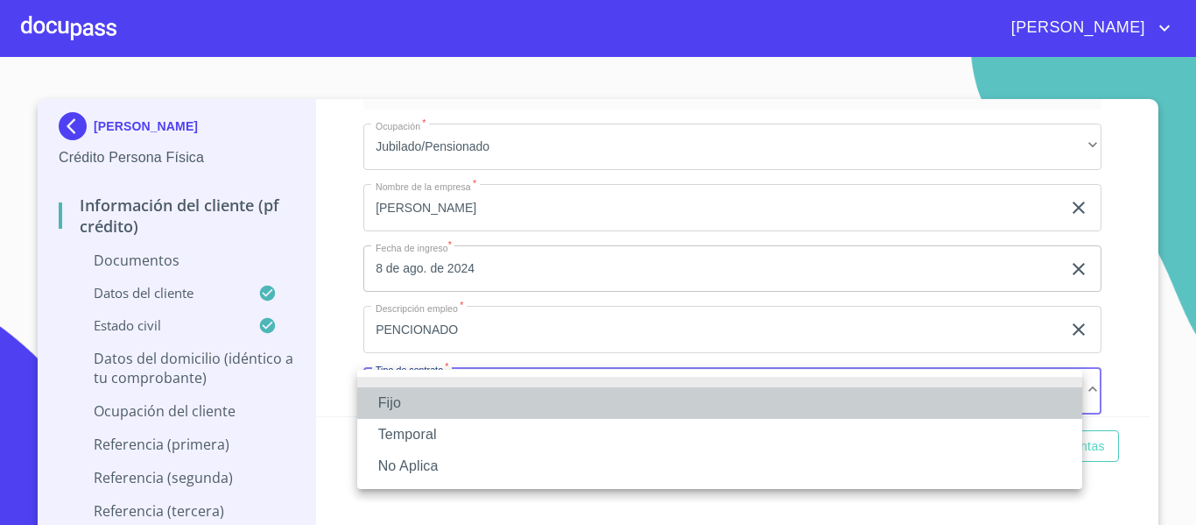
click at [442, 409] on li "Fijo" at bounding box center [719, 403] width 725 height 32
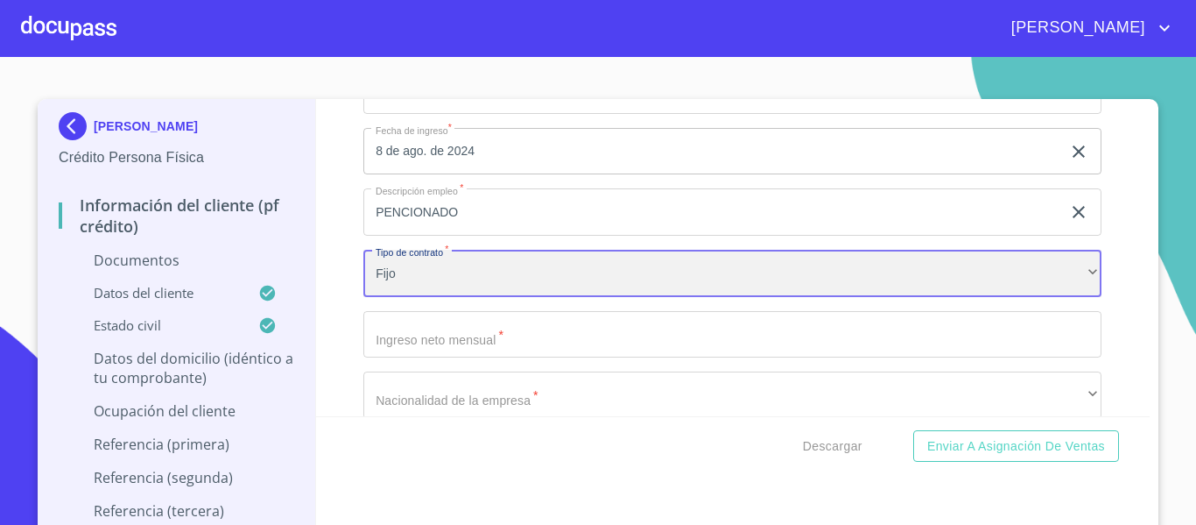
scroll to position [4568, 0]
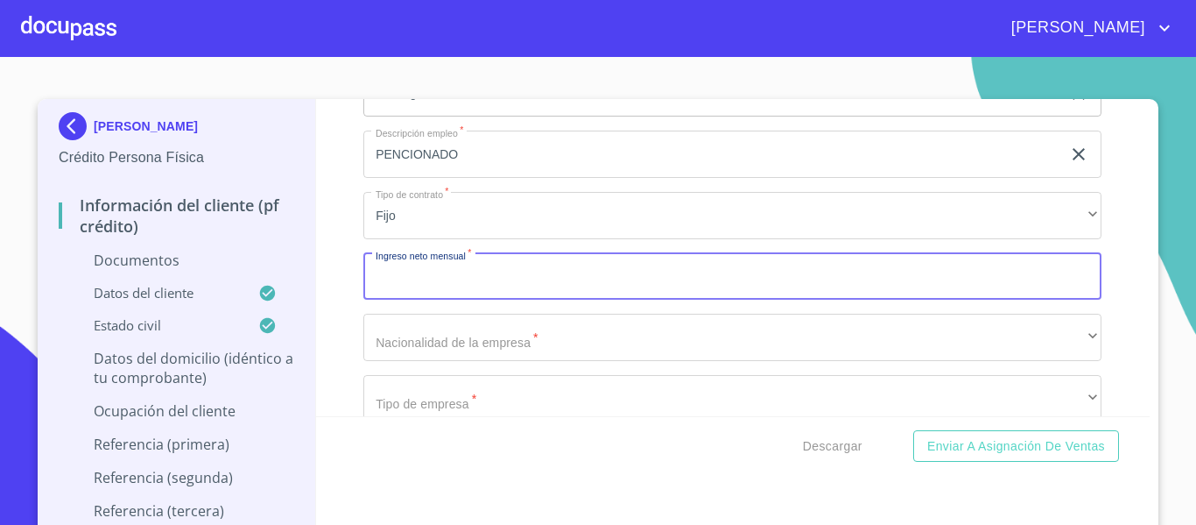
click at [430, 279] on input "Documento de identificación.   *" at bounding box center [732, 276] width 738 height 47
type input "20000"
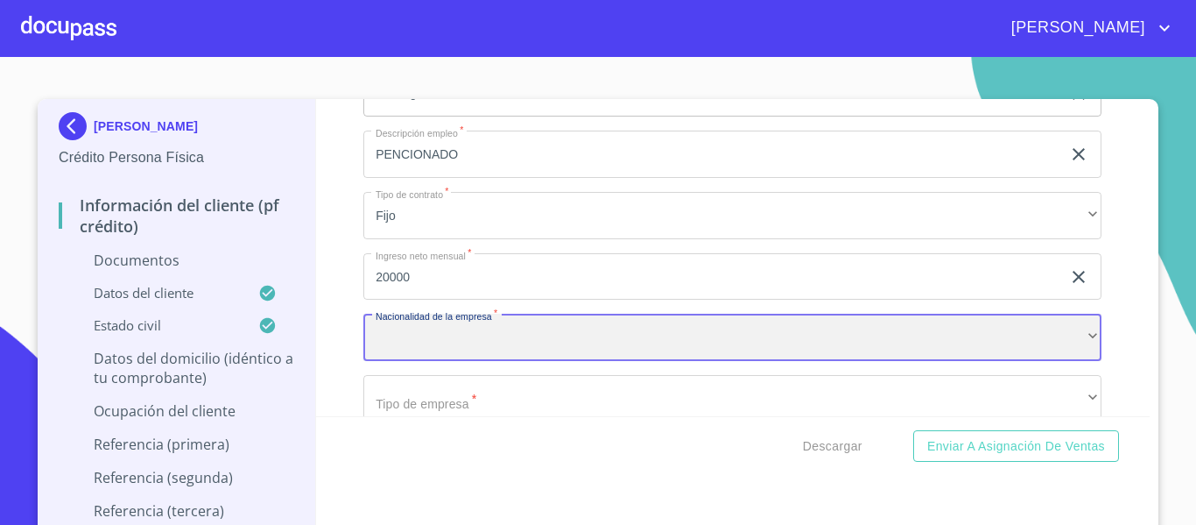
click at [444, 328] on div "​" at bounding box center [732, 337] width 738 height 47
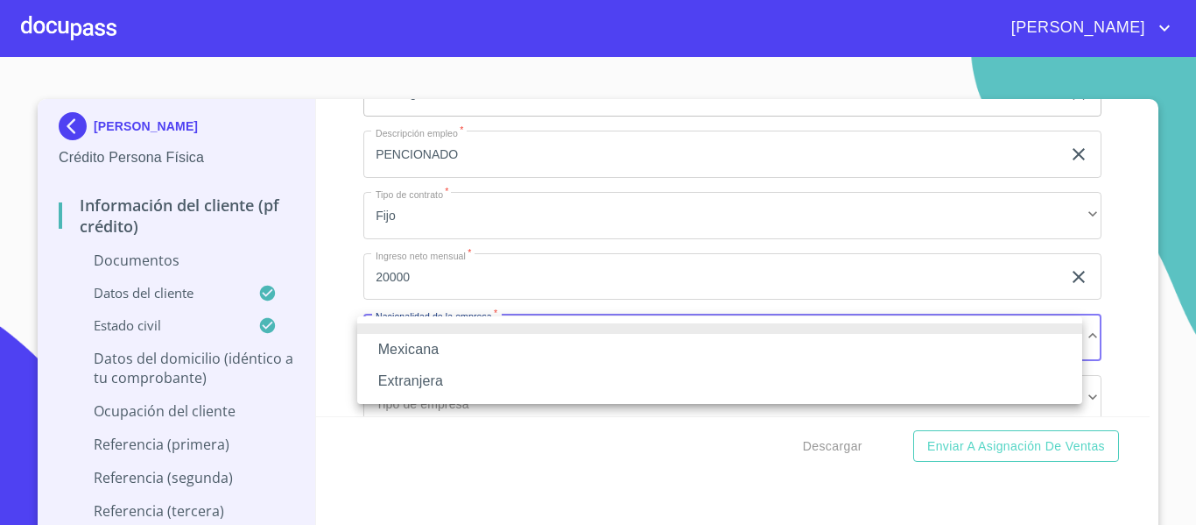
click at [441, 359] on li "Mexicana" at bounding box center [719, 350] width 725 height 32
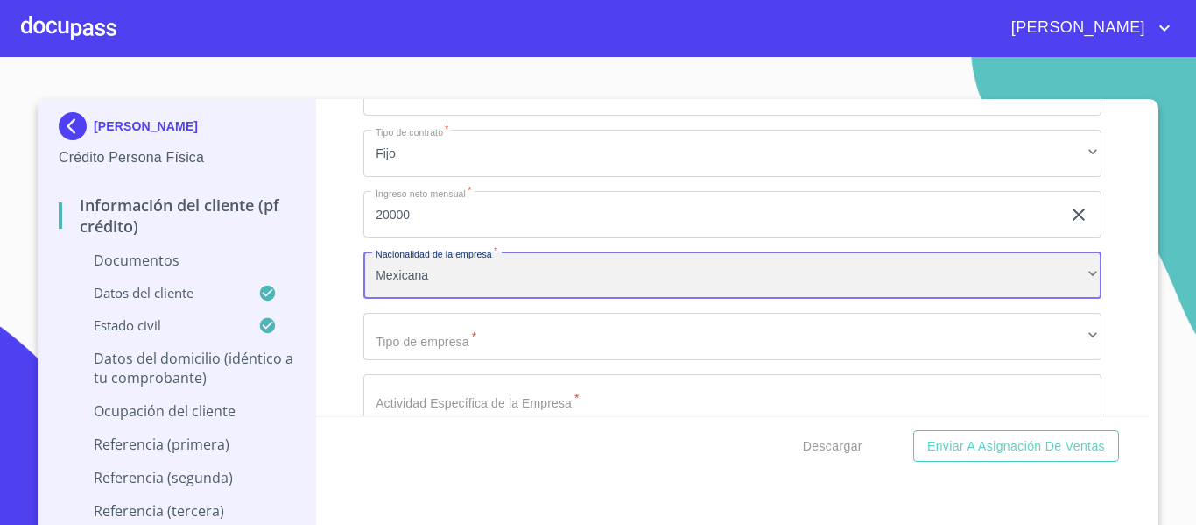
scroll to position [4655, 0]
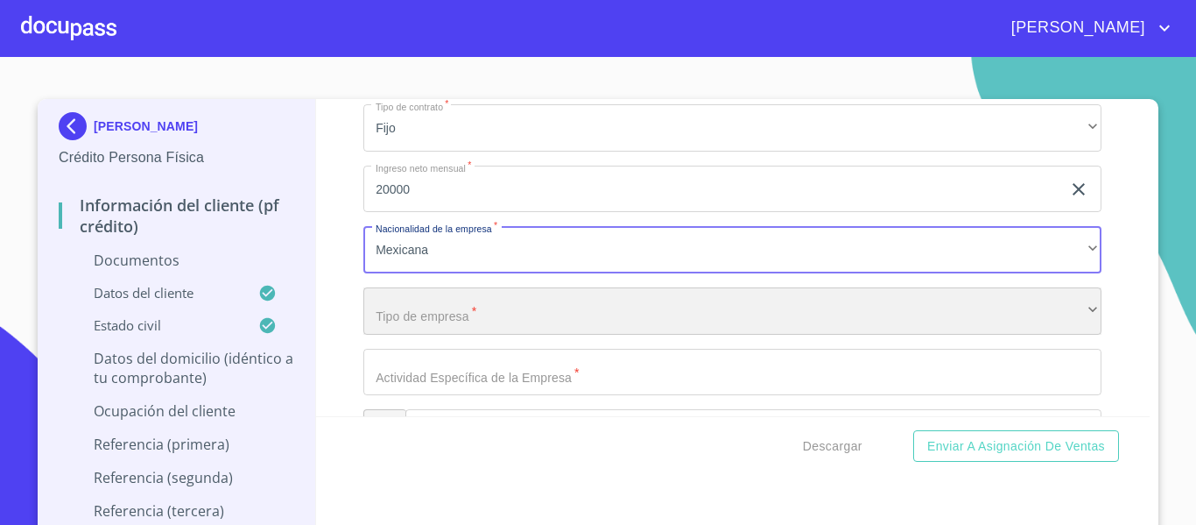
click at [428, 315] on div "​" at bounding box center [732, 310] width 738 height 47
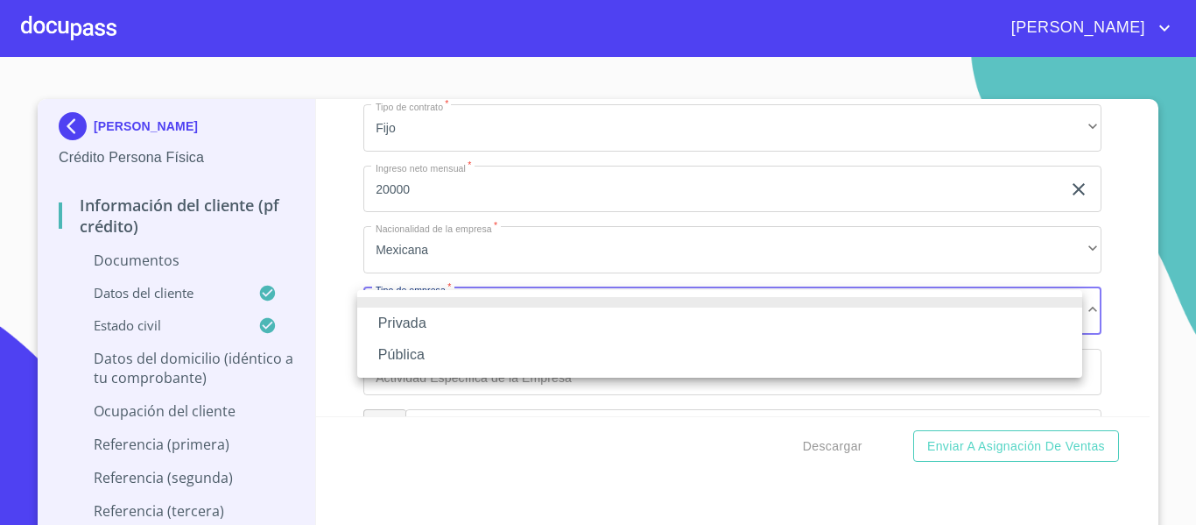
click at [428, 315] on li "Privada" at bounding box center [719, 323] width 725 height 32
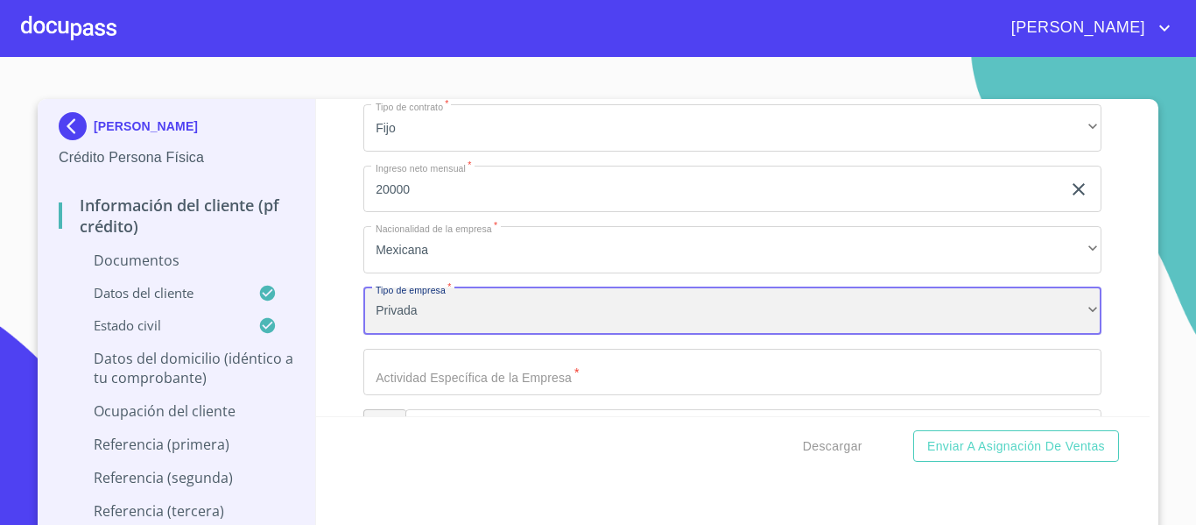
scroll to position [4743, 0]
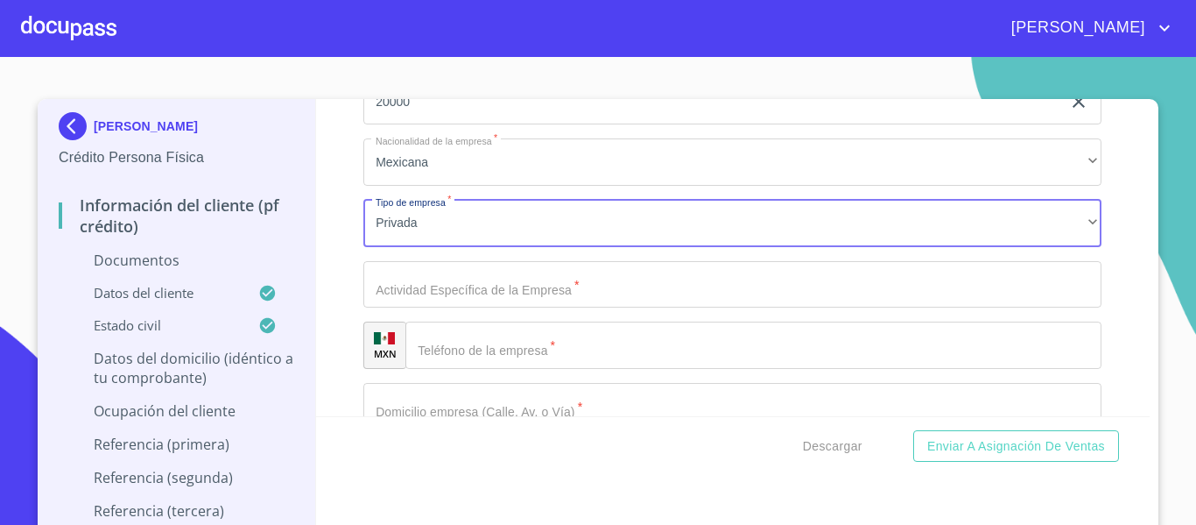
click at [428, 287] on input "Documento de identificación.   *" at bounding box center [732, 284] width 738 height 47
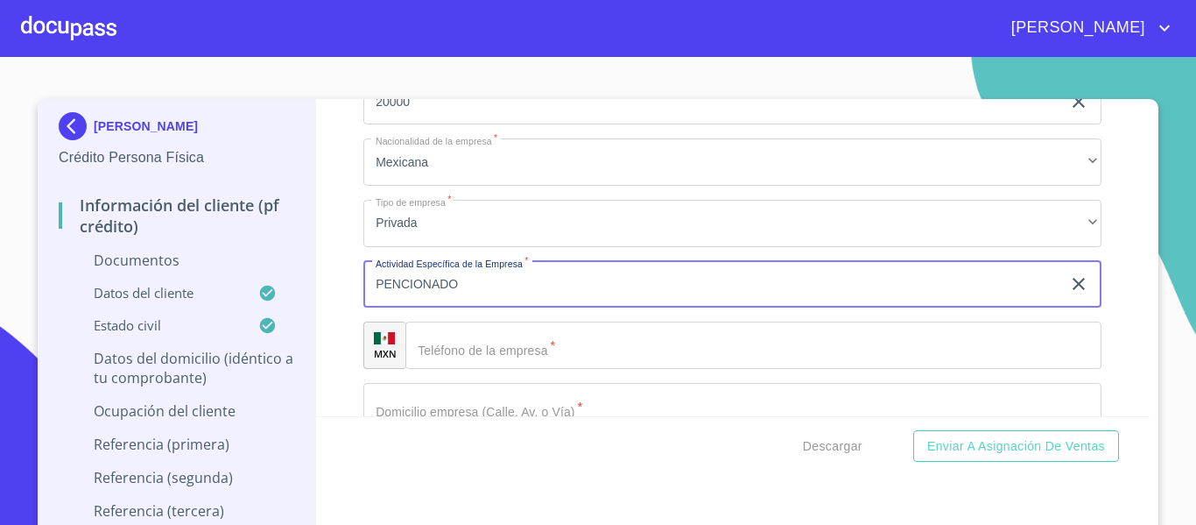
type input "PENCIONADO"
click at [692, 366] on input "Documento de identificación.   *" at bounding box center [754, 344] width 696 height 47
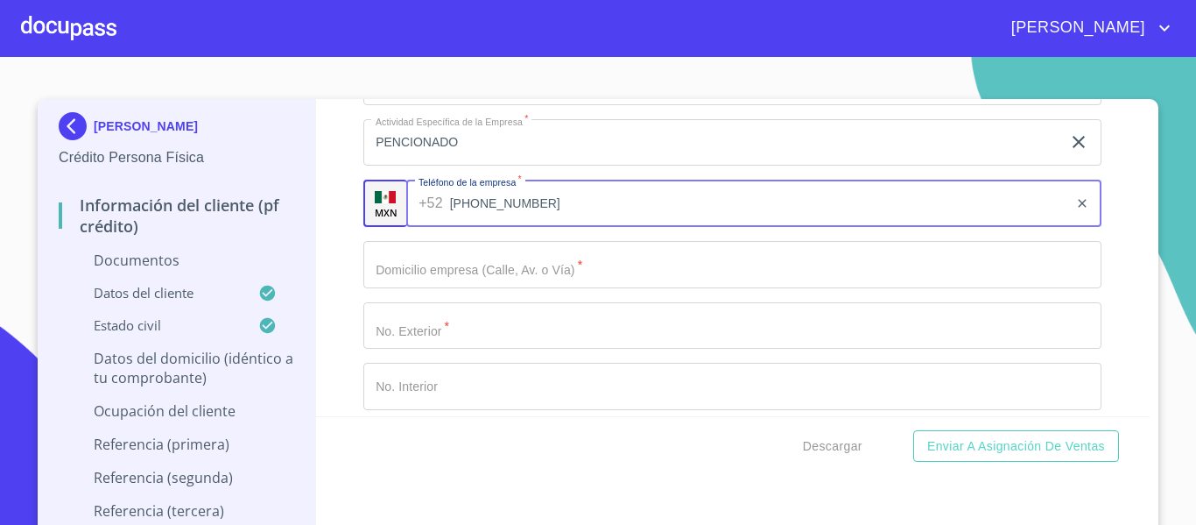
scroll to position [4918, 0]
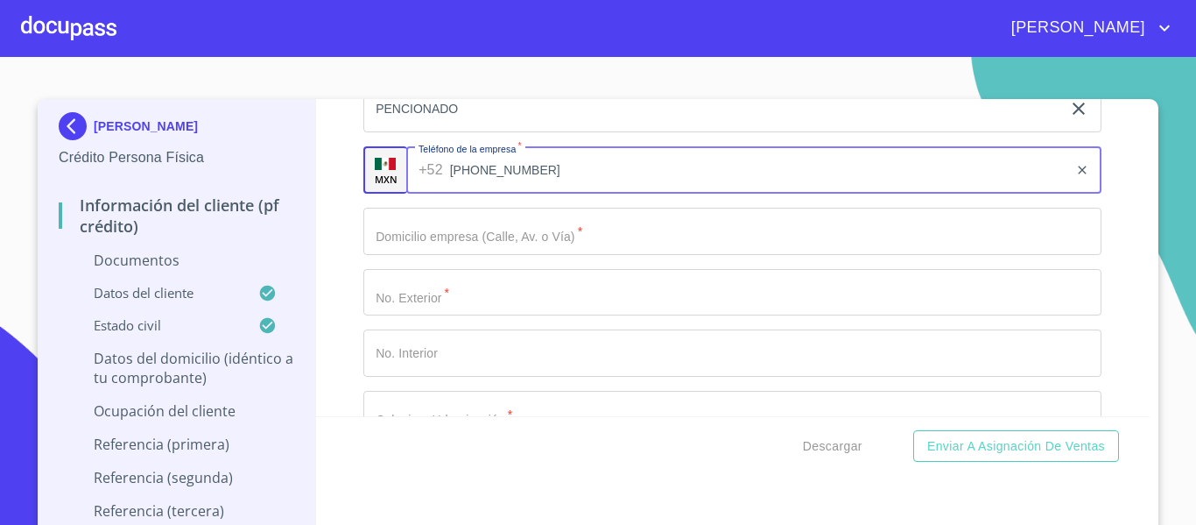
type input "[PHONE_NUMBER]"
click at [520, 240] on input "Documento de identificación.   *" at bounding box center [732, 231] width 738 height 47
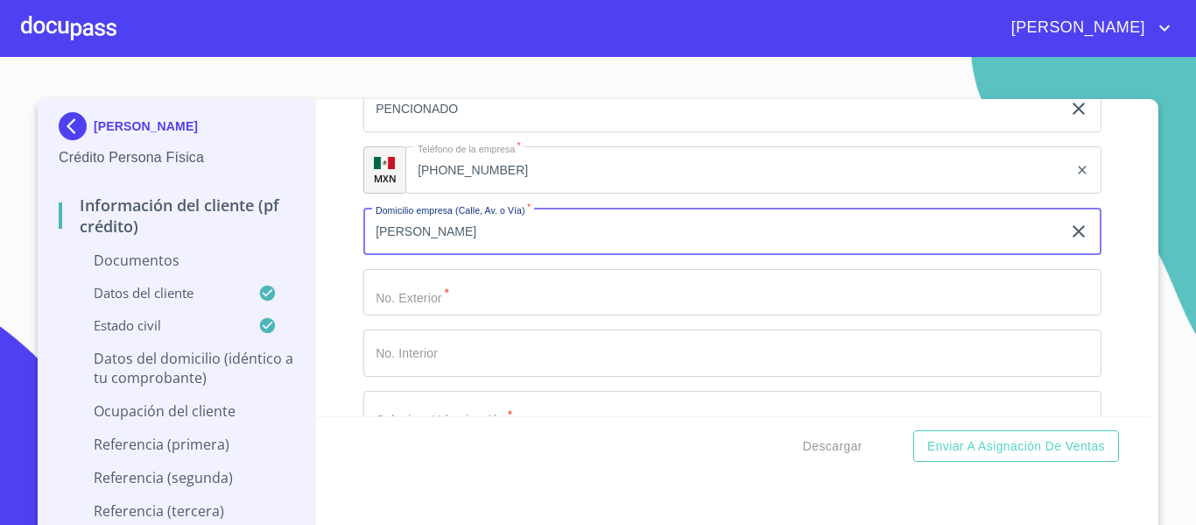
type input "[PERSON_NAME]"
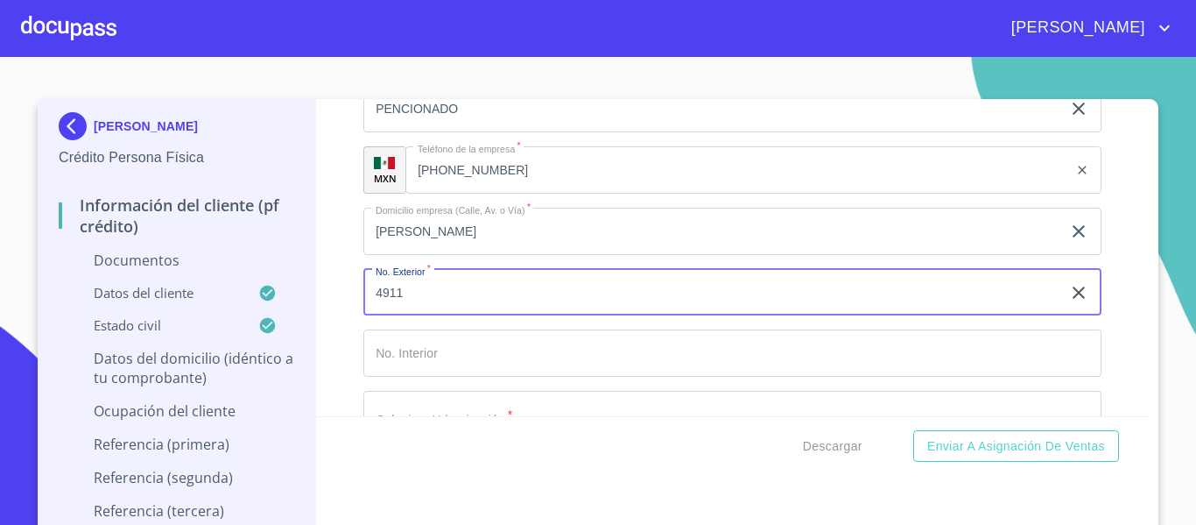
type input "4911"
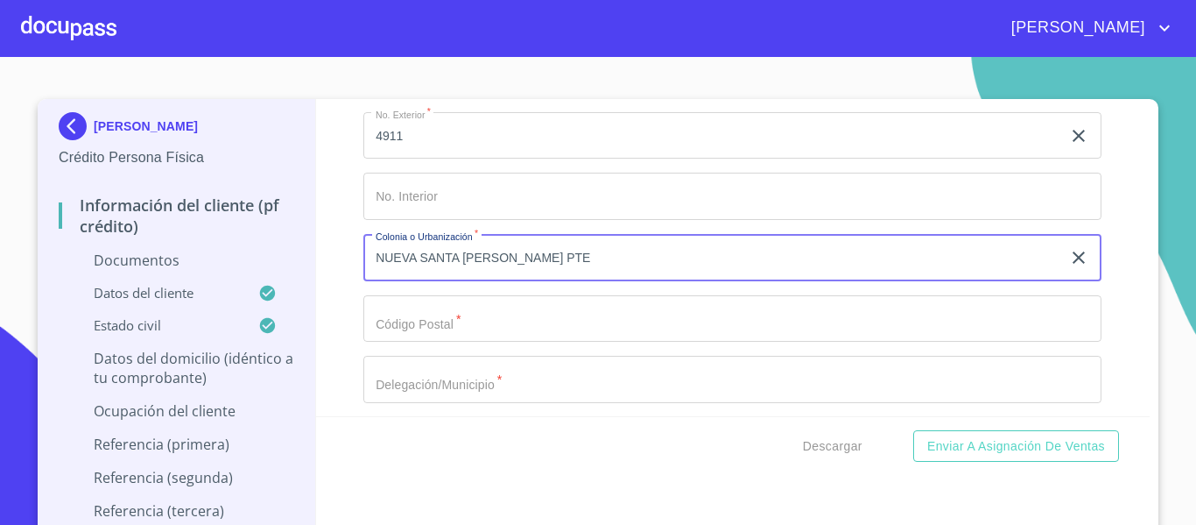
scroll to position [5115, 0]
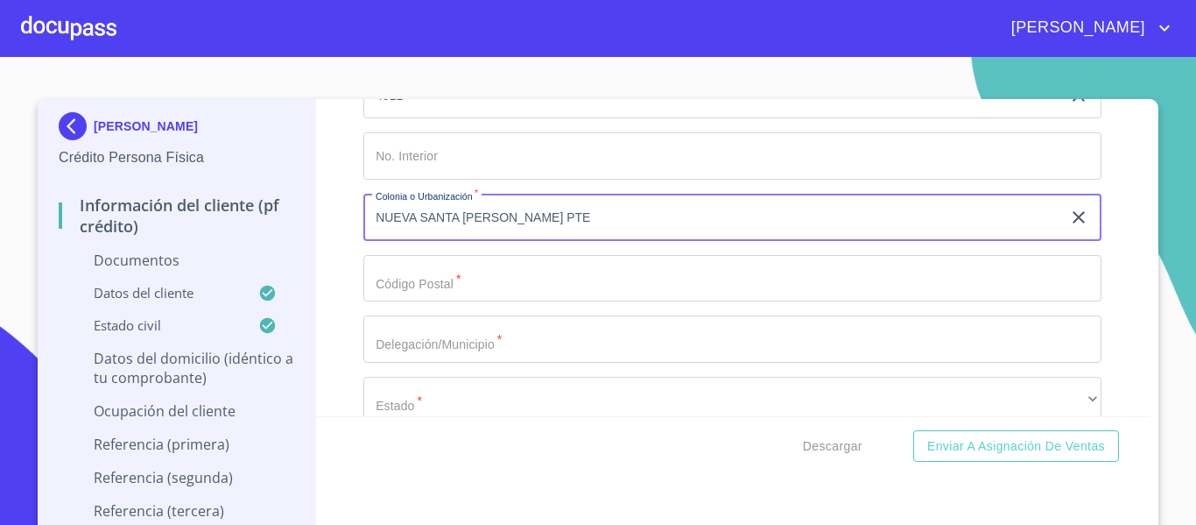
type input "NUEVA SANTA [PERSON_NAME] PTE"
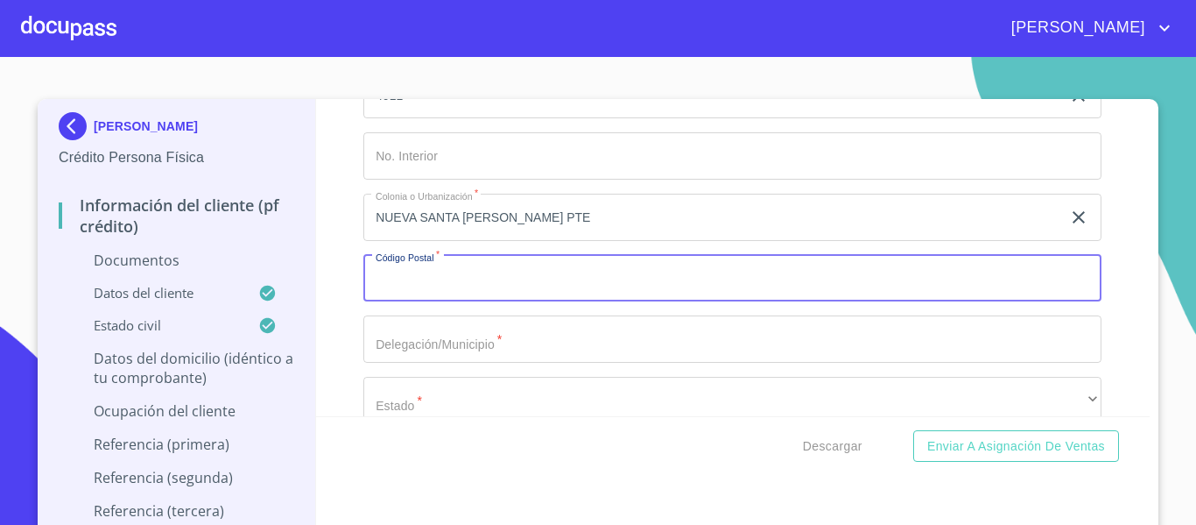
click at [502, 279] on input "Documento de identificación.   *" at bounding box center [732, 278] width 738 height 47
type input "45530"
click at [490, 321] on input "Documento de identificación.   *" at bounding box center [732, 338] width 738 height 47
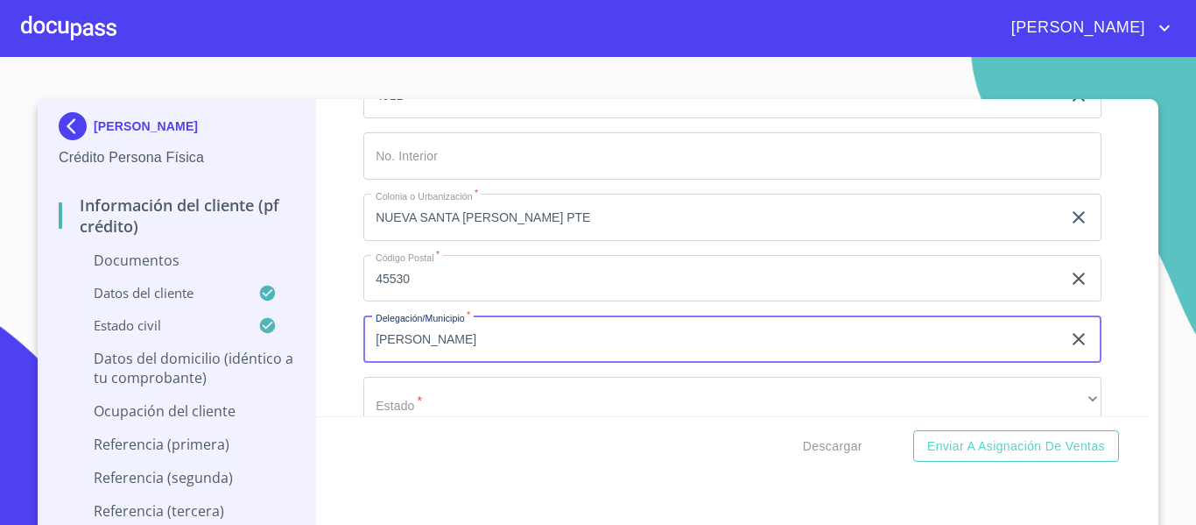
type input "J"
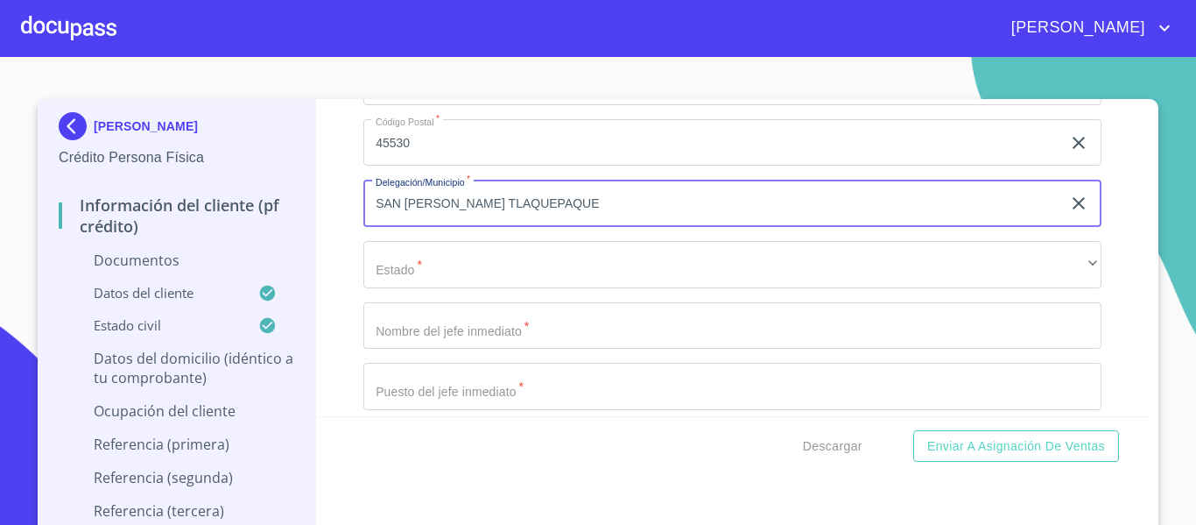
scroll to position [5290, 0]
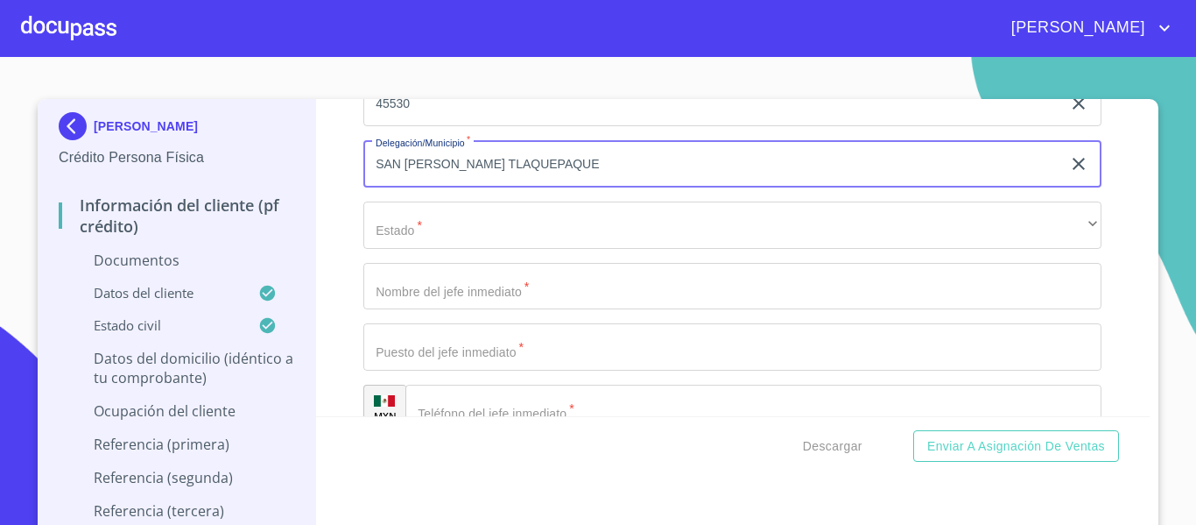
type input "SAN [PERSON_NAME] TLAQUEPAQUE"
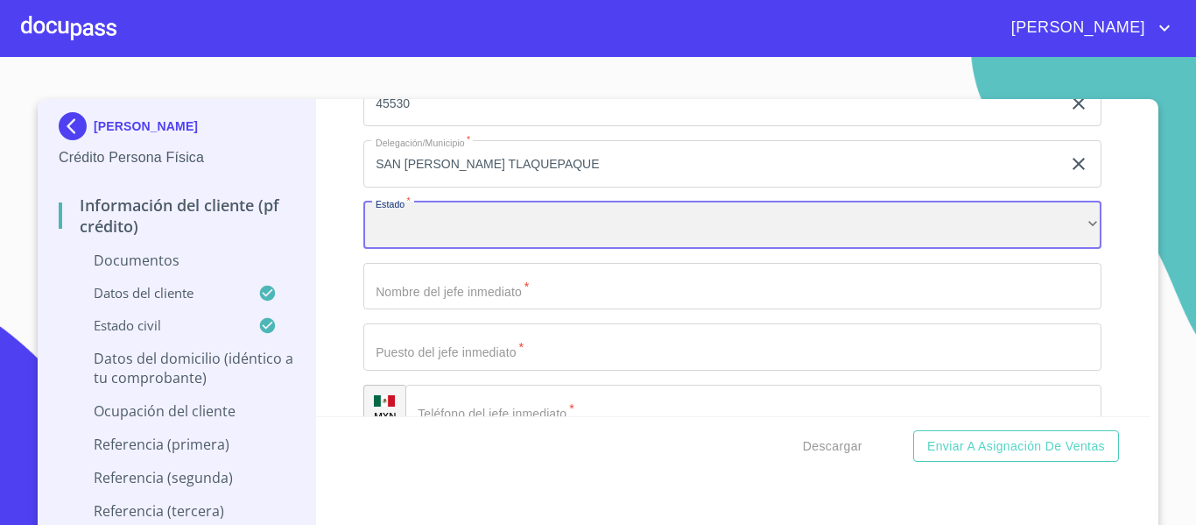
click at [372, 212] on div "​" at bounding box center [732, 224] width 738 height 47
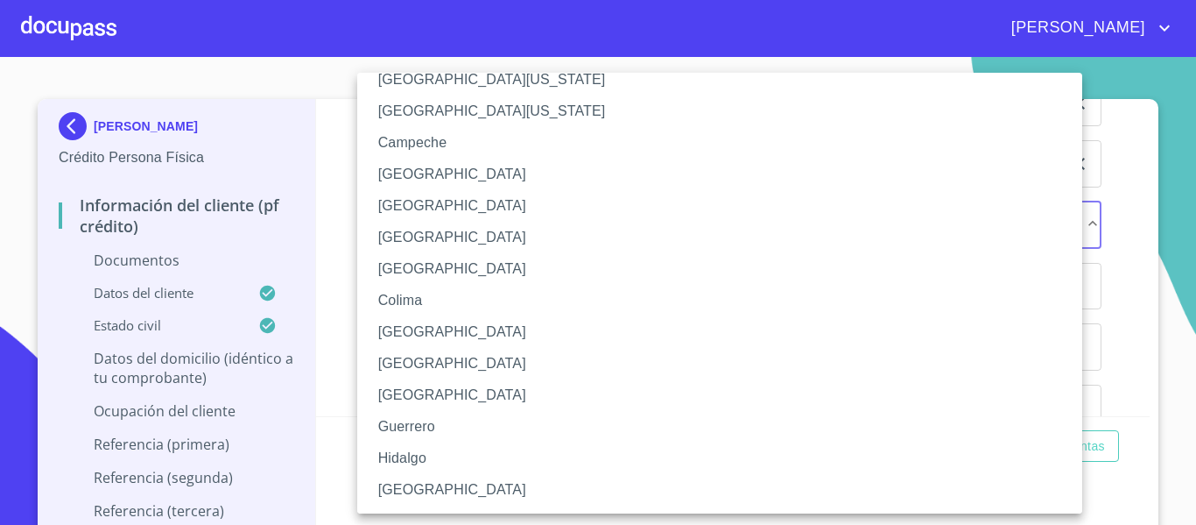
scroll to position [88, 0]
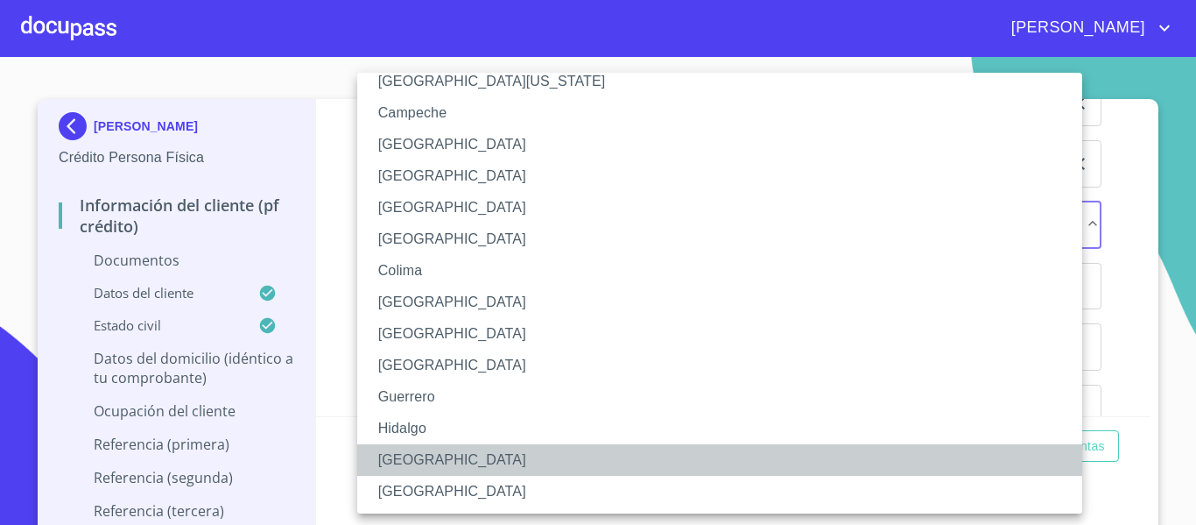
click at [436, 463] on li "[GEOGRAPHIC_DATA]" at bounding box center [726, 460] width 738 height 32
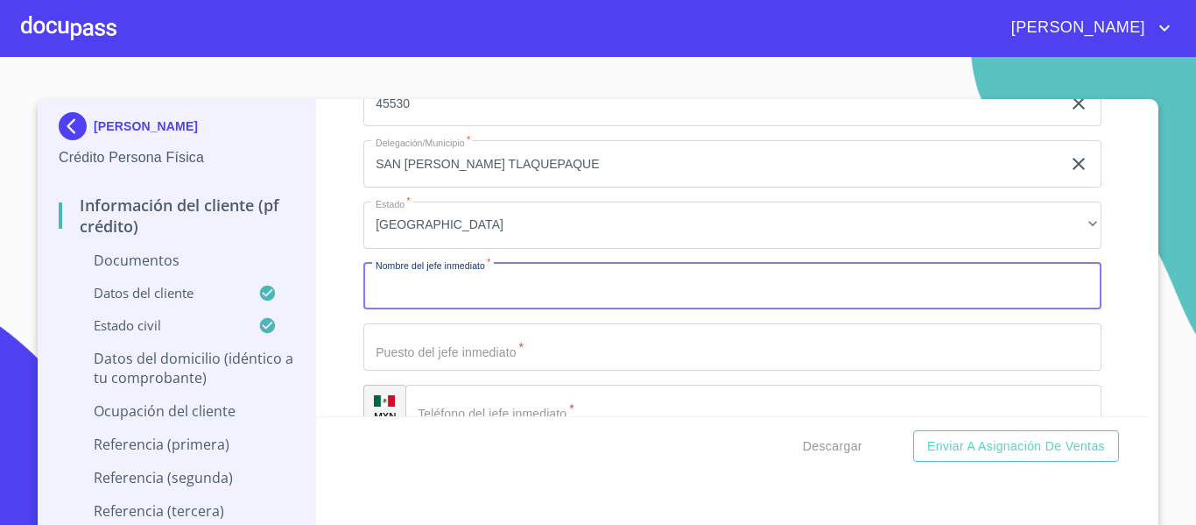
click at [440, 276] on input "Documento de identificación.   *" at bounding box center [732, 286] width 738 height 47
type input "[PERSON_NAME]"
click at [702, 351] on input "Documento de identificación.   *" at bounding box center [732, 346] width 738 height 47
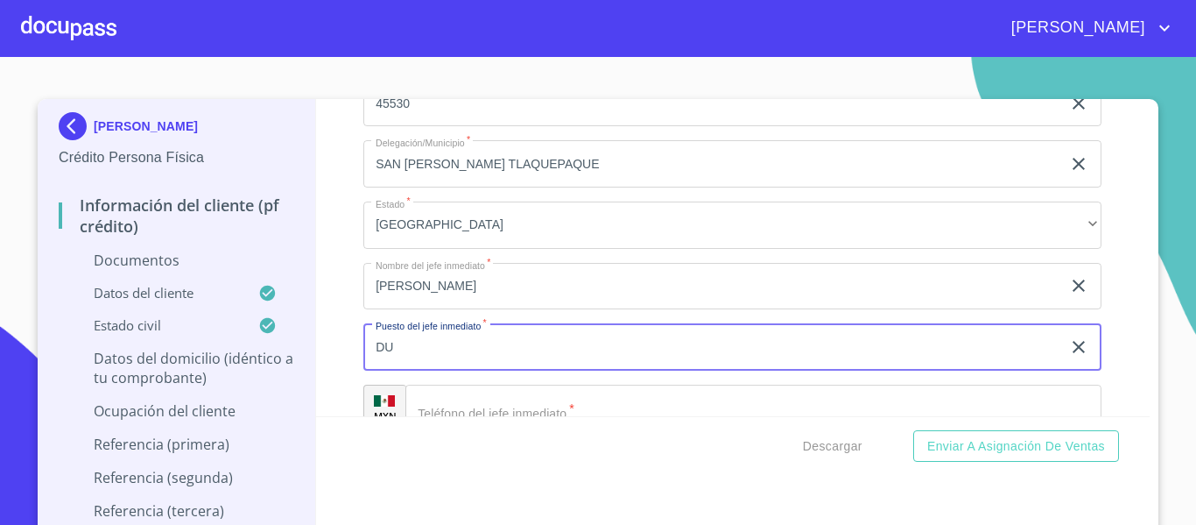
type input "D"
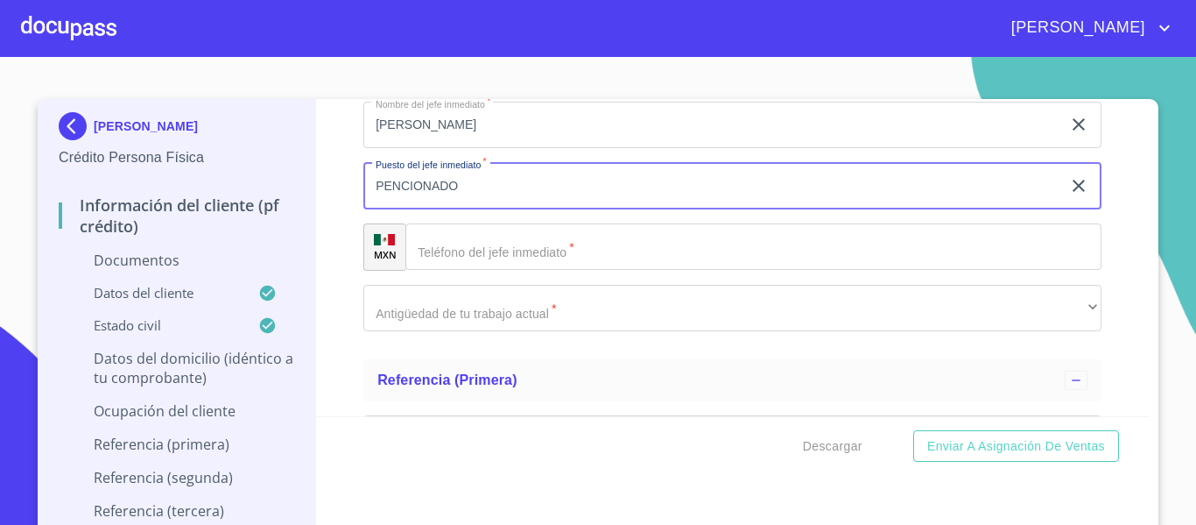
scroll to position [5465, 0]
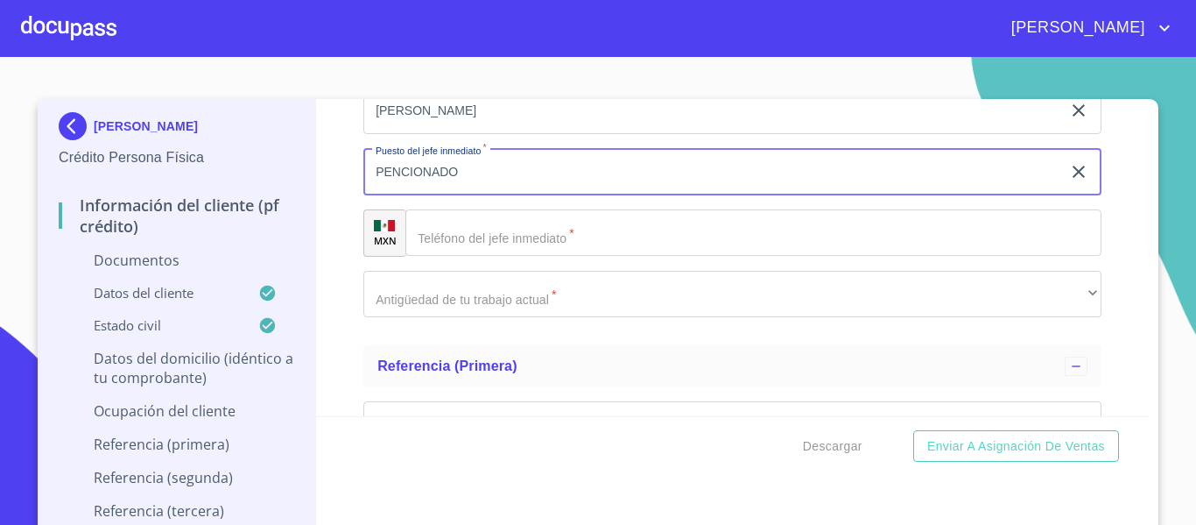
type input "PENCIONADO"
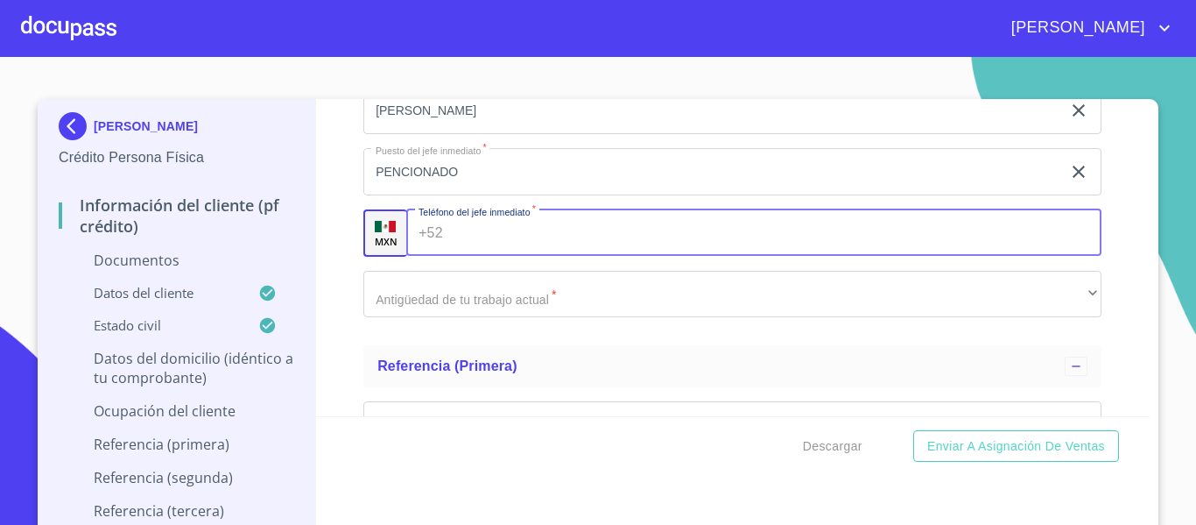
click at [476, 232] on input "Documento de identificación.   *" at bounding box center [776, 232] width 653 height 47
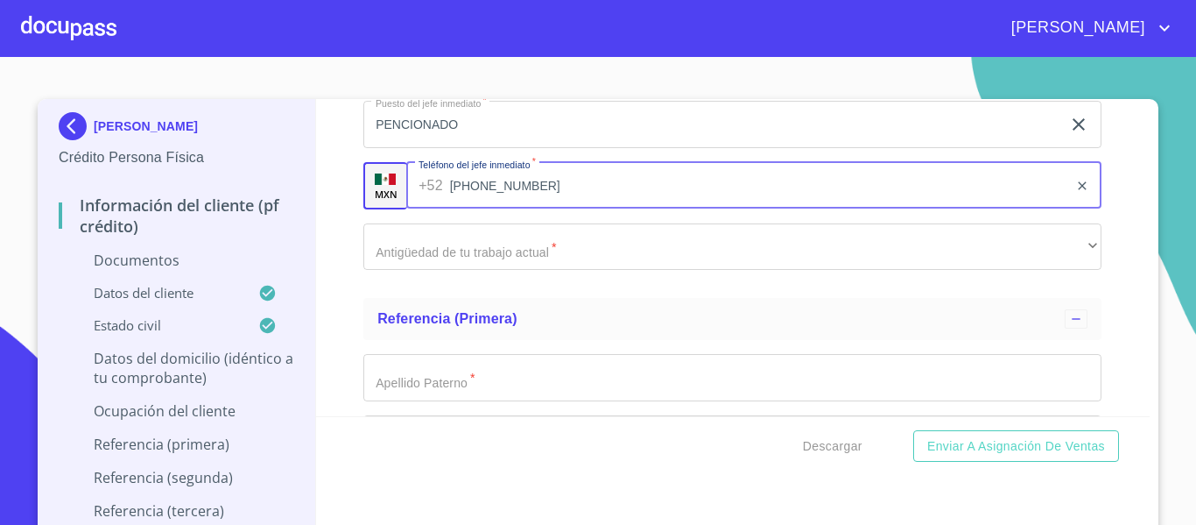
scroll to position [5553, 0]
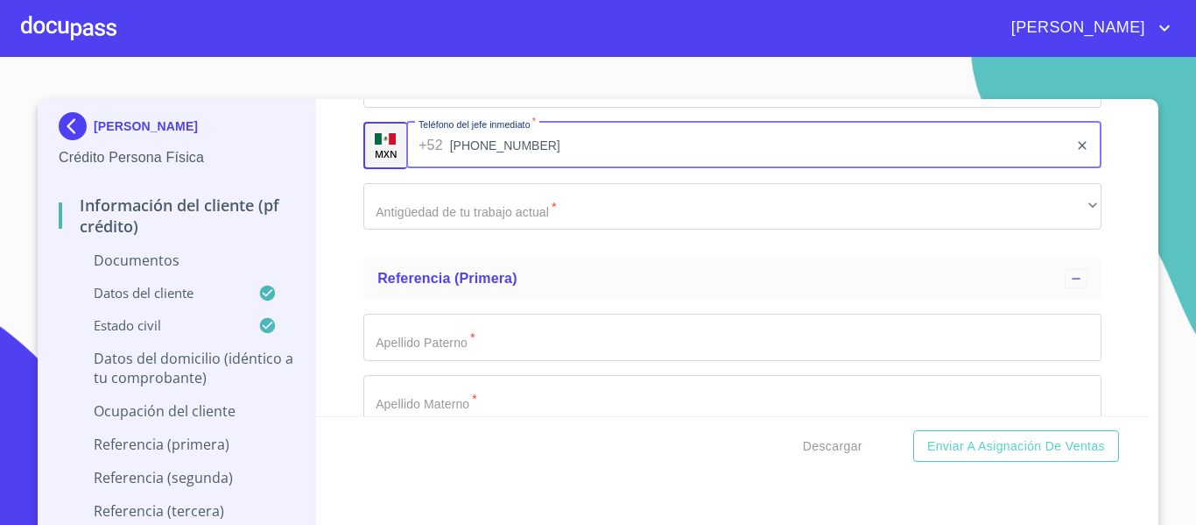
type input "[PHONE_NUMBER]"
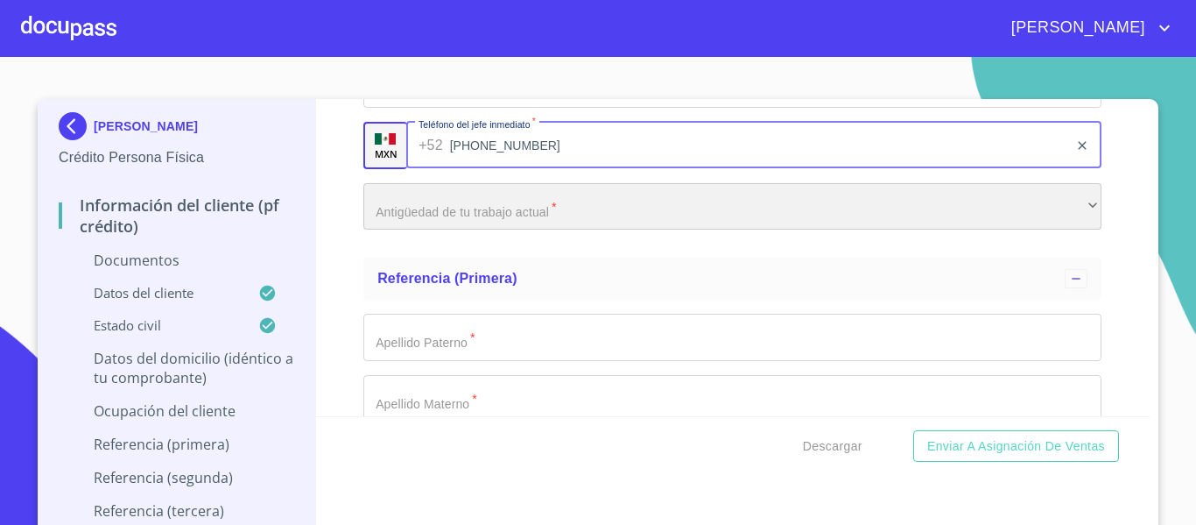
click at [482, 213] on div "​" at bounding box center [732, 206] width 738 height 47
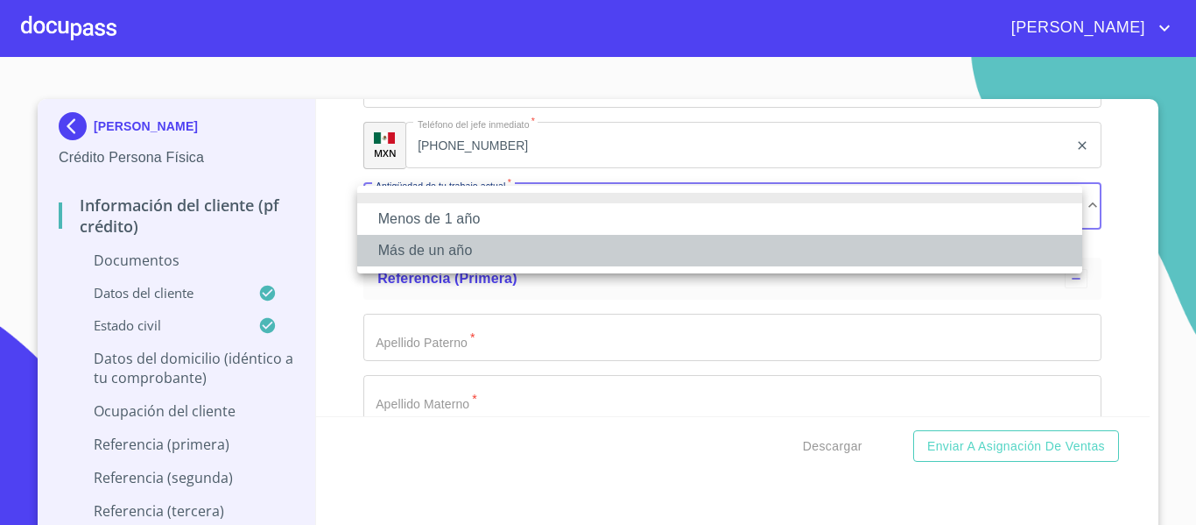
click at [455, 243] on li "Más de un año" at bounding box center [719, 251] width 725 height 32
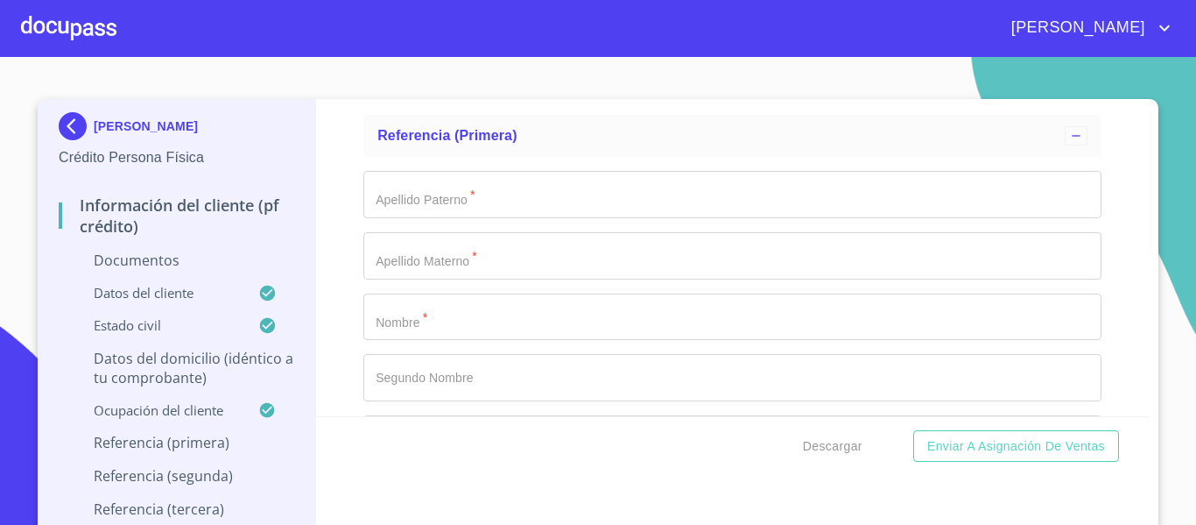
scroll to position [5728, 0]
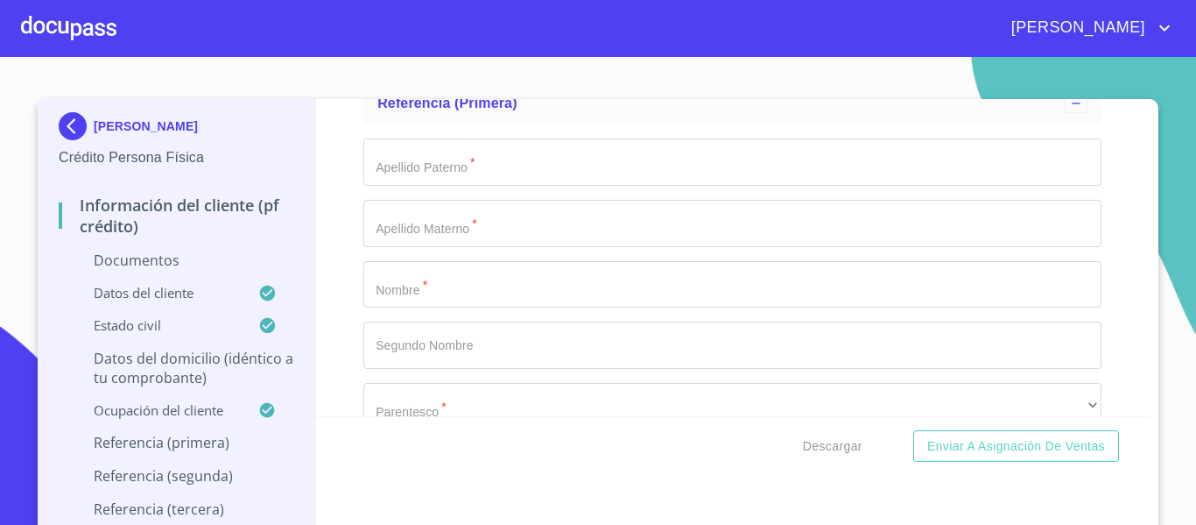
click at [435, 166] on input "Documento de identificación.   *" at bounding box center [732, 161] width 738 height 47
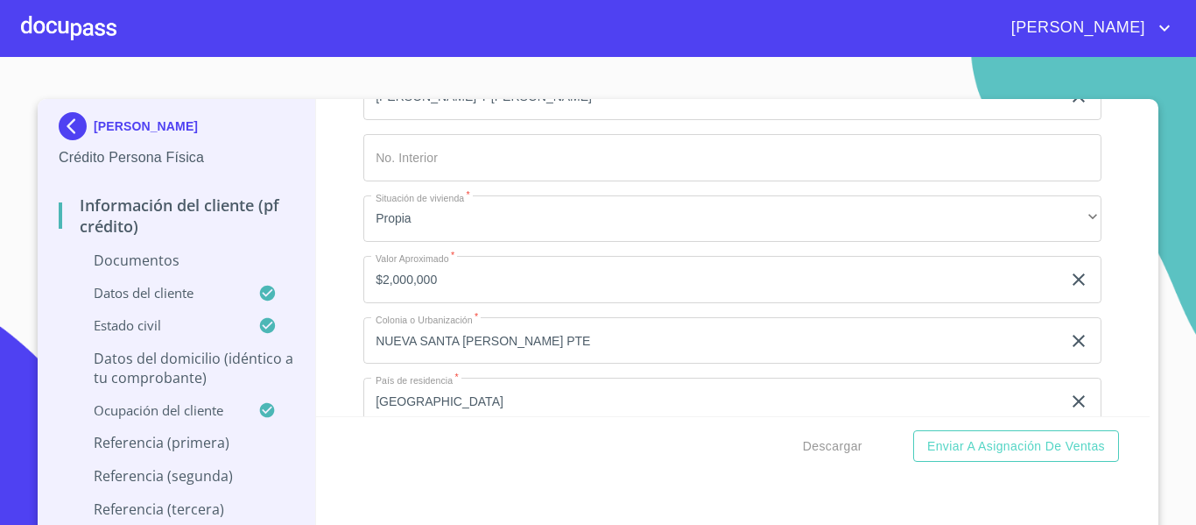
scroll to position [3538, 0]
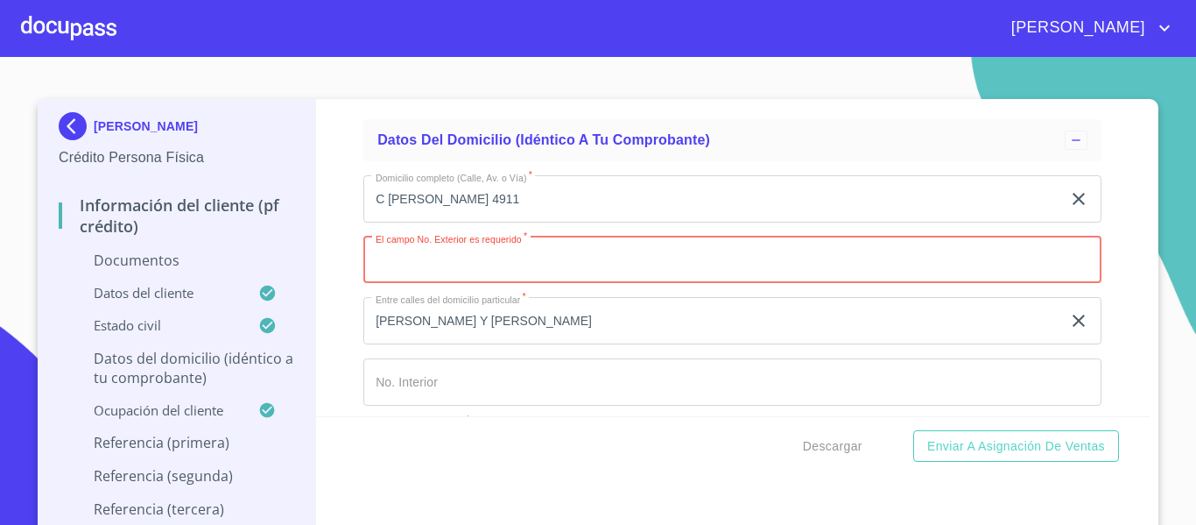
click at [533, 260] on input "Documento de identificación.   *" at bounding box center [732, 259] width 738 height 47
type input "4911"
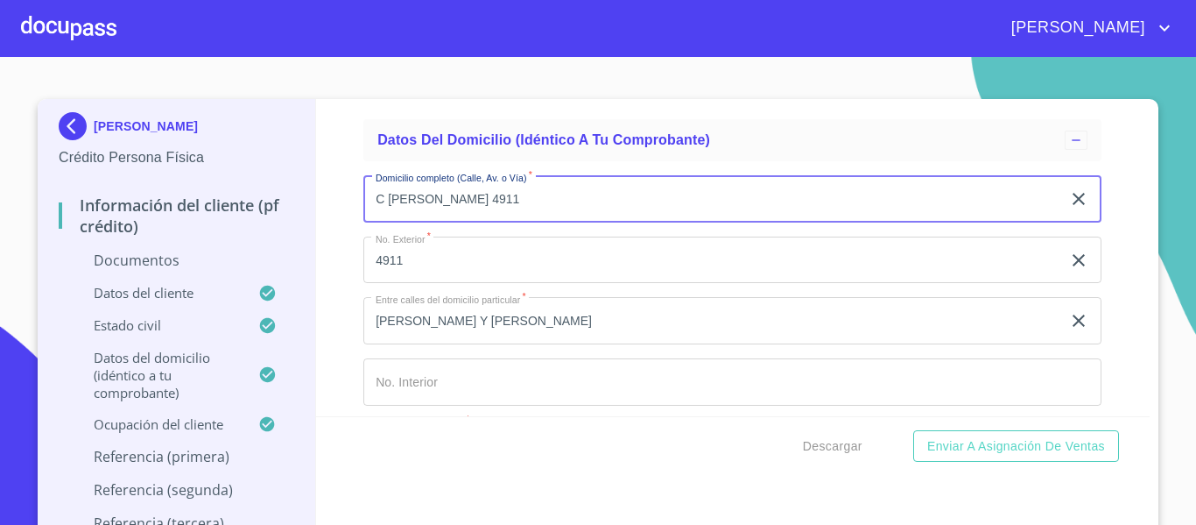
click at [536, 206] on input "C [PERSON_NAME] 4911" at bounding box center [712, 198] width 698 height 47
type input "C [PERSON_NAME]"
click at [346, 277] on div "Información del cliente (PF crédito) Documentos Documento de identificación.   …" at bounding box center [733, 257] width 835 height 317
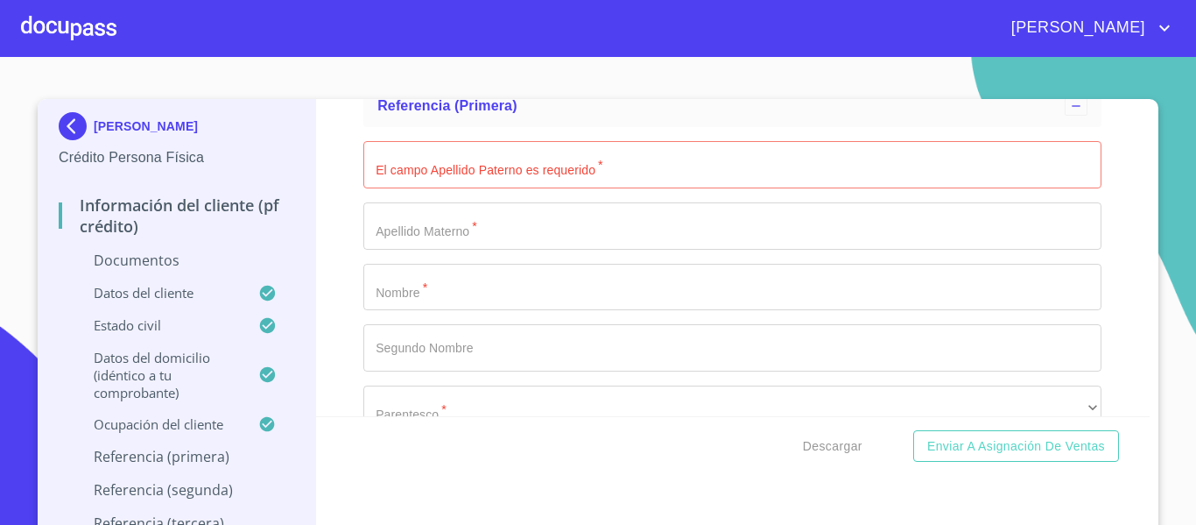
scroll to position [5728, 0]
click at [448, 153] on input "Documento de identificación.   *" at bounding box center [732, 161] width 738 height 47
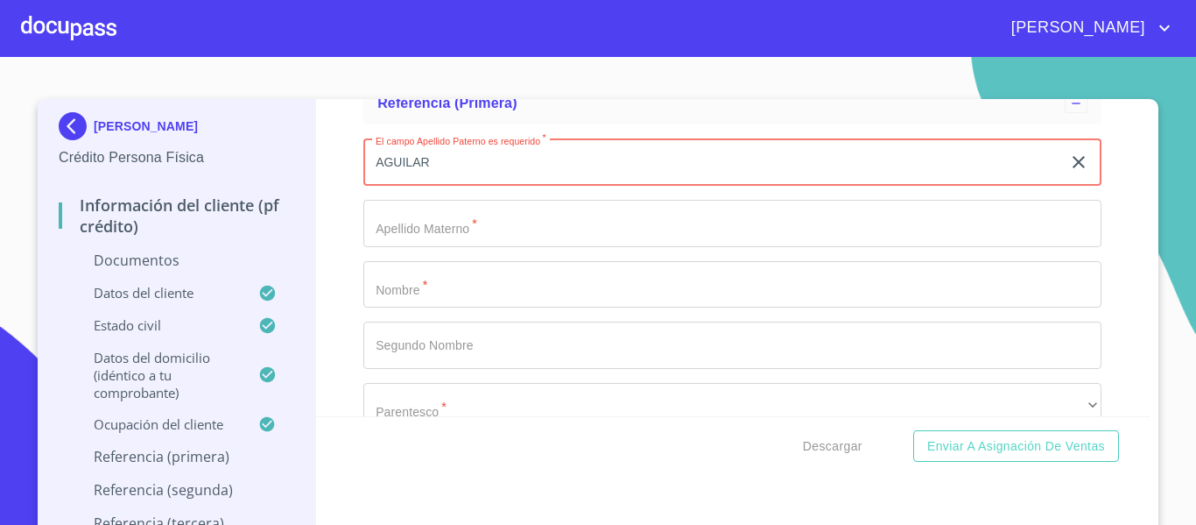
type input "AGUILAR"
click at [442, 213] on input "Documento de identificación.   *" at bounding box center [732, 223] width 738 height 47
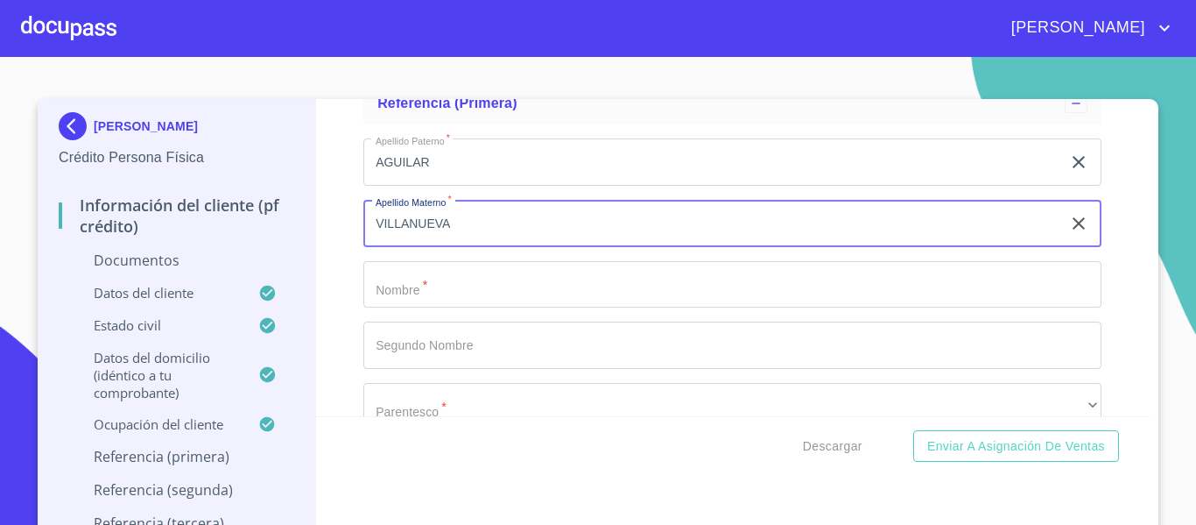
type input "VILLANUEVA"
click at [416, 304] on input "Documento de identificación.   *" at bounding box center [732, 284] width 738 height 47
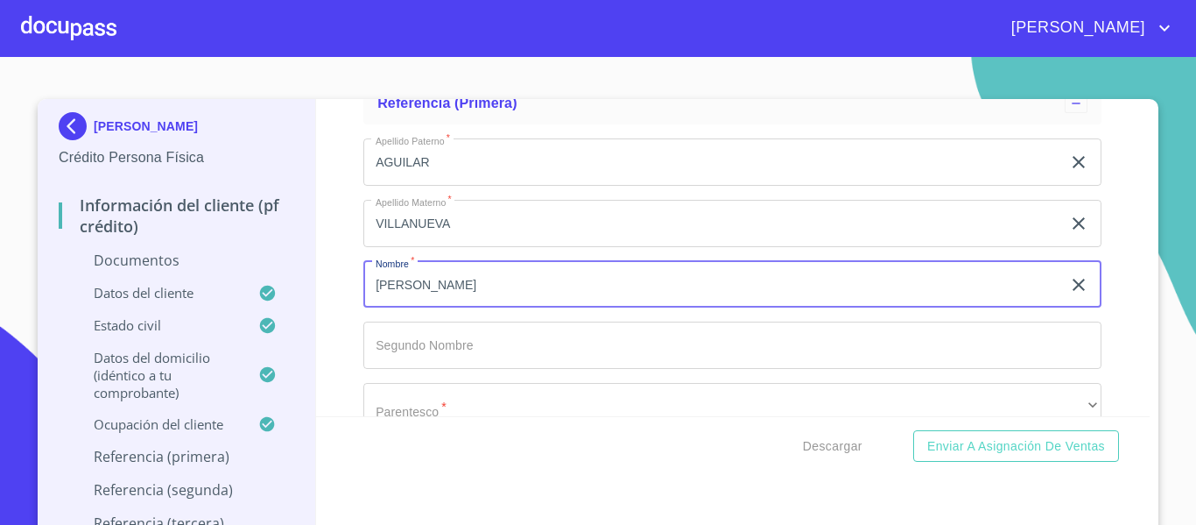
scroll to position [5816, 0]
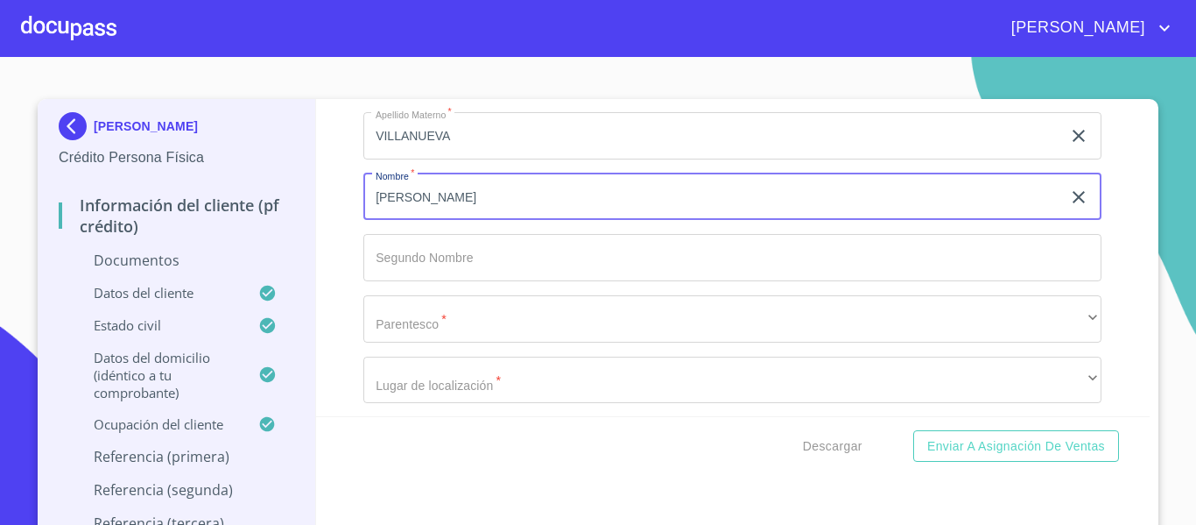
type input "[PERSON_NAME]"
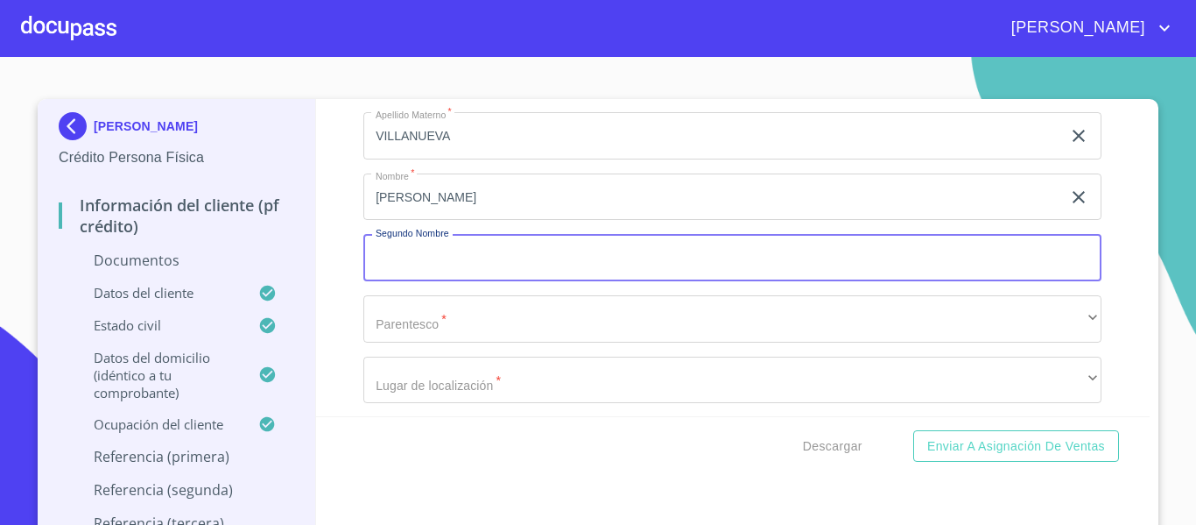
click at [406, 243] on input "Documento de identificación.   *" at bounding box center [732, 257] width 738 height 47
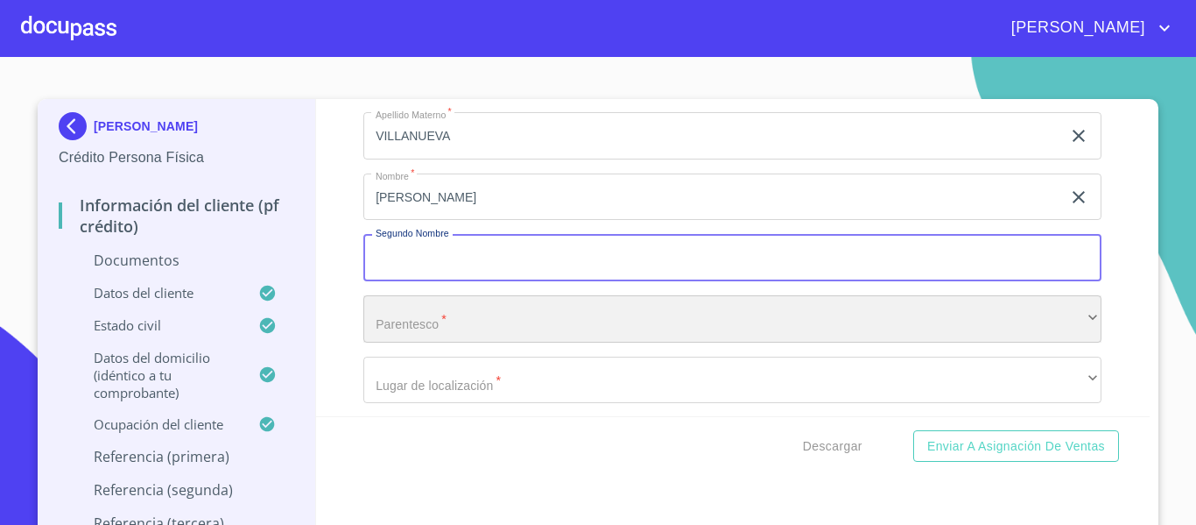
click at [382, 332] on div "​" at bounding box center [732, 318] width 738 height 47
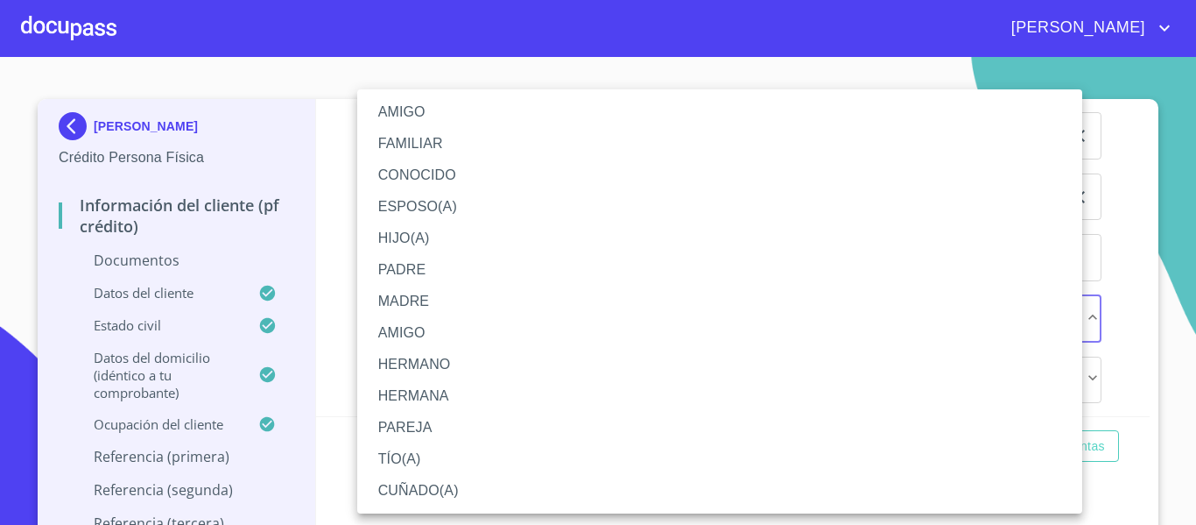
click at [441, 226] on li "HIJO(A)" at bounding box center [719, 238] width 725 height 32
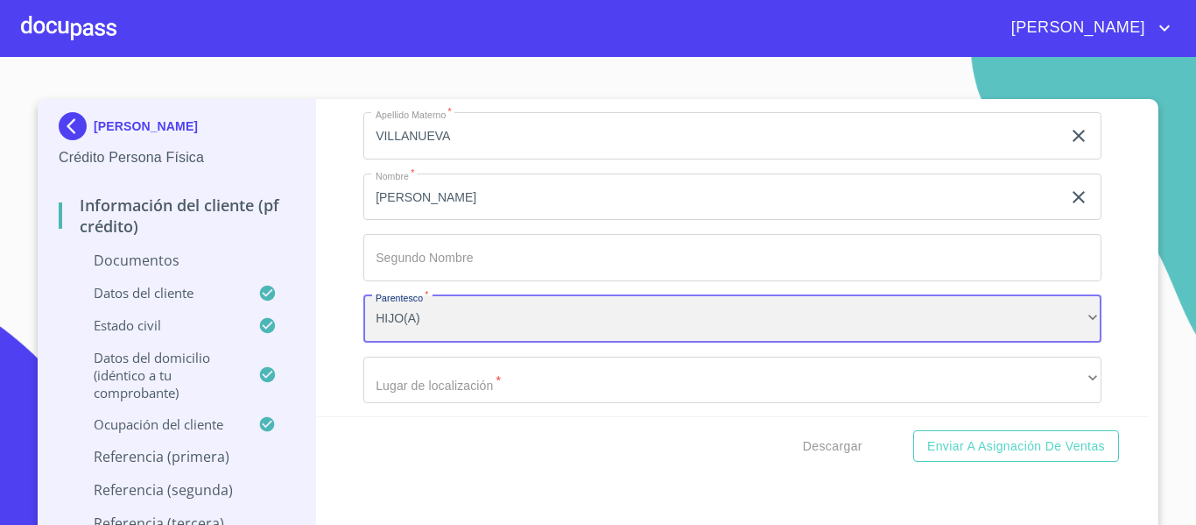
scroll to position [5640, 0]
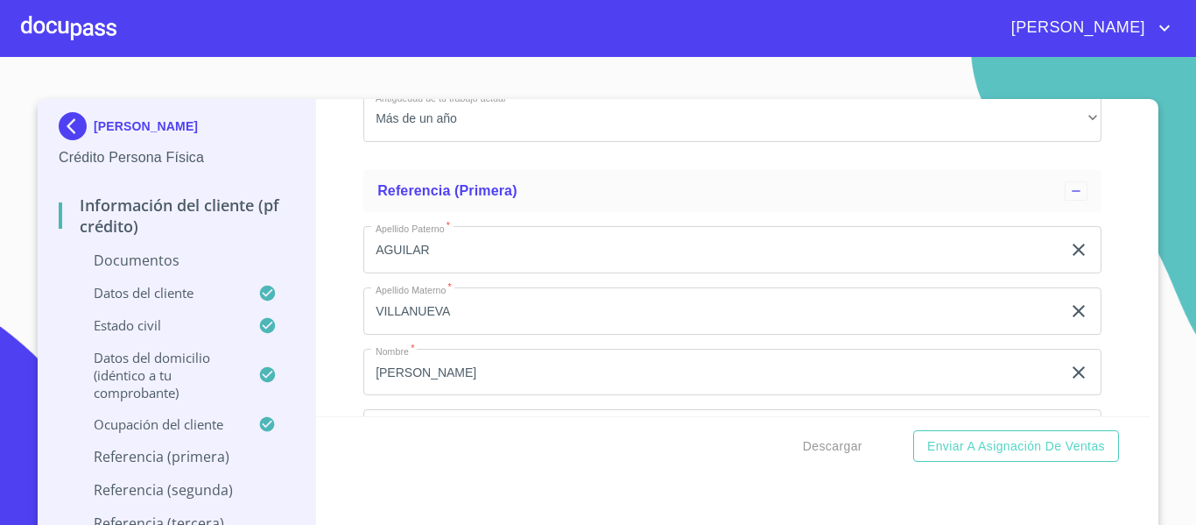
click at [492, 315] on input "VILLANUEVA" at bounding box center [712, 310] width 698 height 47
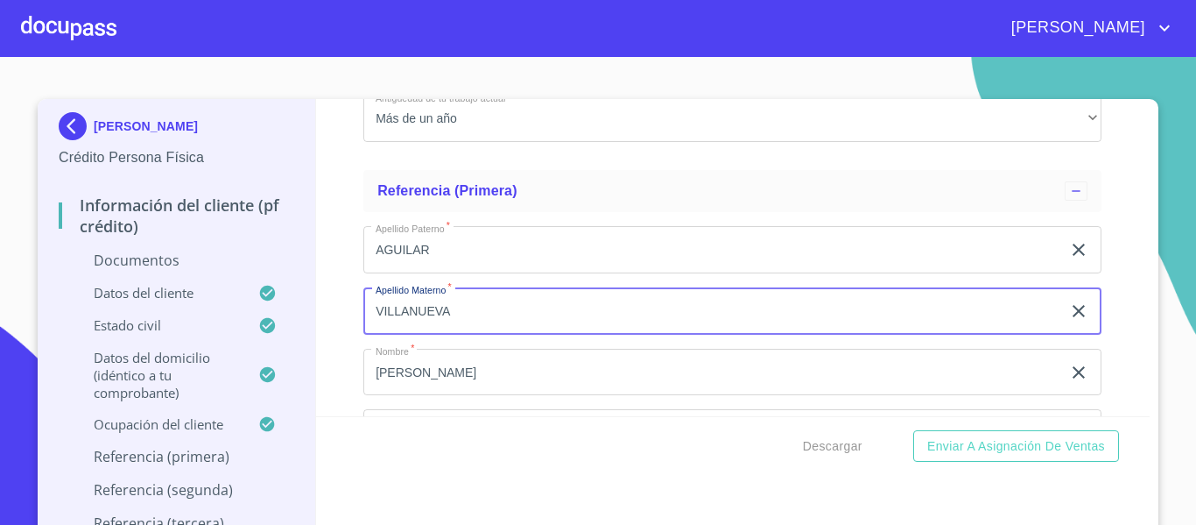
click at [492, 315] on input "VILLANUEVA" at bounding box center [712, 310] width 698 height 47
click at [490, 315] on input "VILLANUEVA" at bounding box center [712, 310] width 698 height 47
drag, startPoint x: 490, startPoint y: 315, endPoint x: 490, endPoint y: 306, distance: 9.7
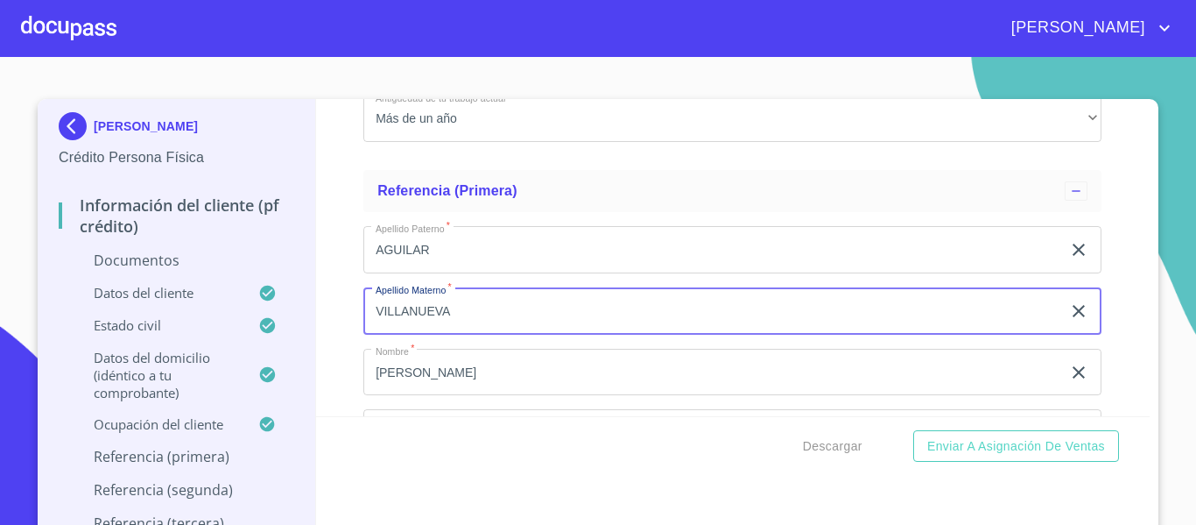
click at [490, 314] on input "VILLANUEVA" at bounding box center [712, 310] width 698 height 47
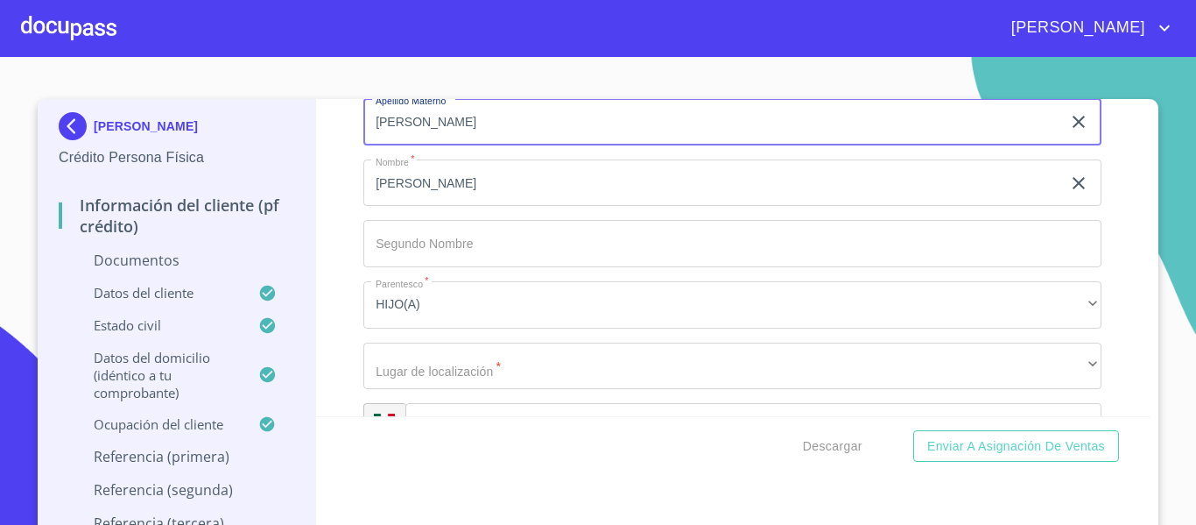
scroll to position [5991, 0]
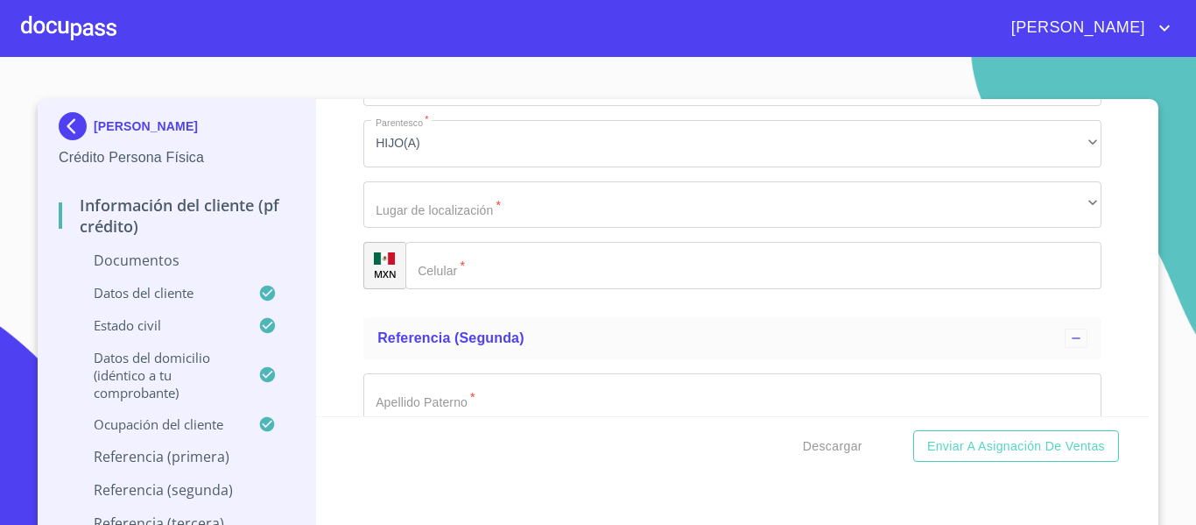
type input "[PERSON_NAME]"
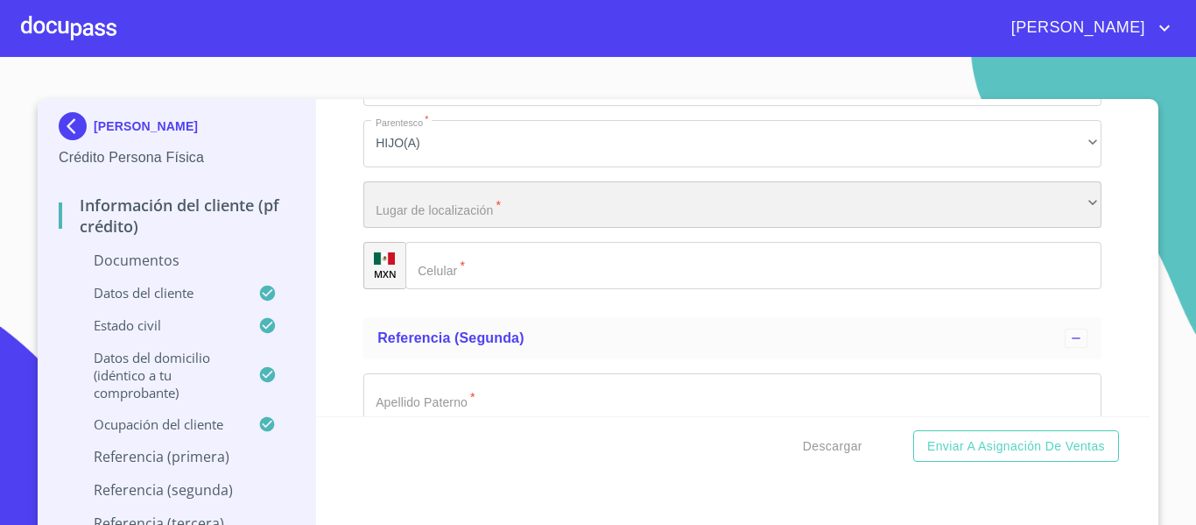
click at [453, 224] on div "​" at bounding box center [732, 204] width 738 height 47
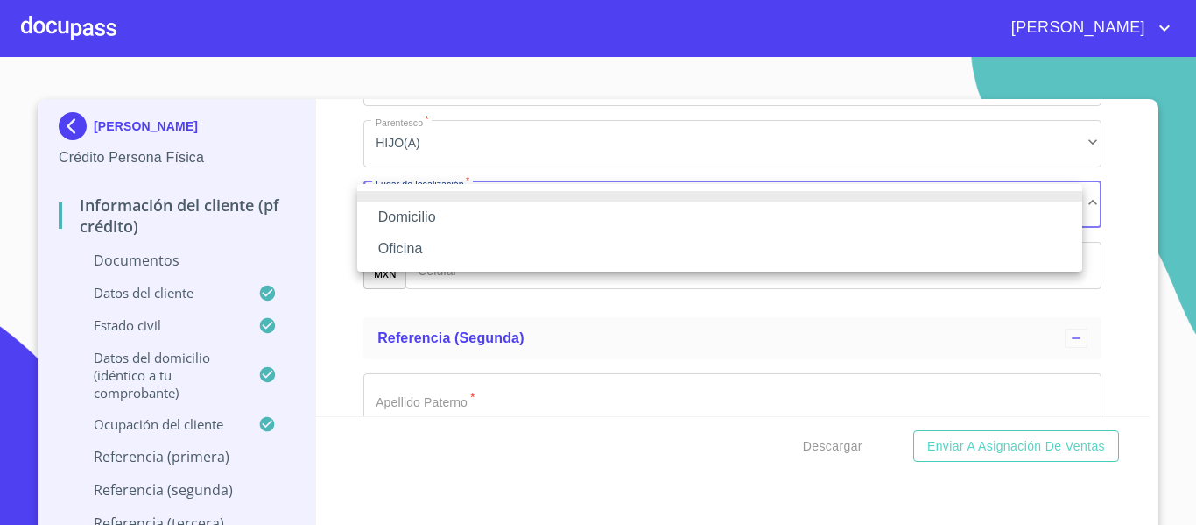
click at [453, 224] on li "Domicilio" at bounding box center [719, 217] width 725 height 32
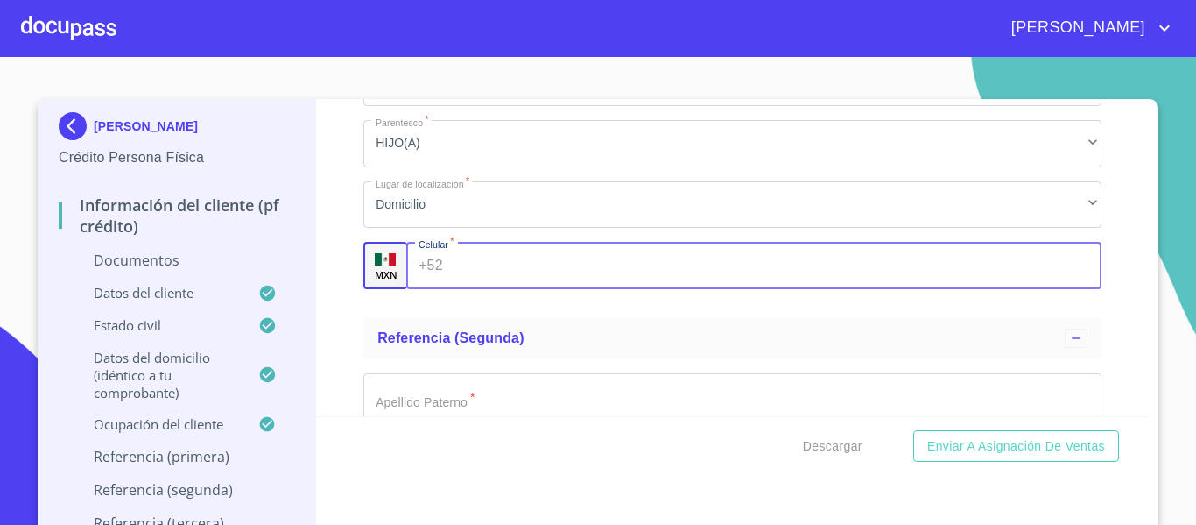
click at [451, 274] on input "Documento de identificación.   *" at bounding box center [776, 265] width 653 height 47
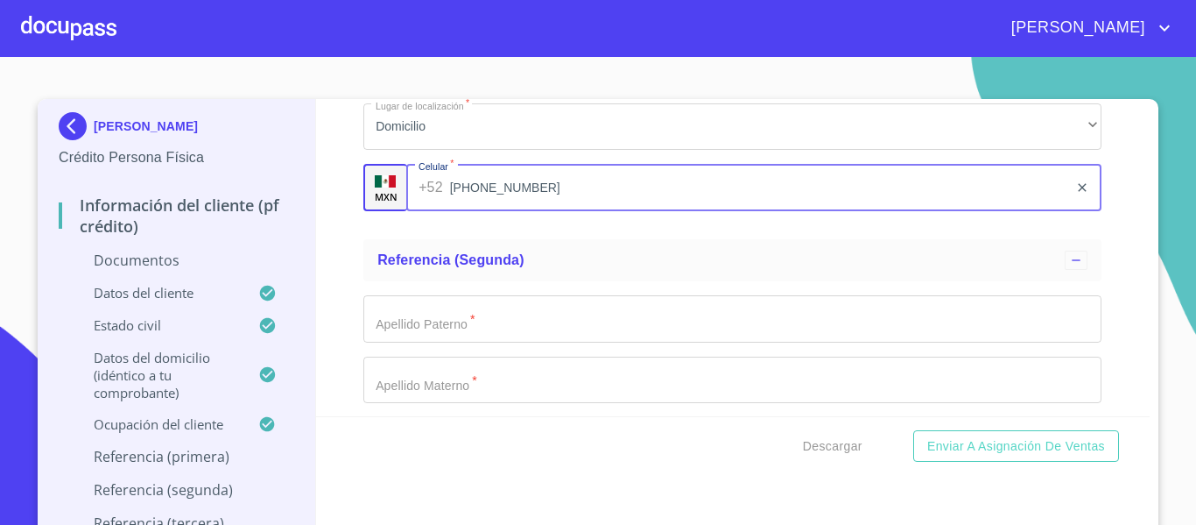
scroll to position [6166, 0]
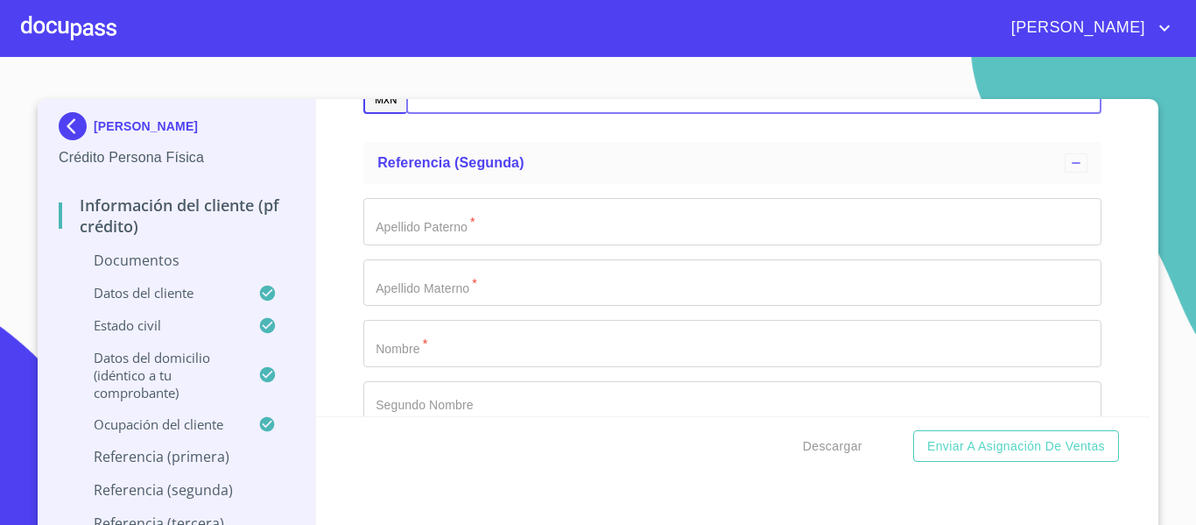
type input "[PHONE_NUMBER]"
click at [457, 234] on input "Documento de identificación.   *" at bounding box center [732, 221] width 738 height 47
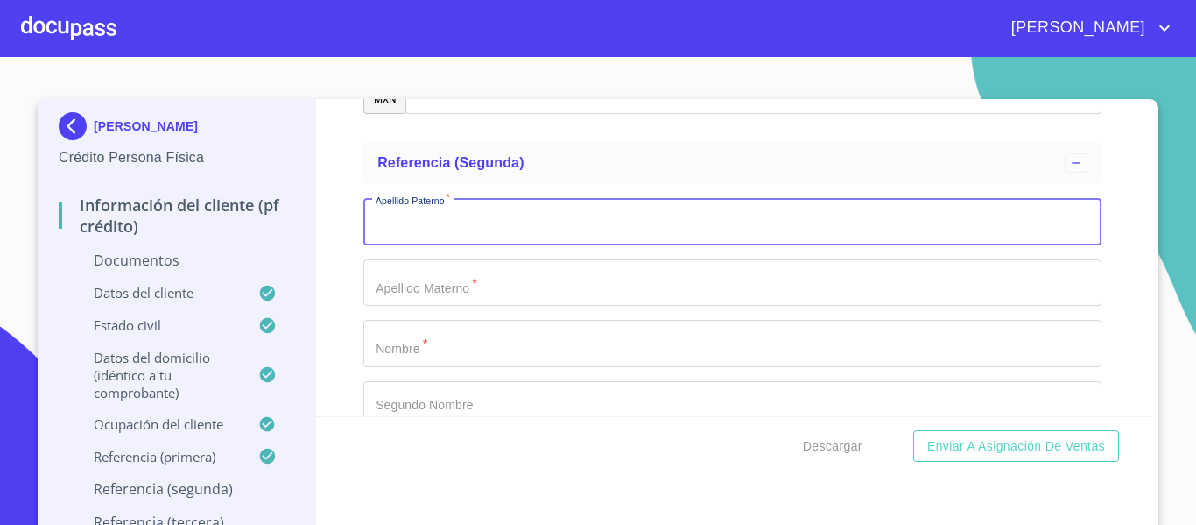
type input "G"
type input "AGUILAR"
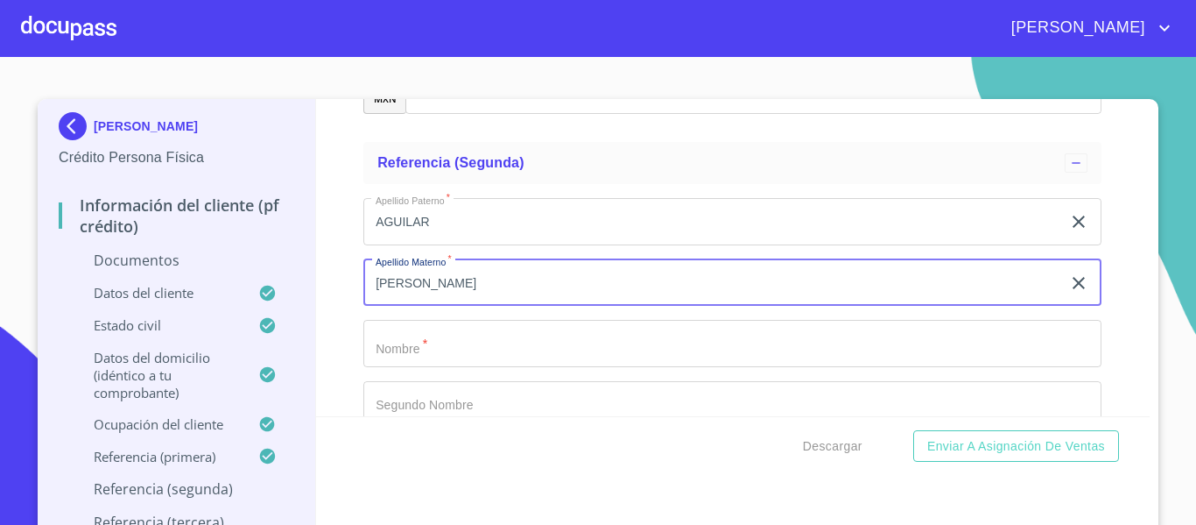
type input "[PERSON_NAME]"
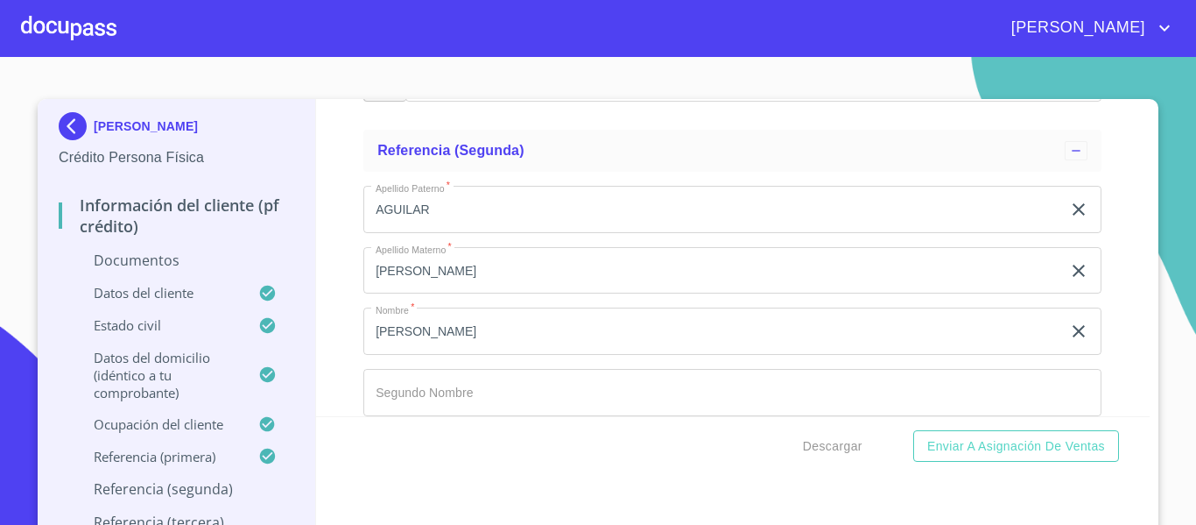
scroll to position [6374, 0]
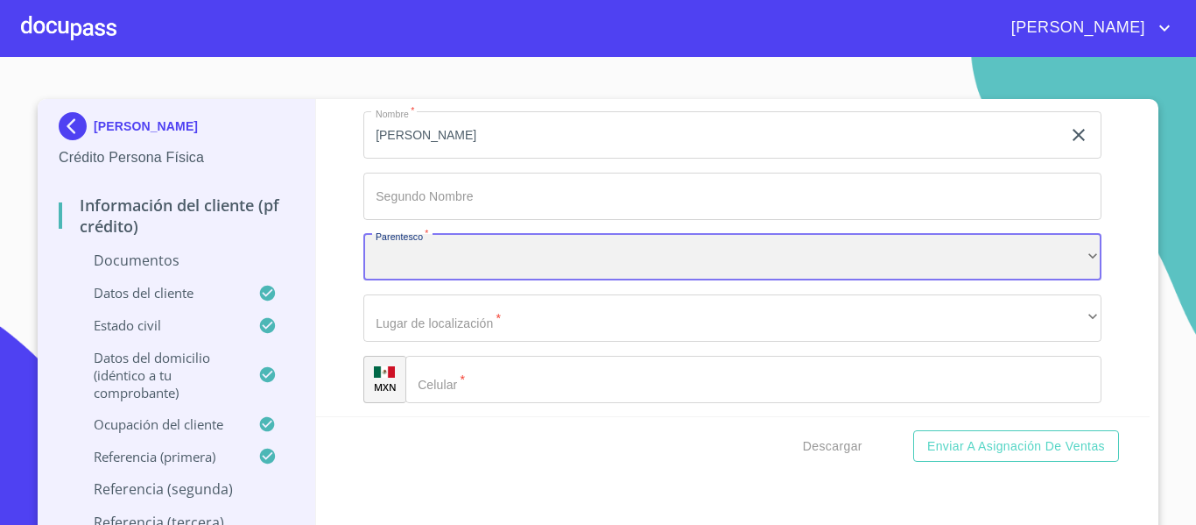
click at [535, 247] on div "​" at bounding box center [732, 257] width 738 height 47
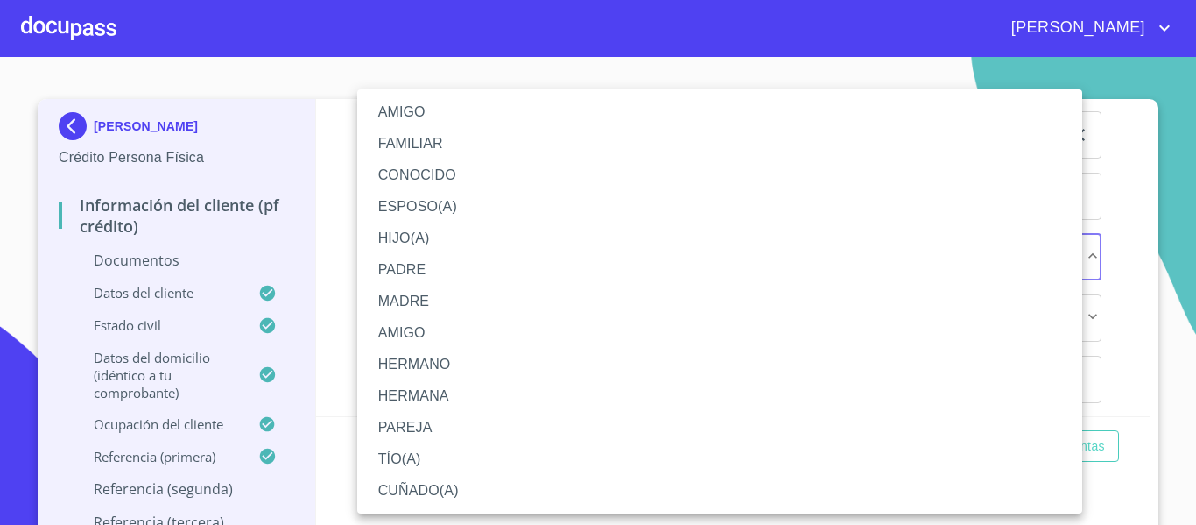
click at [466, 232] on li "HIJO(A)" at bounding box center [719, 238] width 725 height 32
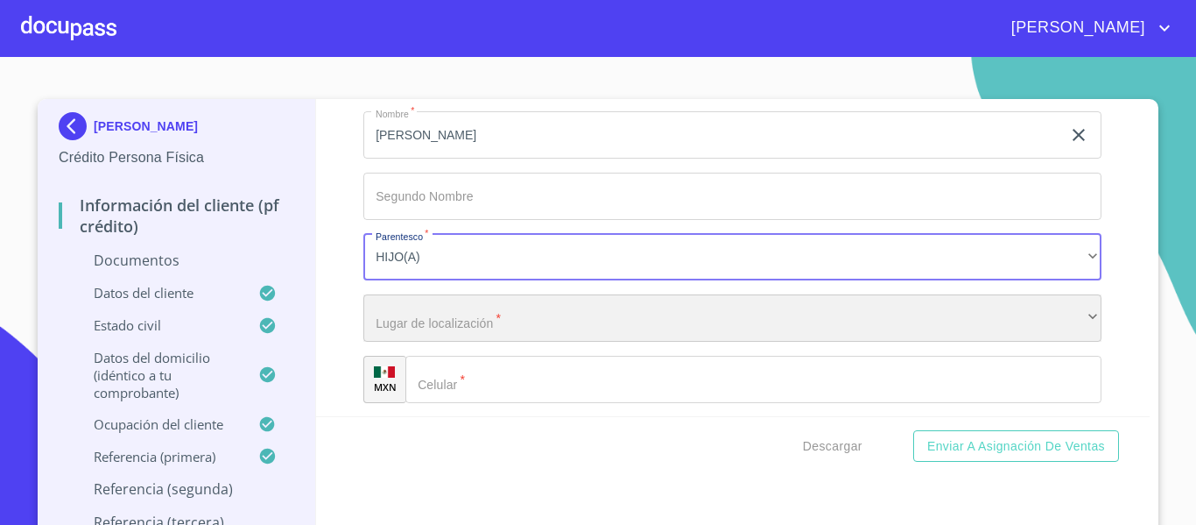
click at [455, 329] on div "​" at bounding box center [732, 317] width 738 height 47
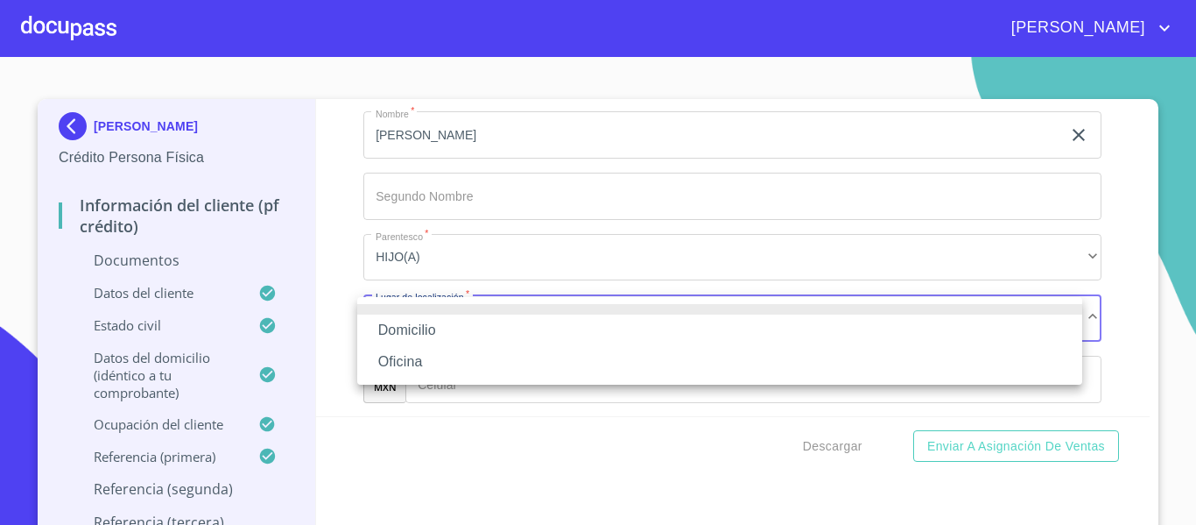
click at [452, 321] on li "Domicilio" at bounding box center [719, 330] width 725 height 32
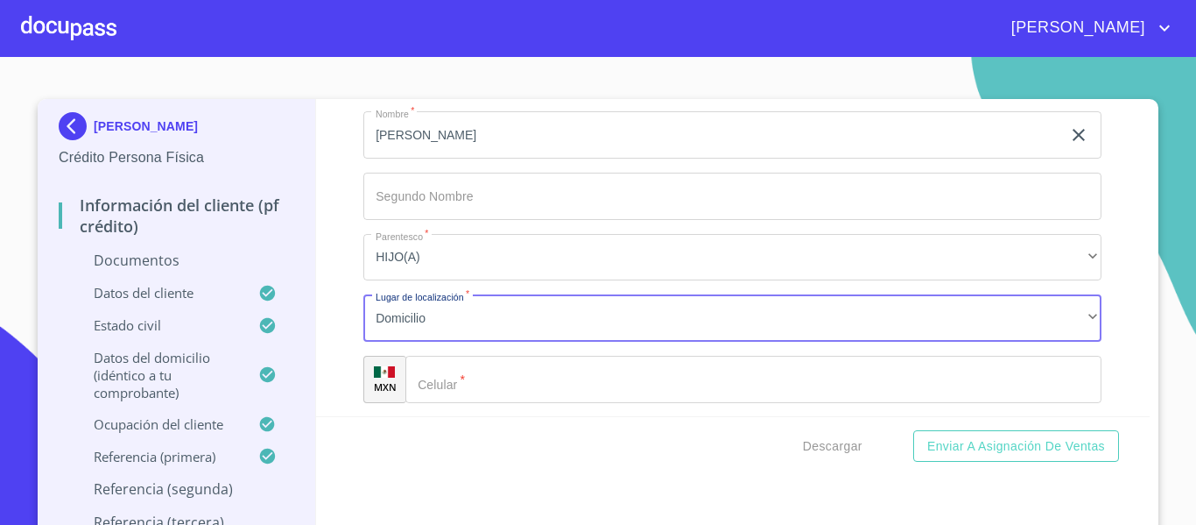
click at [525, 377] on input "Documento de identificación.   *" at bounding box center [754, 379] width 696 height 47
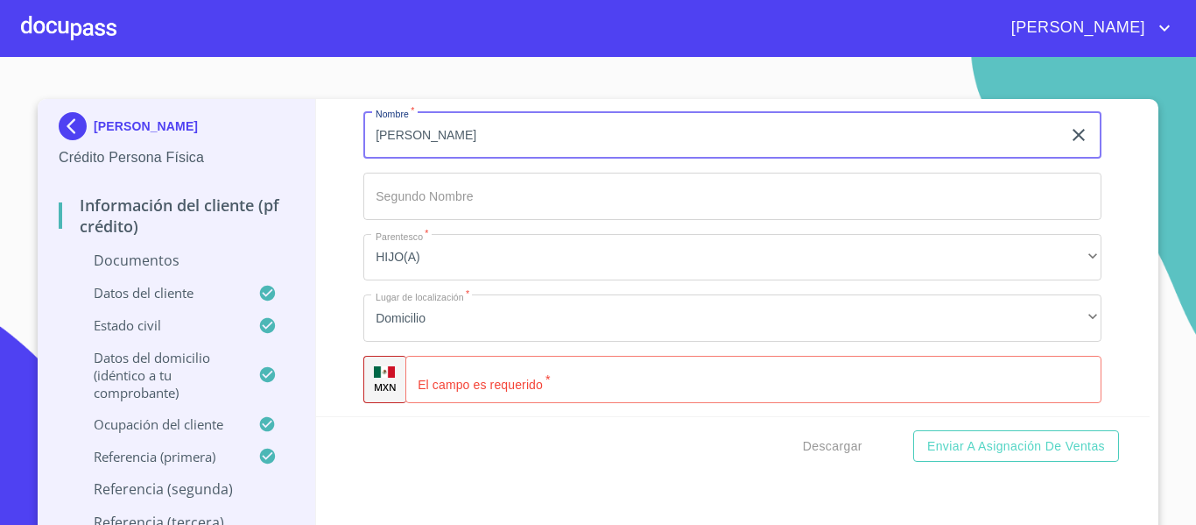
click at [390, 134] on input "[PERSON_NAME]" at bounding box center [712, 134] width 698 height 47
type input "[PERSON_NAME]"
click at [484, 387] on input "Documento de identificación.   *" at bounding box center [754, 379] width 696 height 47
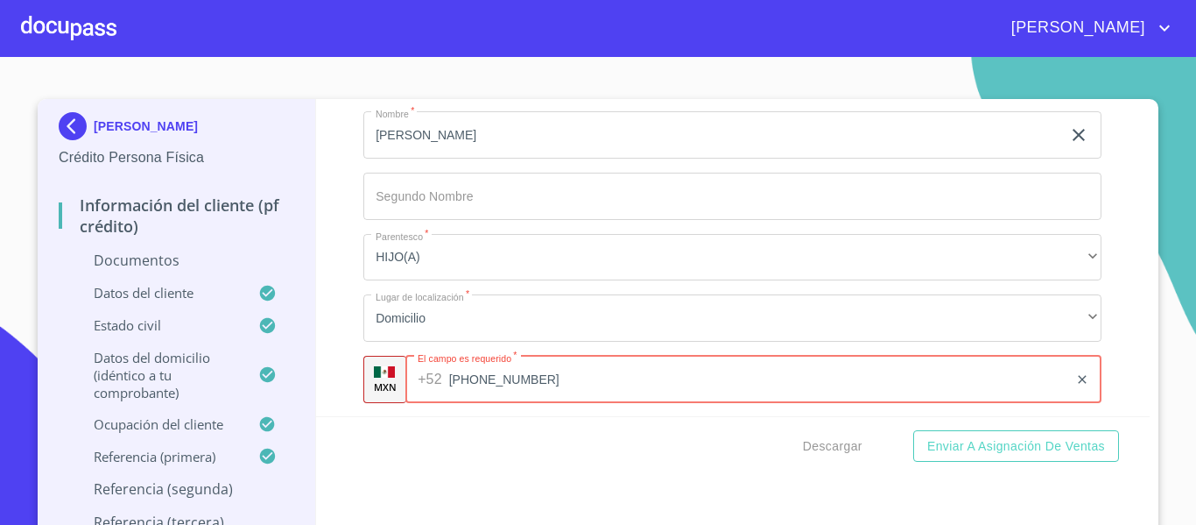
type input "[PHONE_NUMBER]"
click at [329, 363] on div "Información del cliente (PF crédito) Documentos Documento de identificación.   …" at bounding box center [733, 257] width 835 height 317
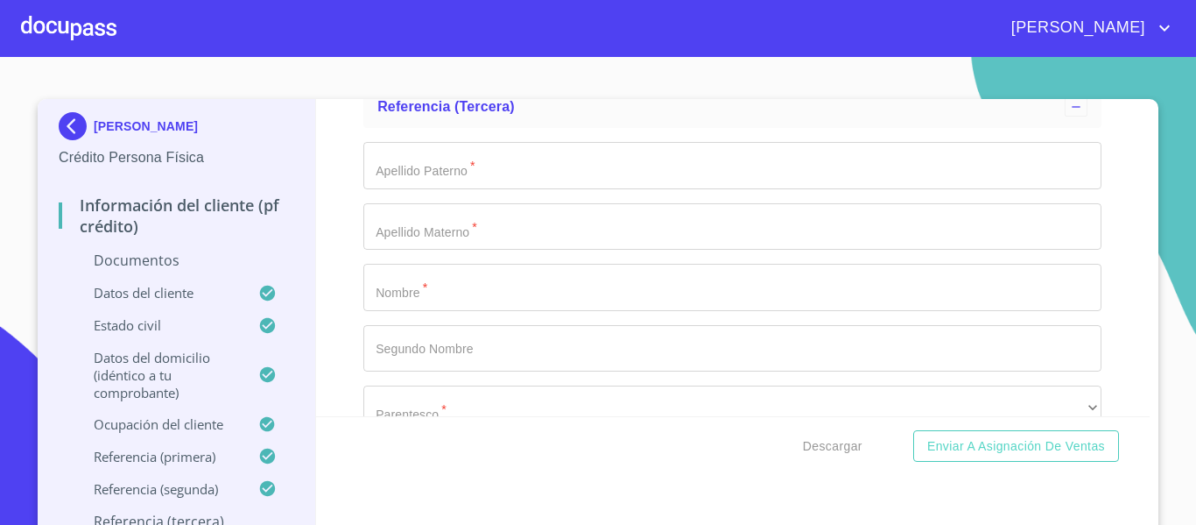
scroll to position [6725, 0]
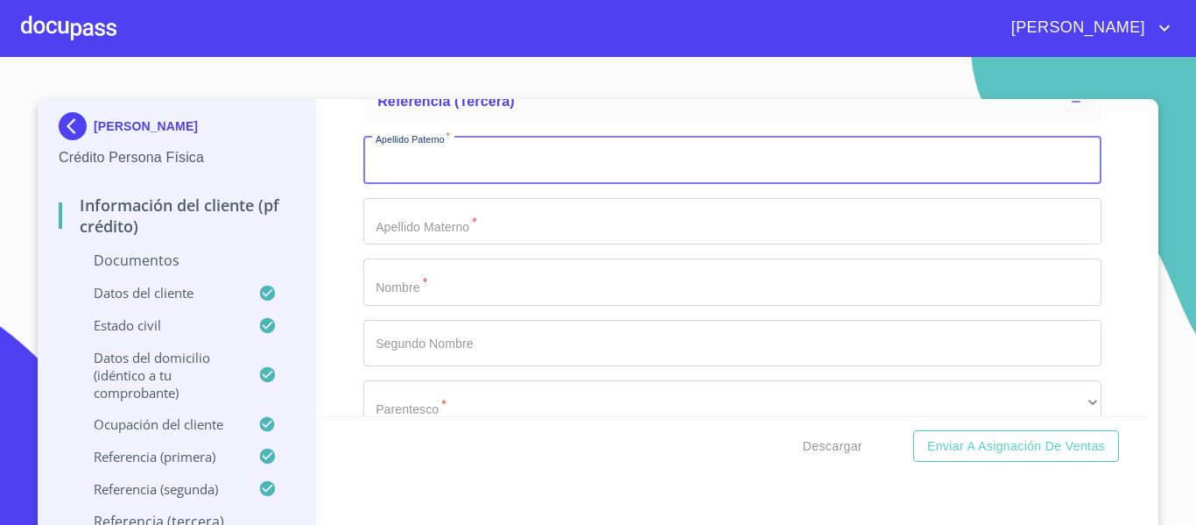
click at [494, 167] on input "Documento de identificación.   *" at bounding box center [732, 160] width 738 height 47
type input "AGUILAR"
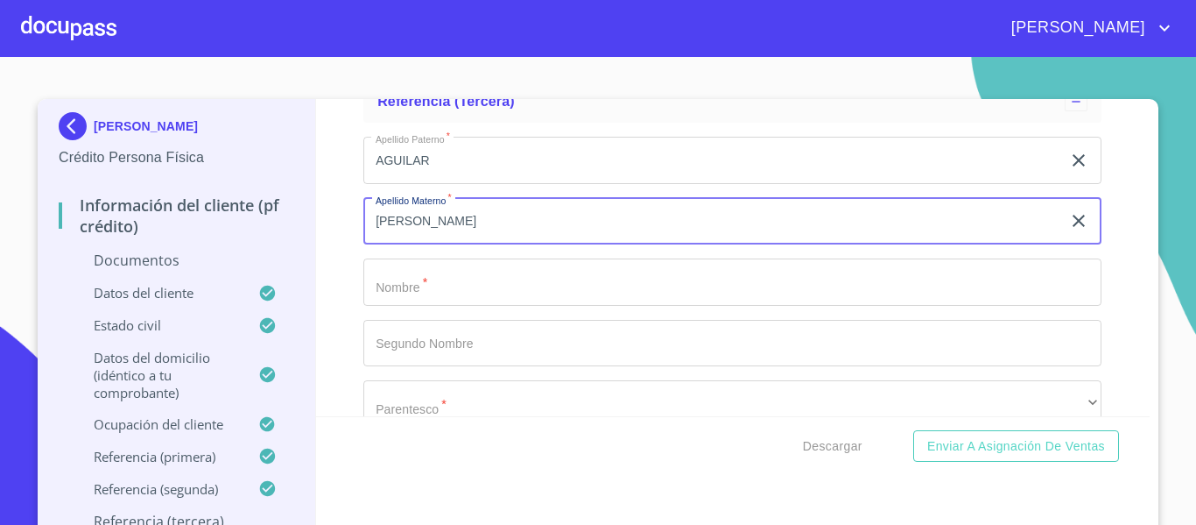
type input "[PERSON_NAME]"
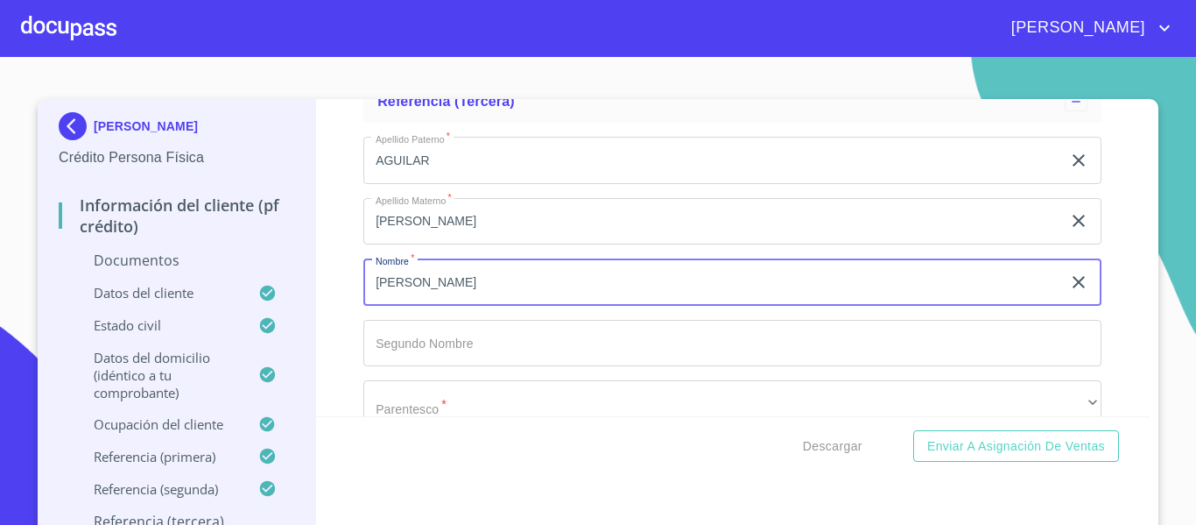
type input "[PERSON_NAME]"
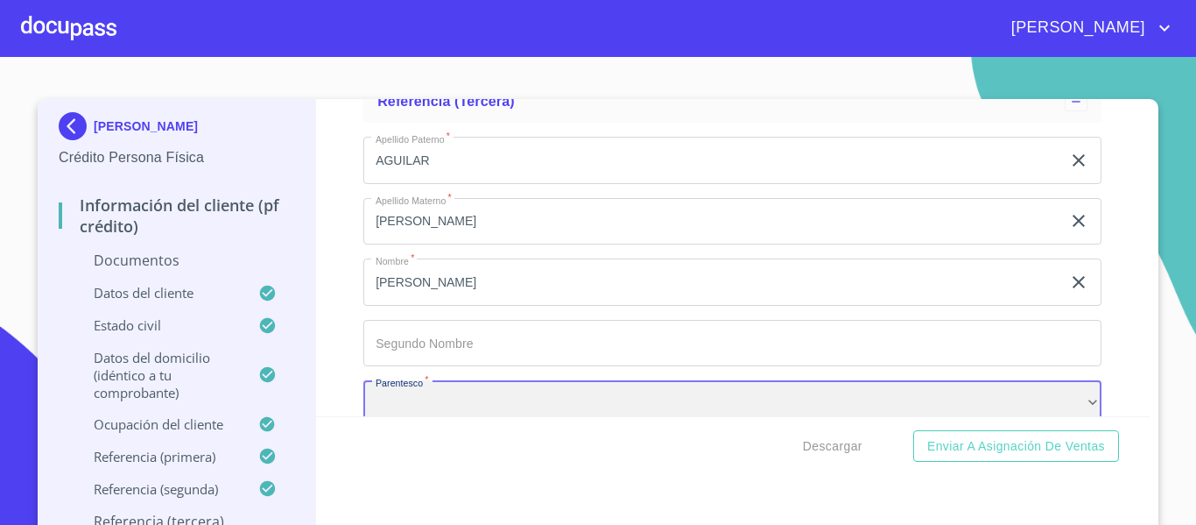
scroll to position [6737, 0]
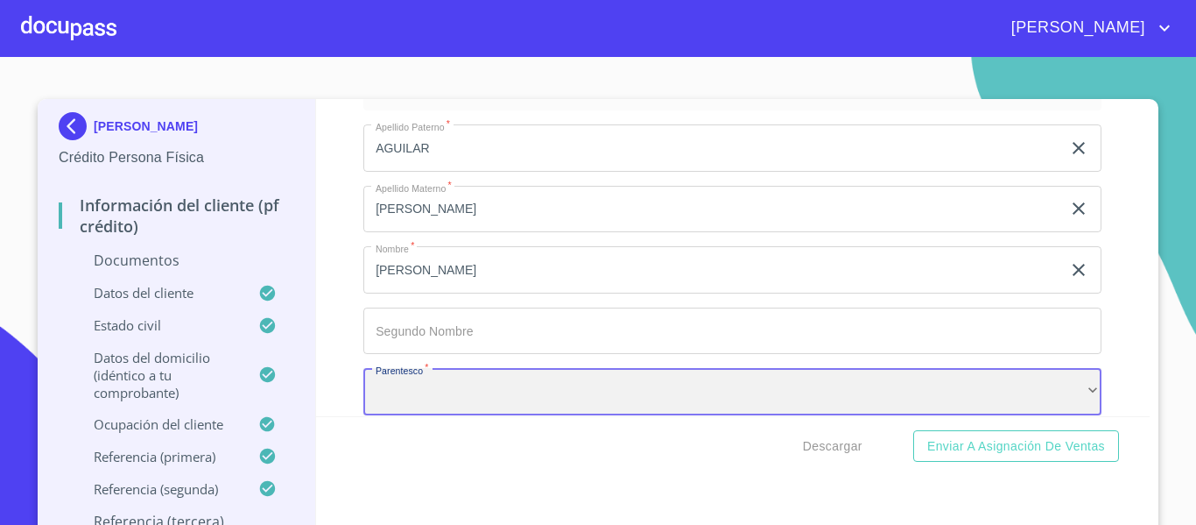
click at [430, 377] on div "​" at bounding box center [732, 391] width 738 height 47
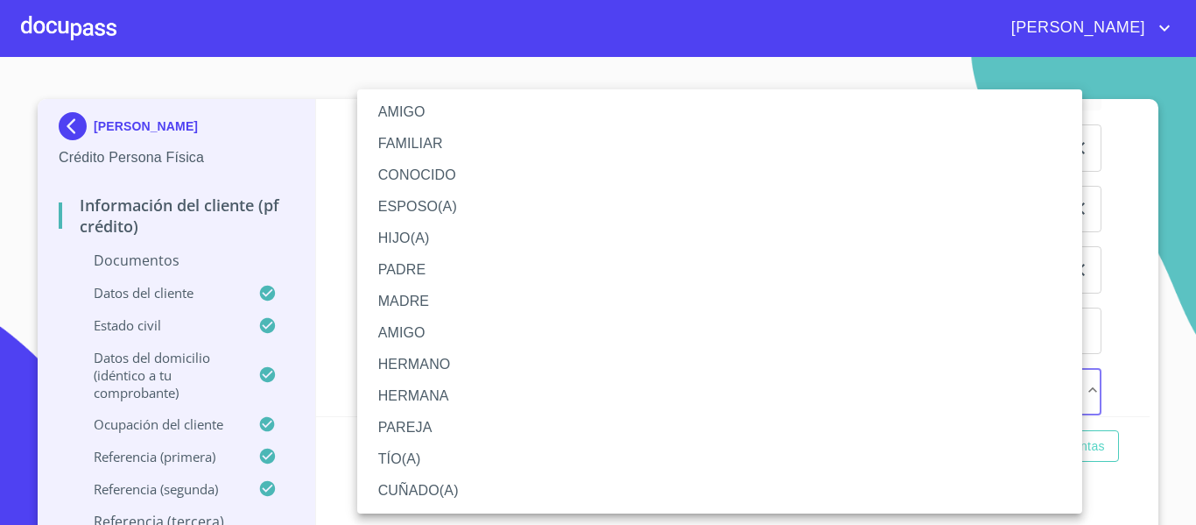
drag, startPoint x: 404, startPoint y: 138, endPoint x: 416, endPoint y: 261, distance: 123.2
click at [405, 138] on li "FAMILIAR" at bounding box center [719, 144] width 725 height 32
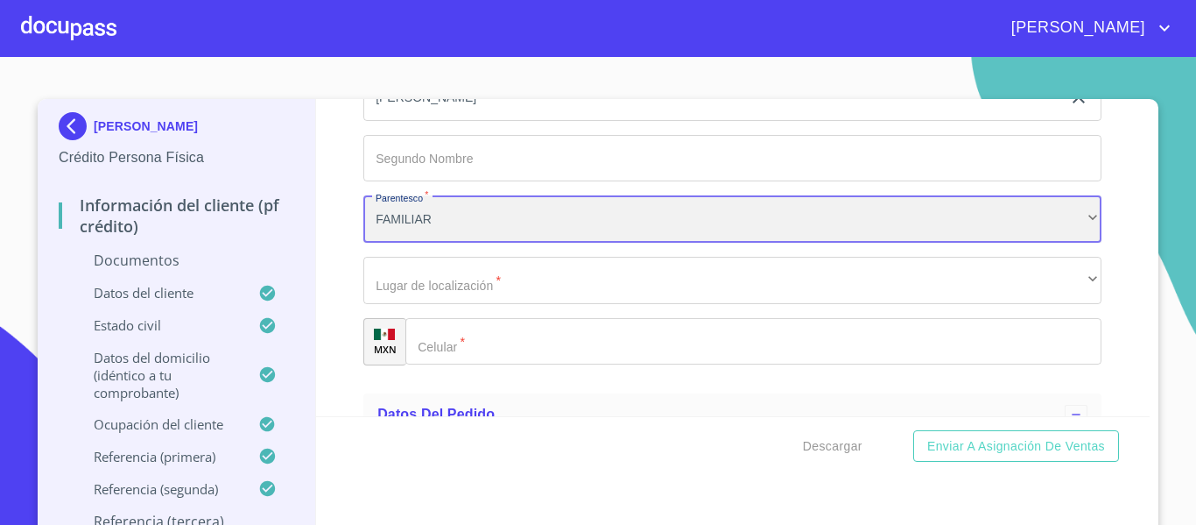
scroll to position [6912, 0]
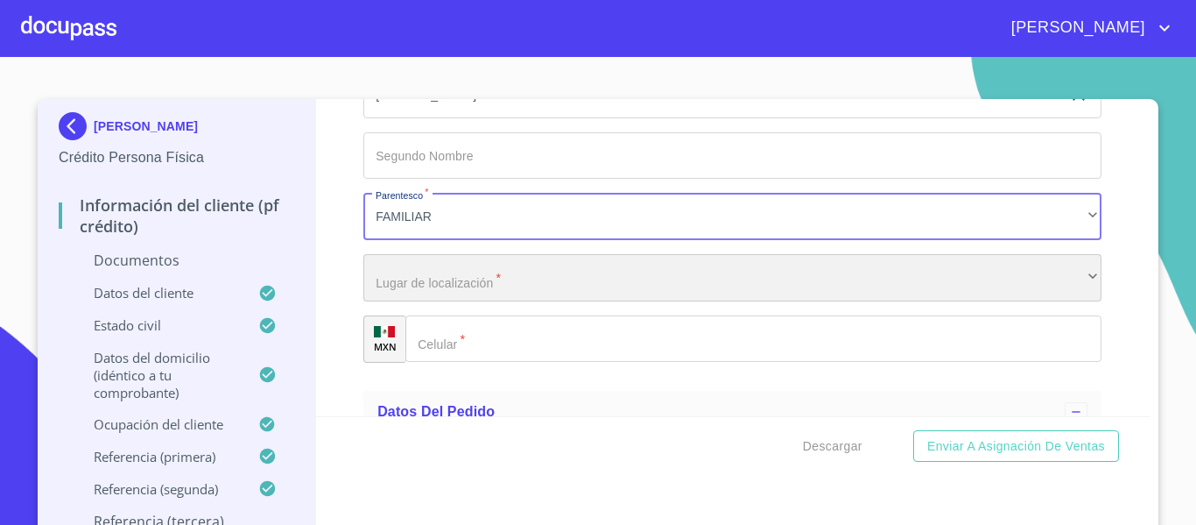
click at [444, 286] on div "​" at bounding box center [732, 277] width 738 height 47
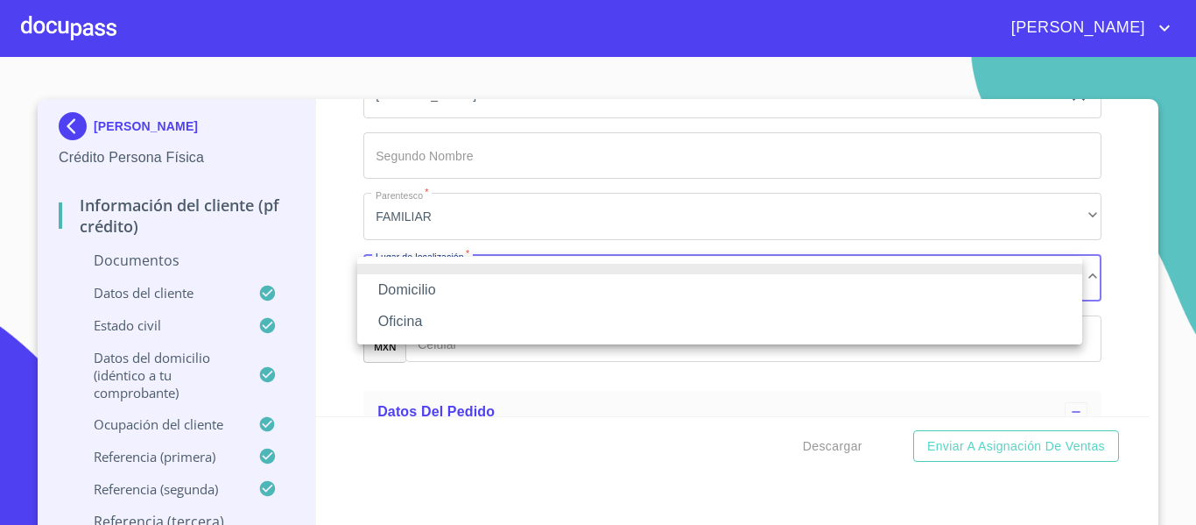
click at [440, 297] on li "Domicilio" at bounding box center [719, 290] width 725 height 32
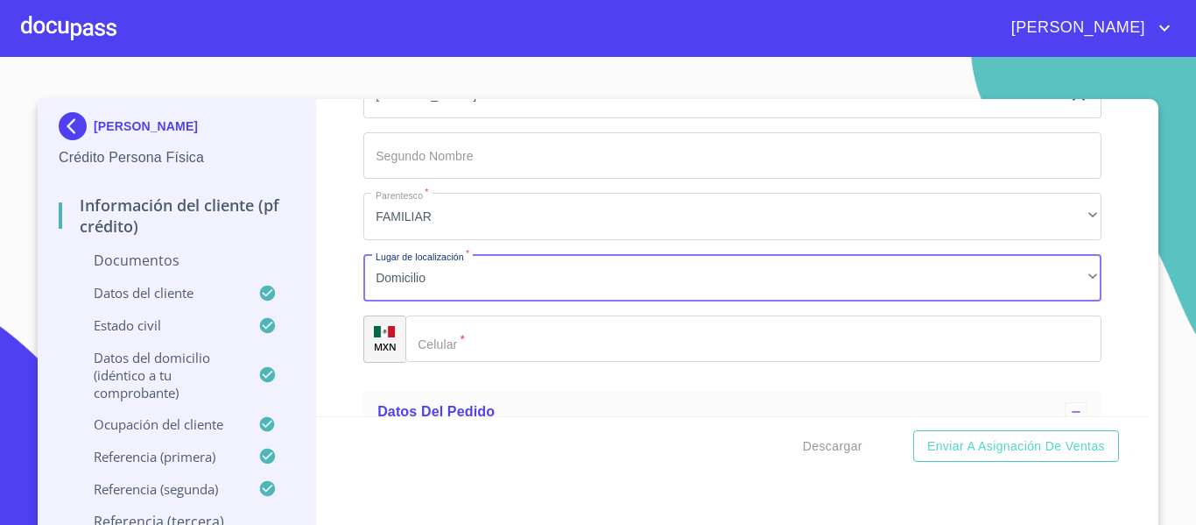
click at [510, 323] on input "Documento de identificación.   *" at bounding box center [754, 338] width 696 height 47
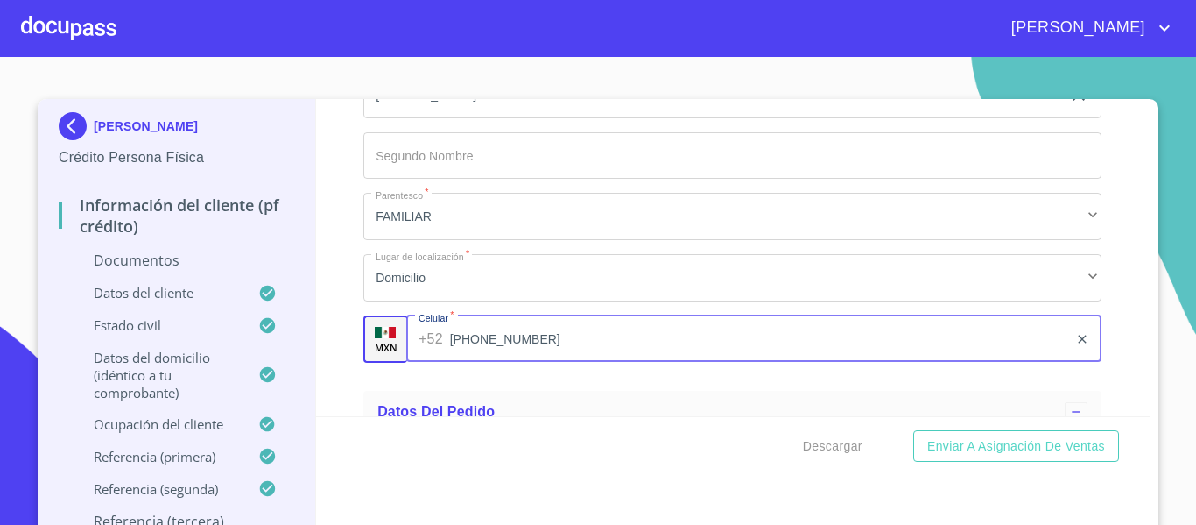
type input "[PHONE_NUMBER]"
click at [322, 360] on div "Información del cliente (PF crédito) Documentos Documento de identificación.   …" at bounding box center [733, 257] width 835 height 317
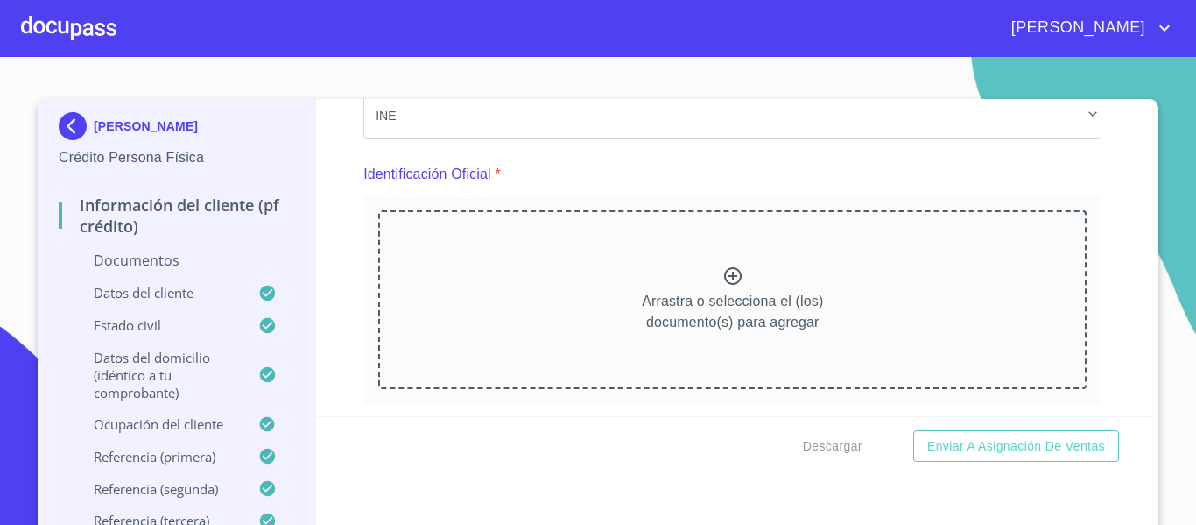
scroll to position [175, 0]
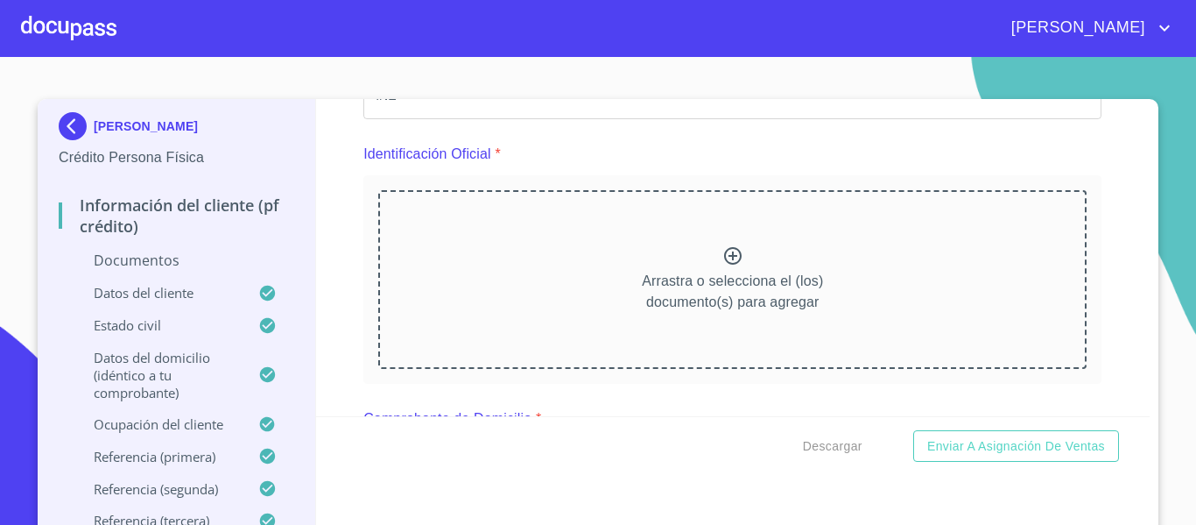
click at [723, 258] on icon at bounding box center [733, 255] width 21 height 21
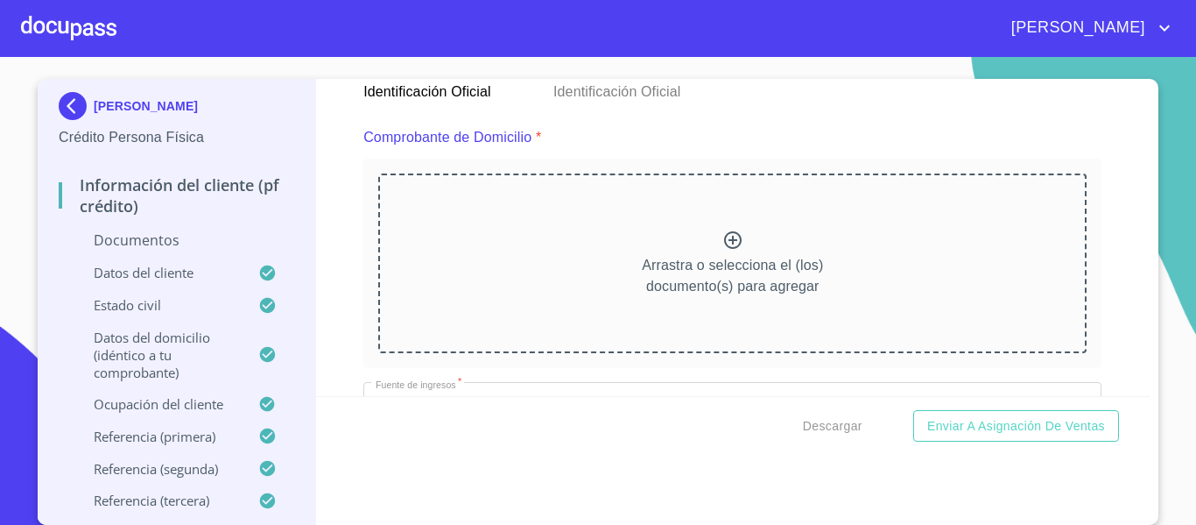
scroll to position [876, 0]
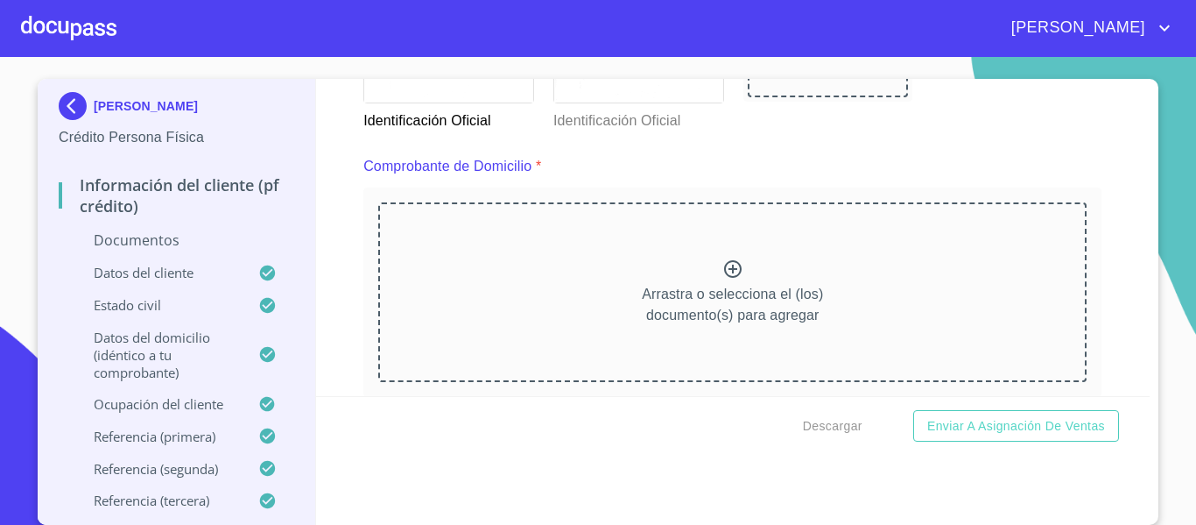
click at [723, 267] on icon at bounding box center [733, 268] width 21 height 21
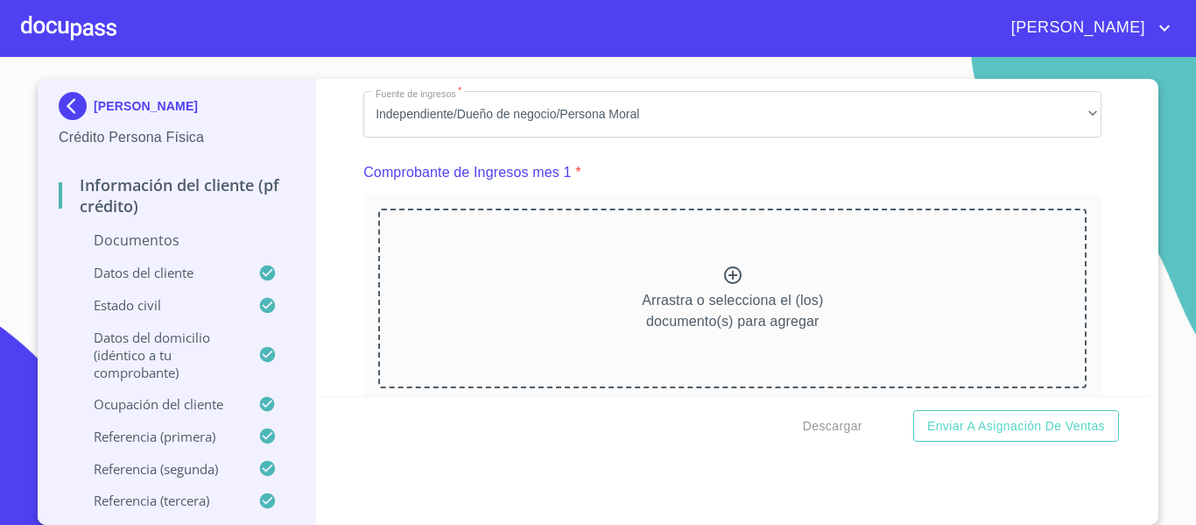
scroll to position [1752, 0]
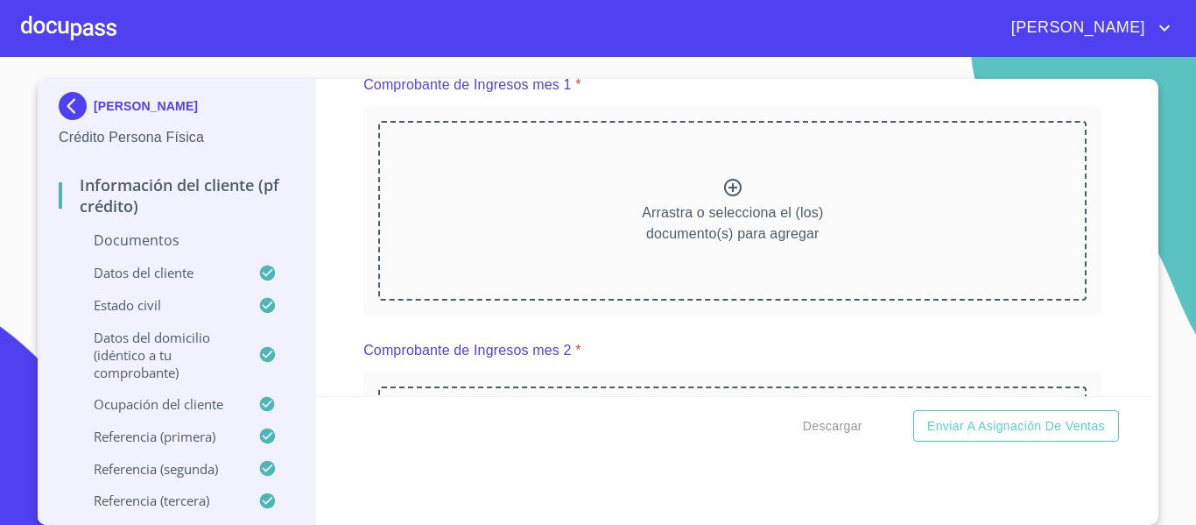
click at [726, 196] on icon at bounding box center [733, 188] width 18 height 18
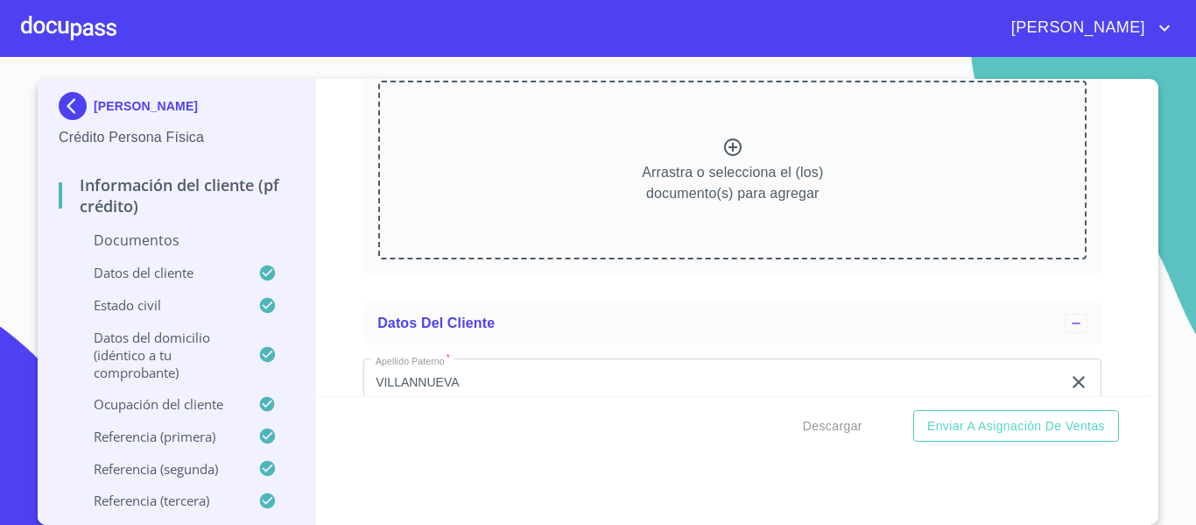
scroll to position [2890, 0]
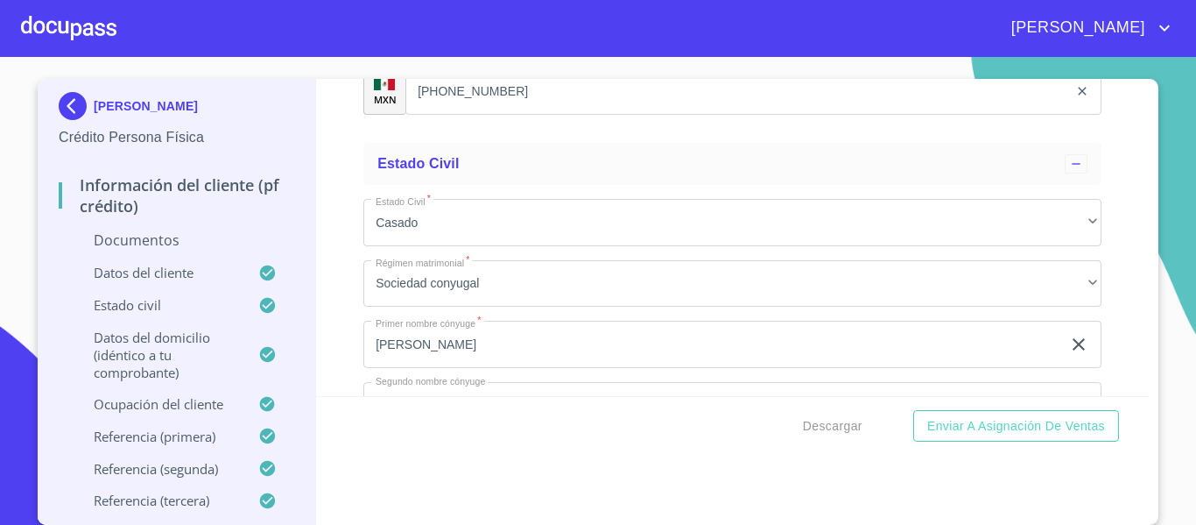
scroll to position [4117, 0]
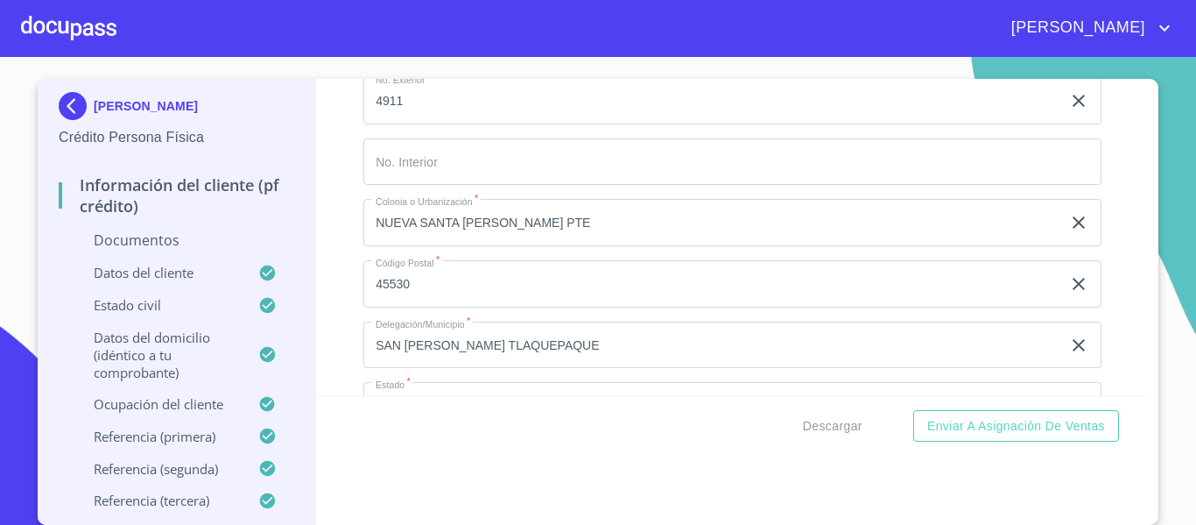
scroll to position [6131, 0]
drag, startPoint x: 544, startPoint y: 208, endPoint x: 319, endPoint y: 215, distance: 225.2
click at [319, 215] on div "Información del cliente (PF crédito) Documentos Documento de identificación.   …" at bounding box center [733, 237] width 835 height 317
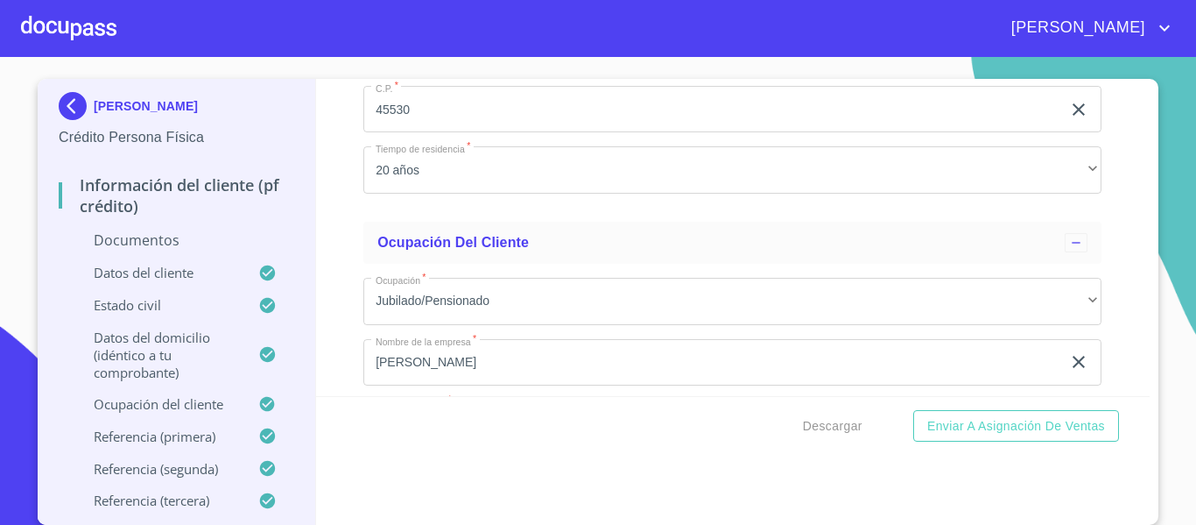
scroll to position [5255, 0]
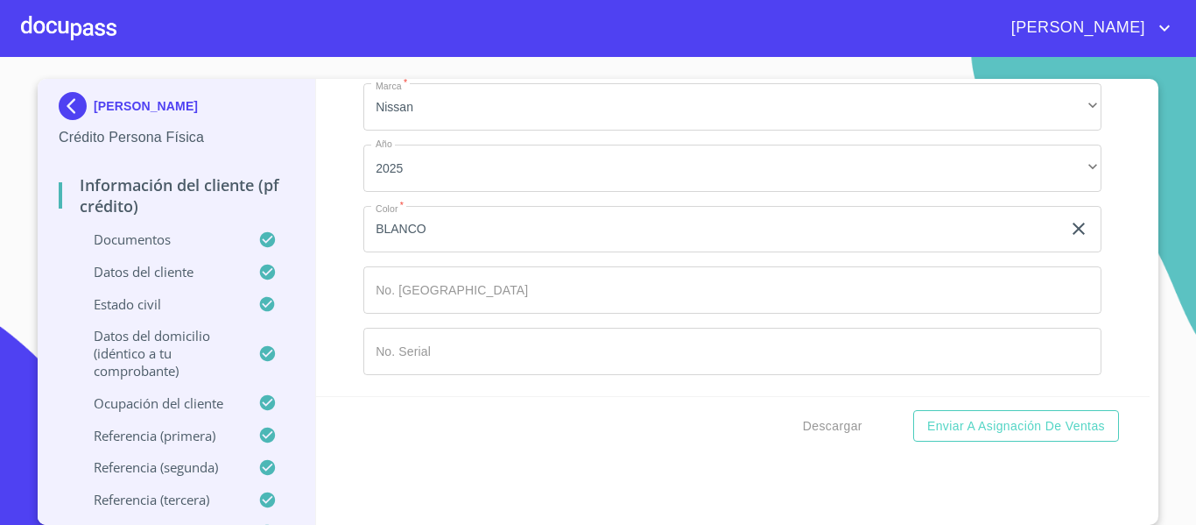
scroll to position [10685, 0]
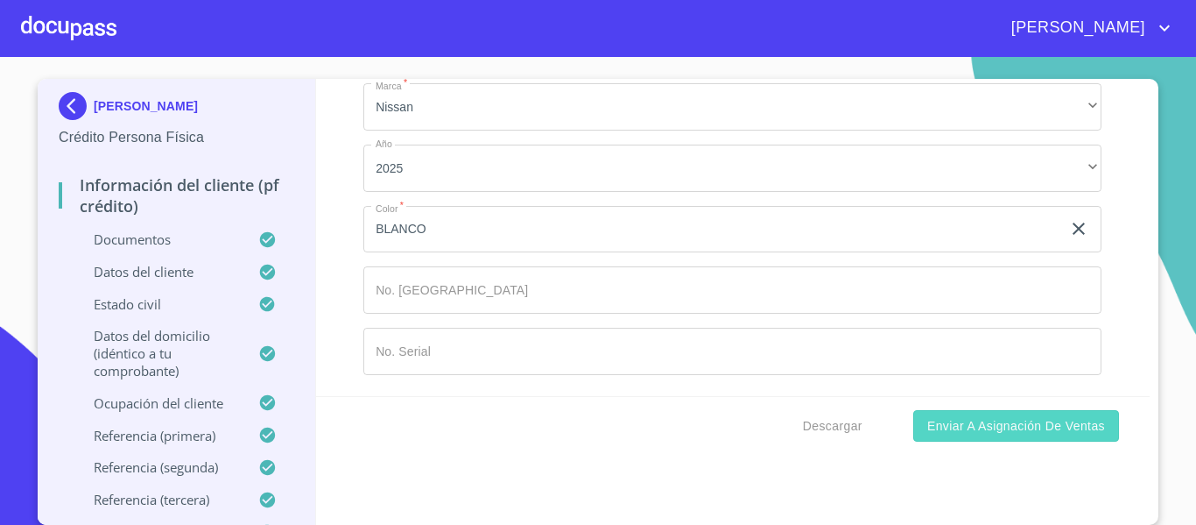
click at [928, 424] on span "Enviar a Asignación de Ventas" at bounding box center [1017, 426] width 178 height 22
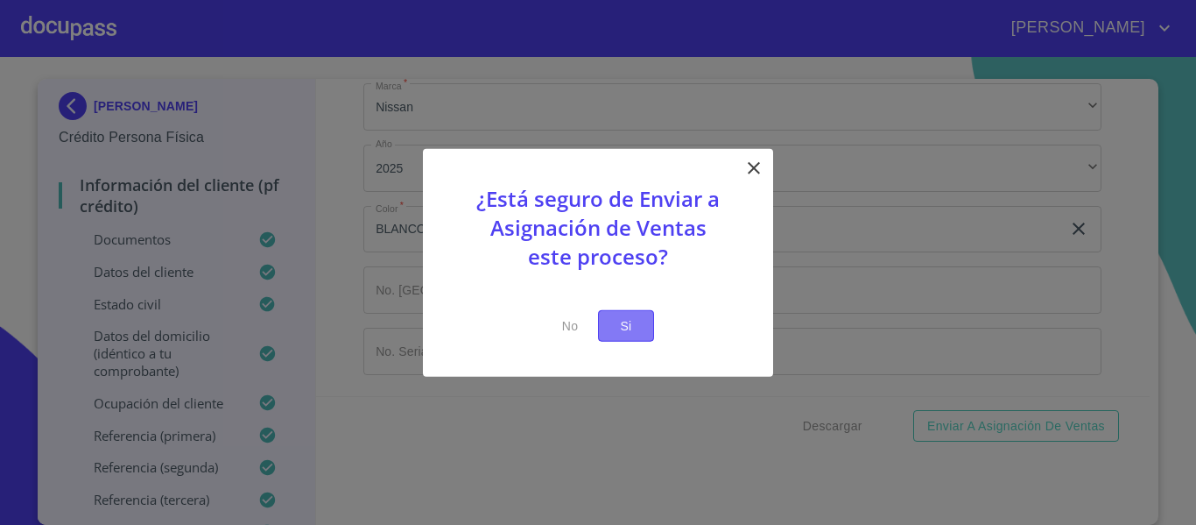
click at [608, 330] on button "Si" at bounding box center [626, 325] width 56 height 32
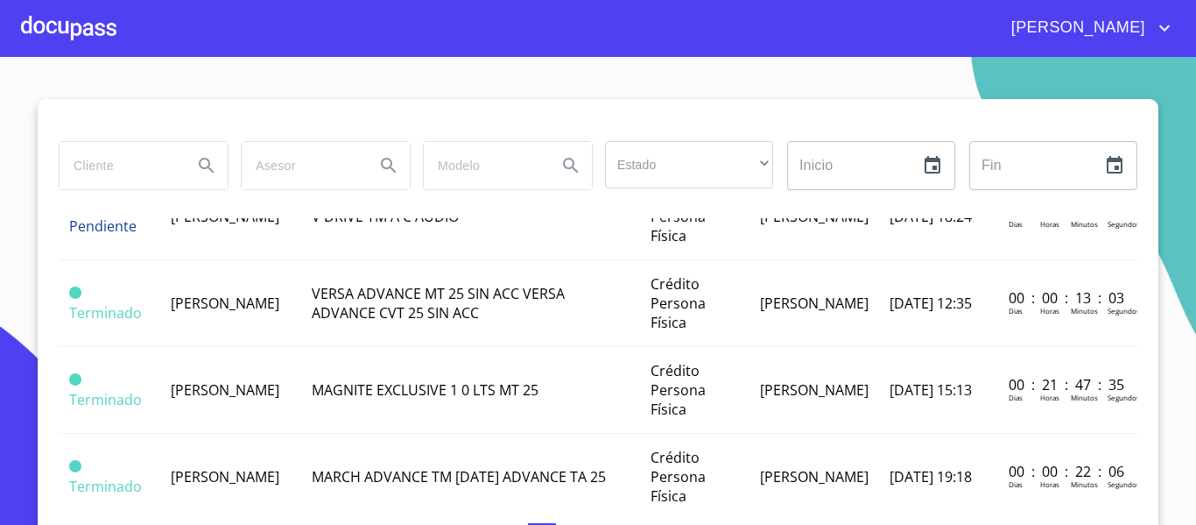
scroll to position [438, 0]
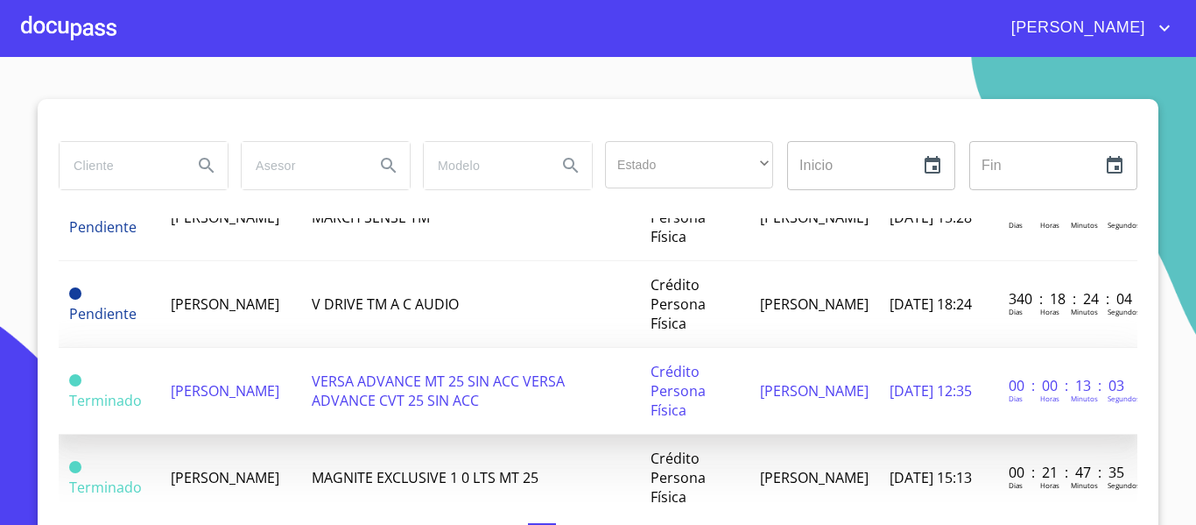
click at [407, 391] on span "VERSA ADVANCE MT 25 SIN ACC VERSA ADVANCE CVT 25 SIN ACC" at bounding box center [438, 390] width 253 height 39
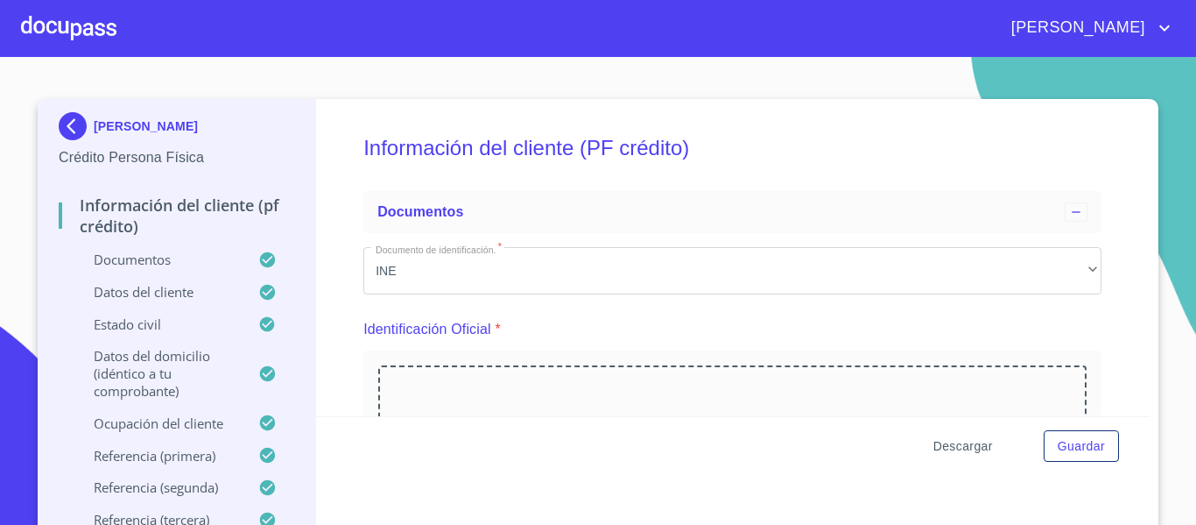
click at [966, 448] on span "Descargar" at bounding box center [964, 446] width 60 height 22
